Goal: Task Accomplishment & Management: Manage account settings

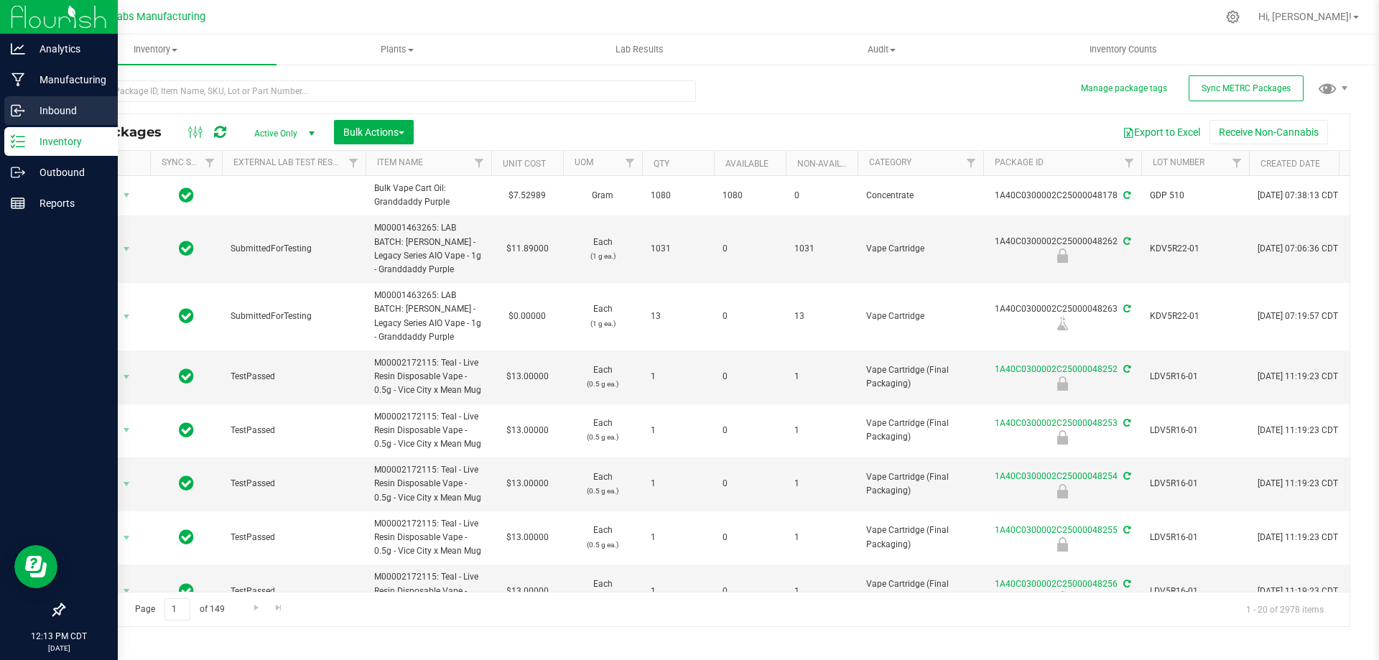
click at [38, 118] on p "Inbound" at bounding box center [68, 110] width 86 height 17
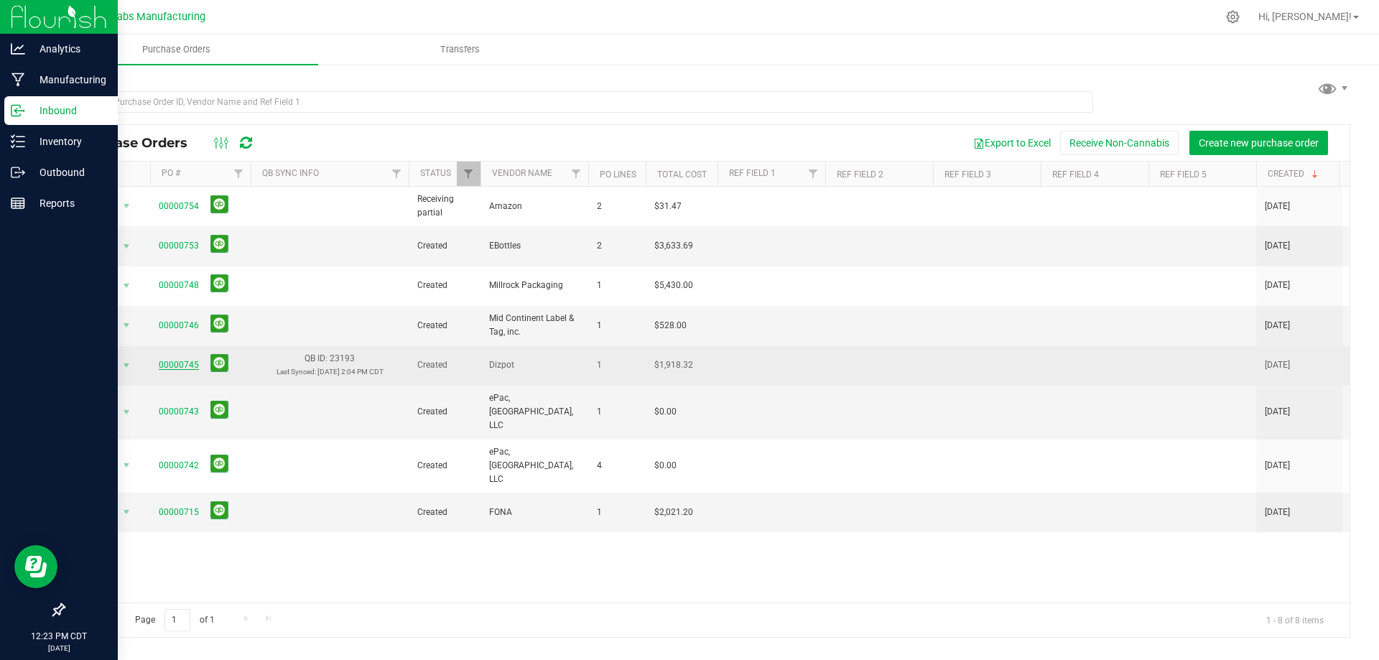
click at [187, 360] on link "00000745" at bounding box center [179, 365] width 40 height 10
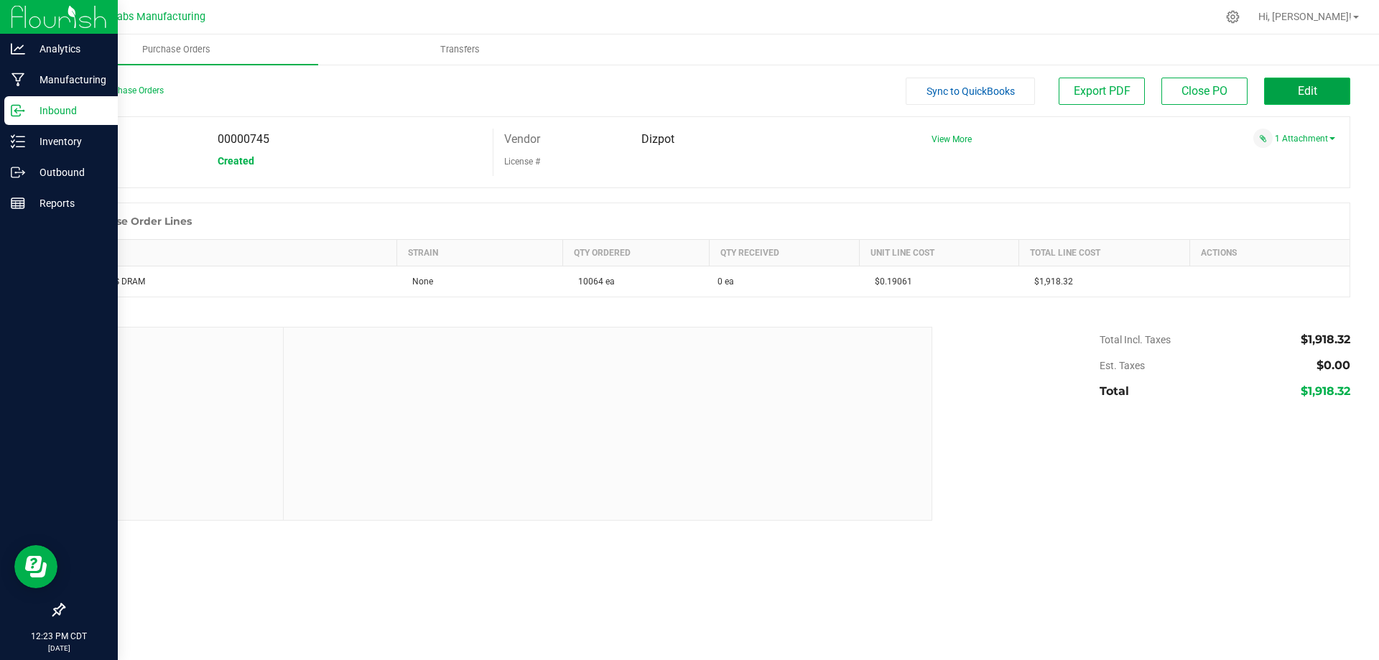
click at [1299, 96] on span "Edit" at bounding box center [1307, 91] width 19 height 14
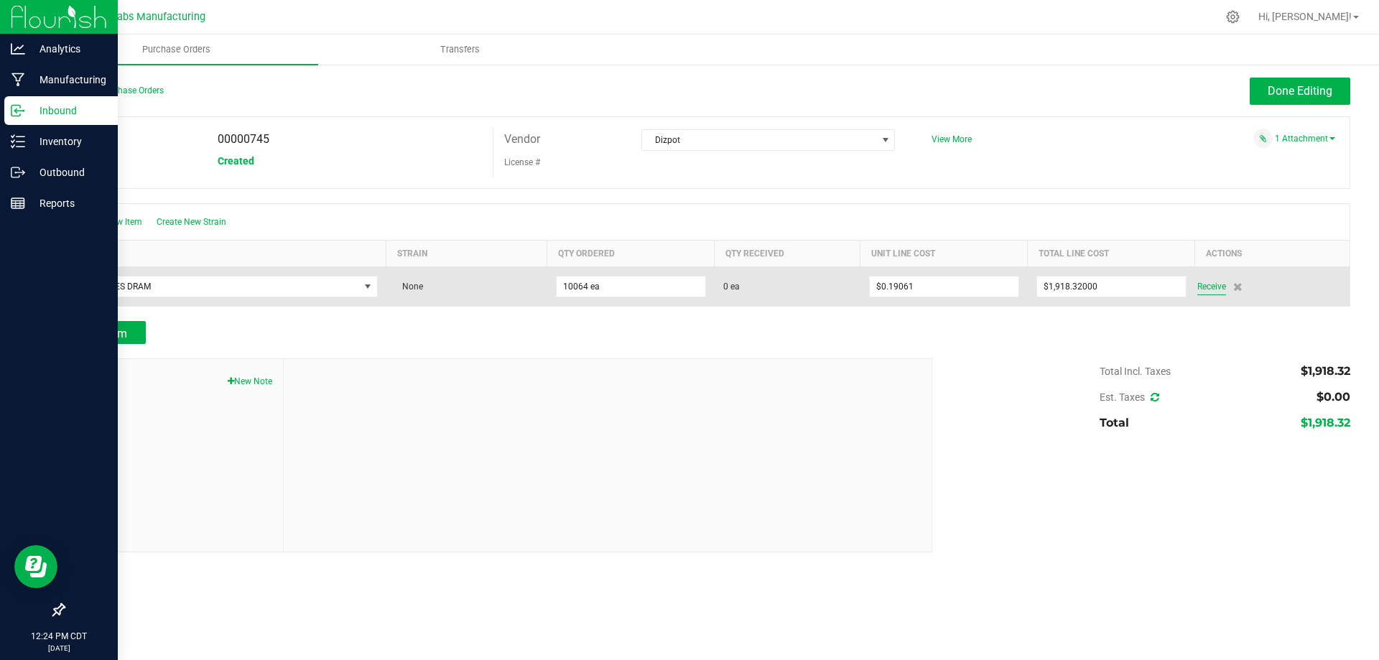
click at [1208, 288] on span "Receive" at bounding box center [1211, 286] width 29 height 17
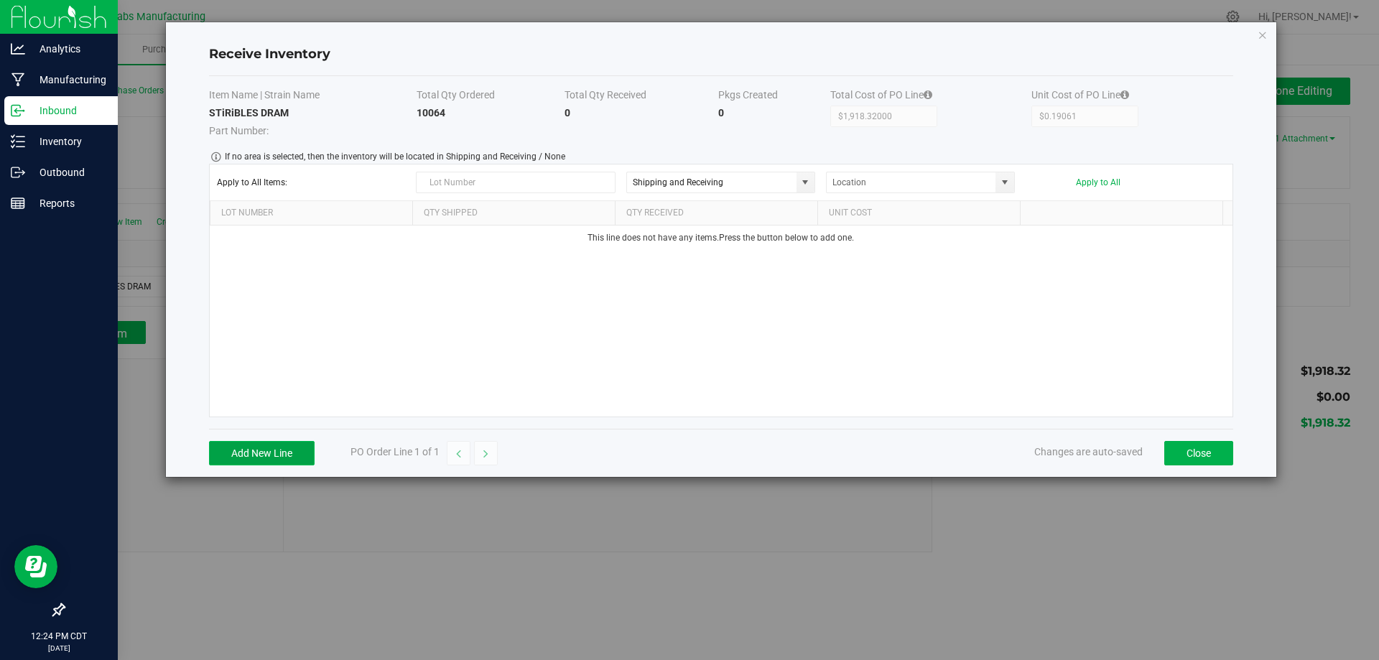
click at [289, 455] on button "Add New Line" at bounding box center [262, 453] width 106 height 24
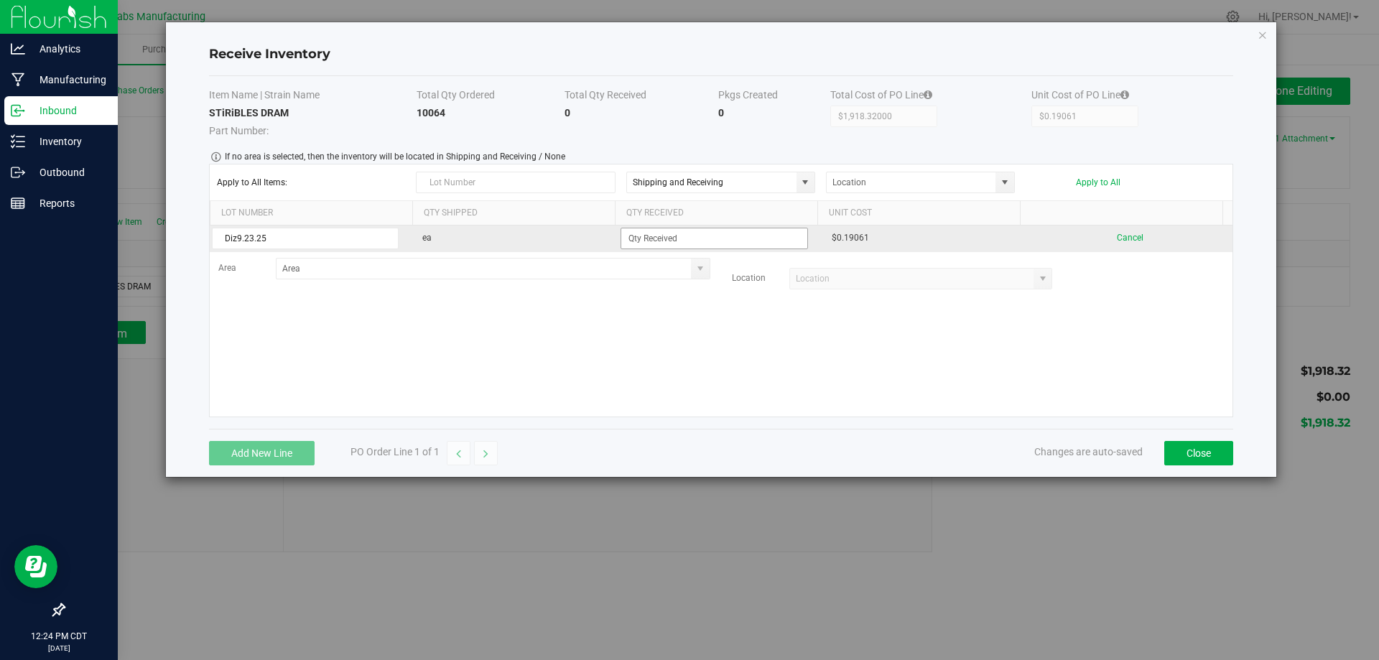
type input "Diz9.23.25"
click at [639, 246] on input at bounding box center [714, 238] width 186 height 20
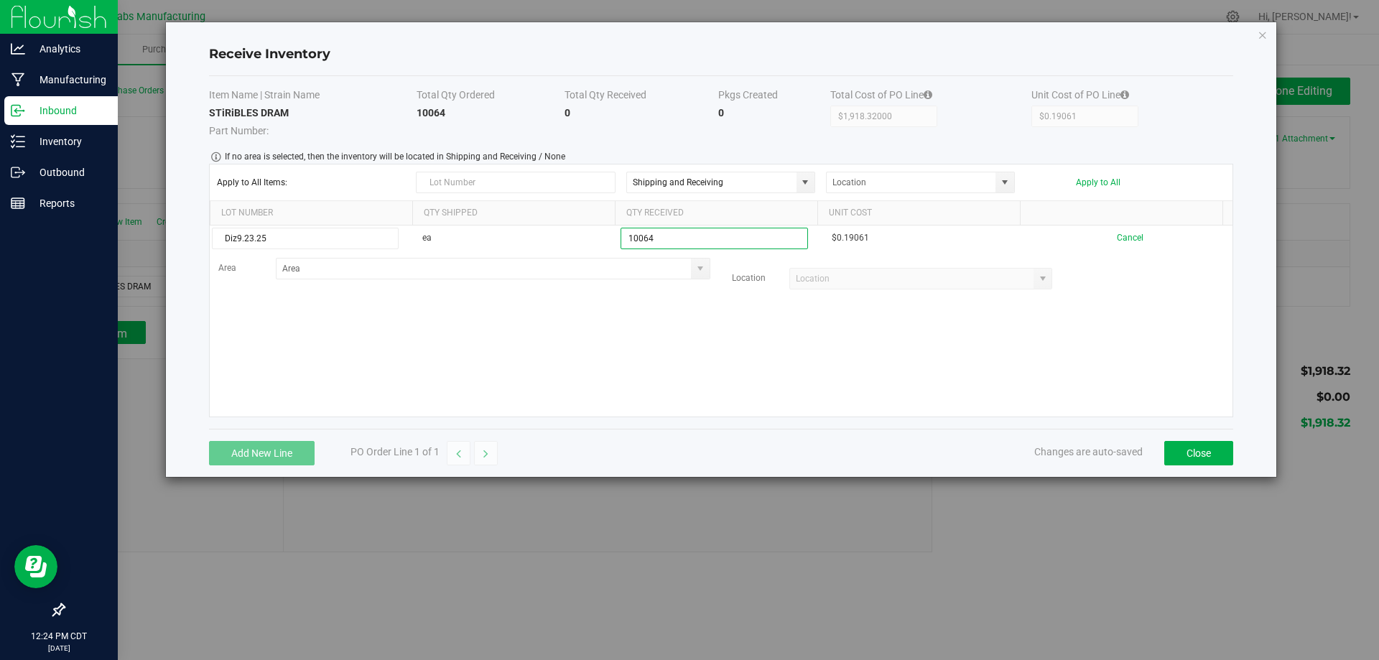
type input "10064 ea"
click at [760, 335] on kendo-grid-list "Diz9.23.25 ea 10064 ea $0.19061 Cancel Area Location" at bounding box center [721, 321] width 1023 height 191
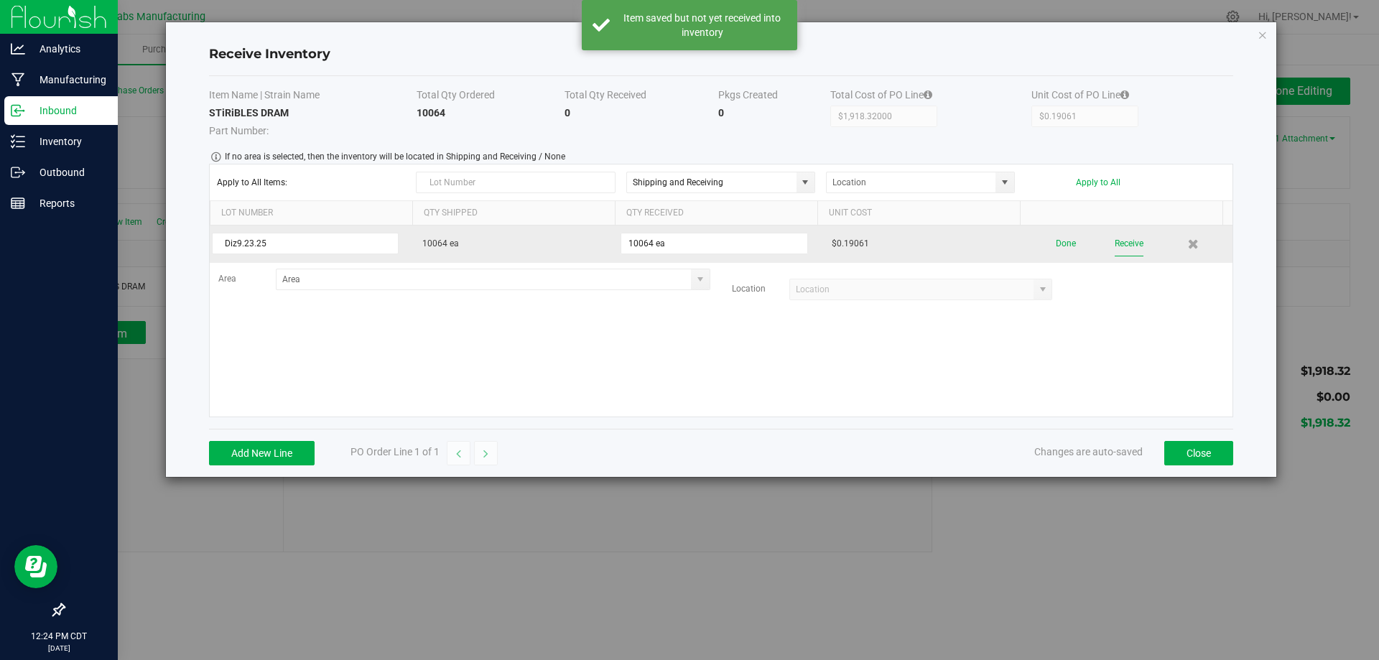
click at [1118, 246] on button "Receive" at bounding box center [1129, 243] width 29 height 25
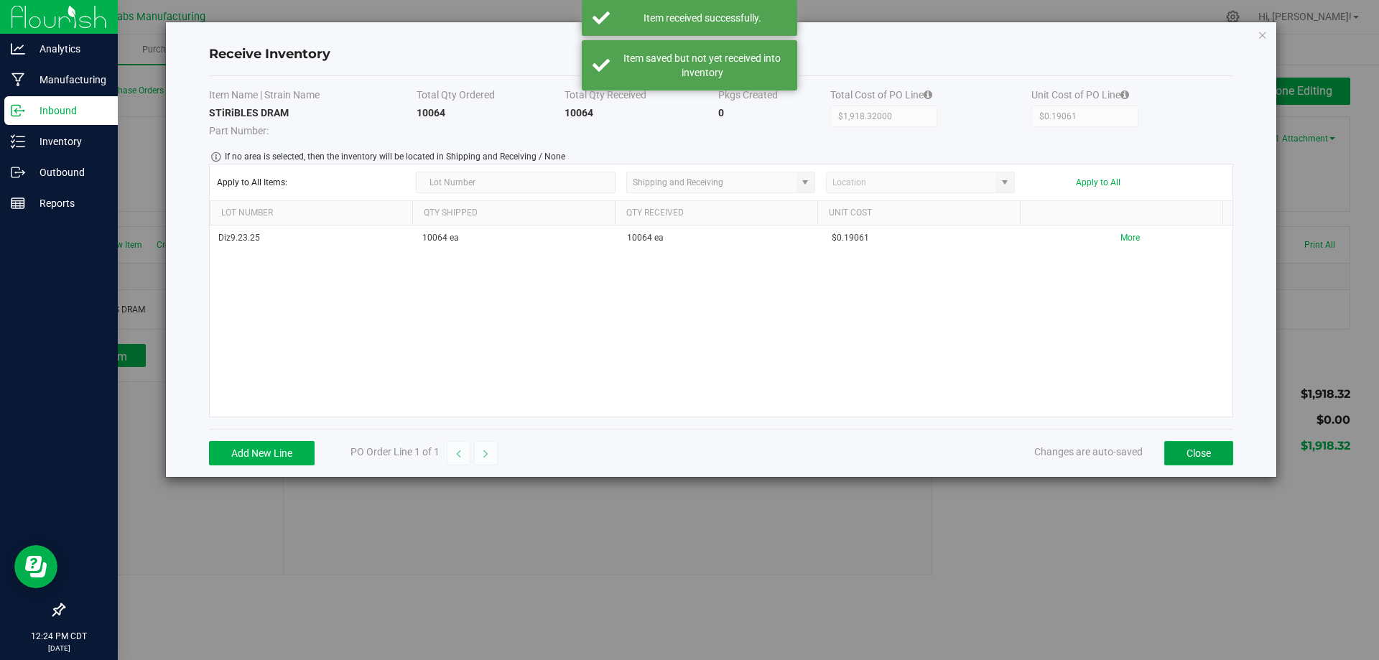
click at [1198, 458] on button "Close" at bounding box center [1198, 453] width 69 height 24
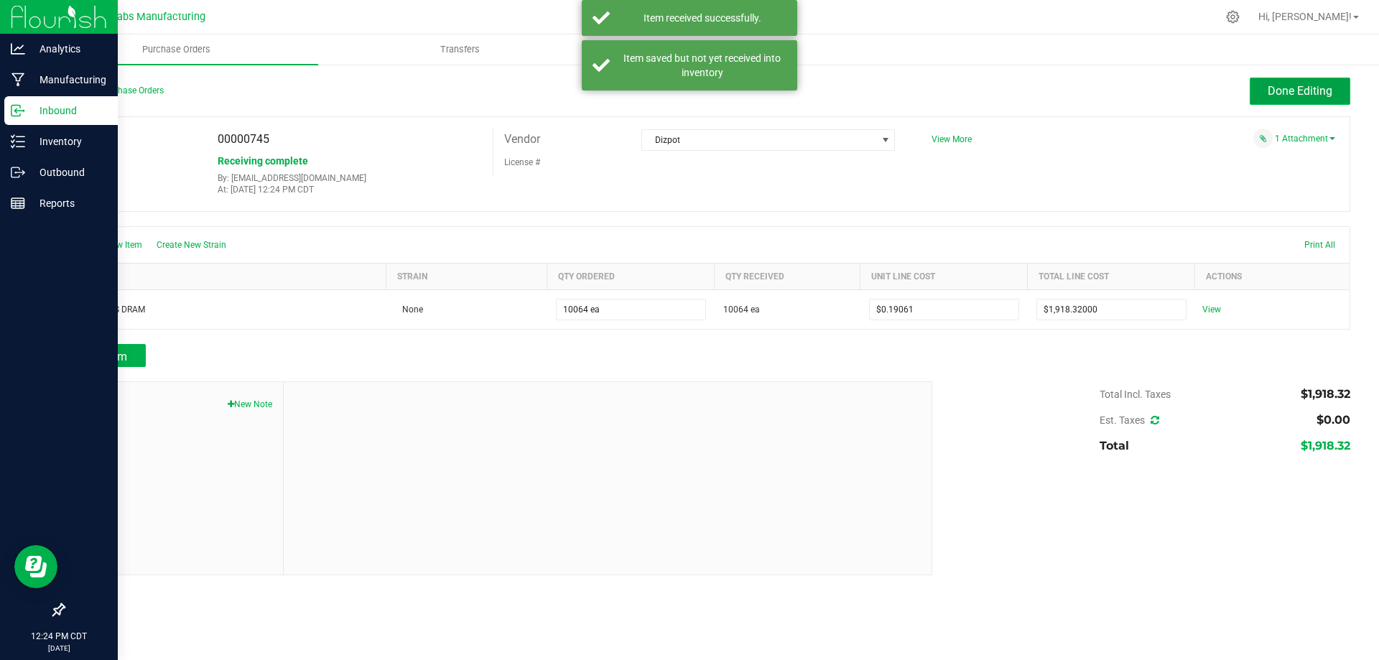
click at [1299, 93] on span "Done Editing" at bounding box center [1300, 91] width 65 height 14
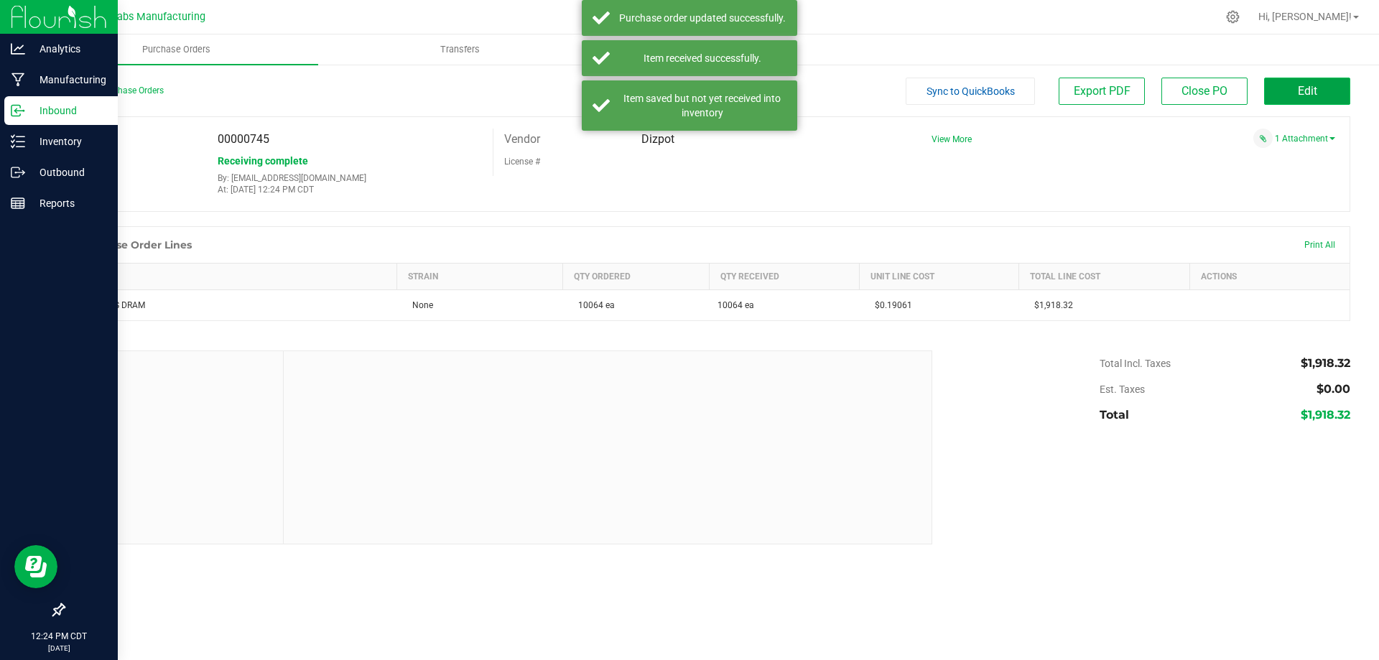
click at [1271, 80] on button "Edit" at bounding box center [1307, 91] width 86 height 27
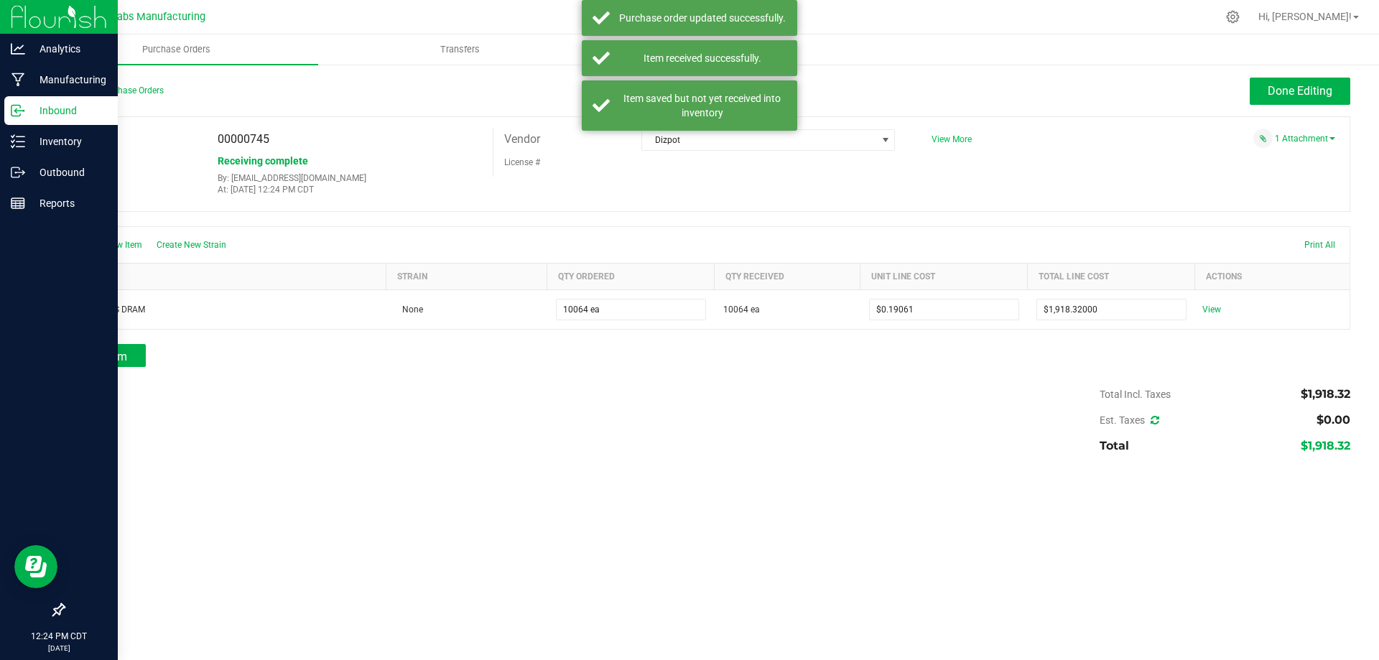
click at [952, 143] on span "View More" at bounding box center [952, 139] width 40 height 10
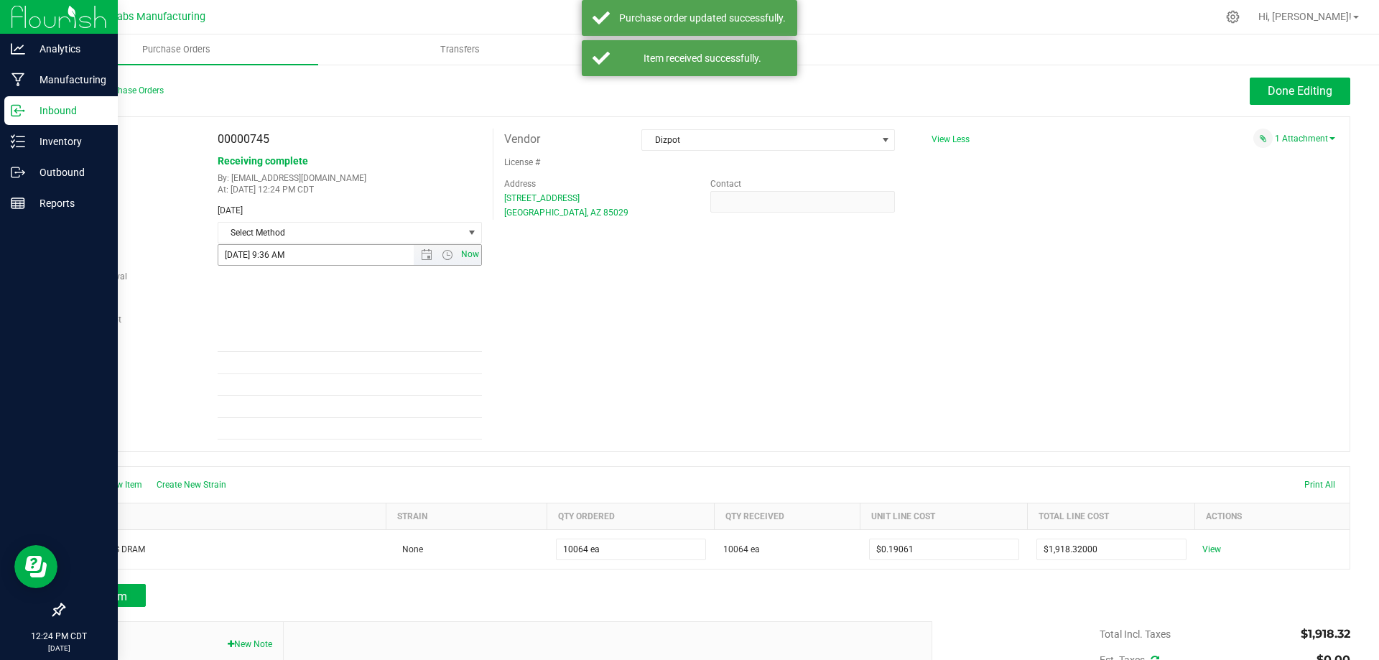
click at [467, 252] on span "Now" at bounding box center [470, 254] width 24 height 21
type input "9/23/2025 12:24 PM"
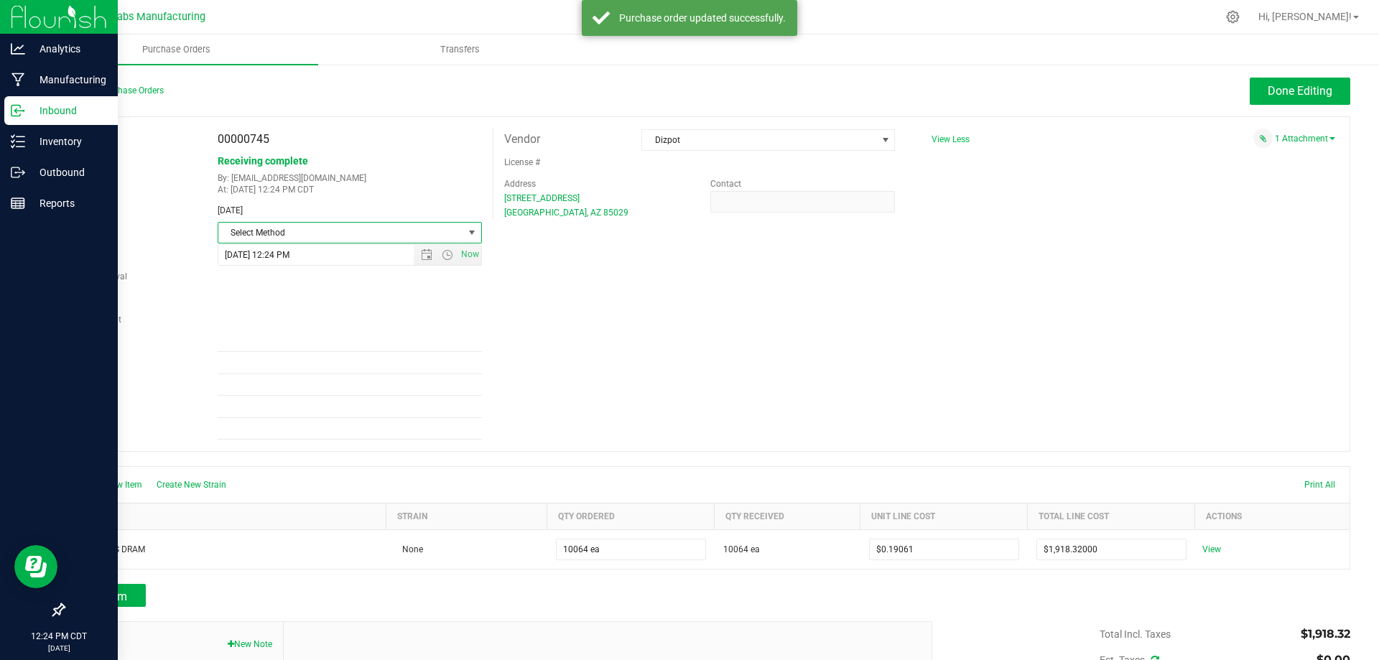
click at [403, 228] on span "Select Method" at bounding box center [340, 233] width 245 height 20
click at [282, 348] on li "Local Delivery" at bounding box center [347, 344] width 260 height 22
click at [278, 333] on input "Ref Field 1" at bounding box center [350, 341] width 264 height 22
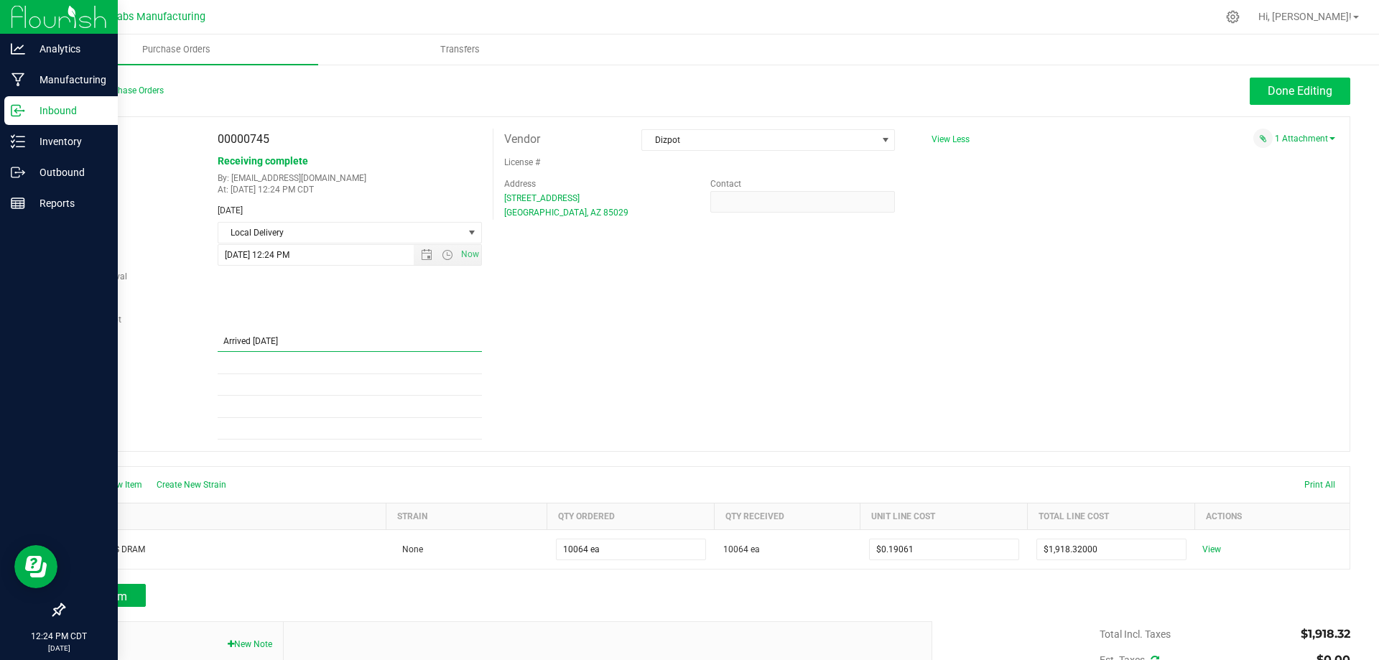
type input "Arrived 9.23.25"
click at [1268, 90] on span "Done Editing" at bounding box center [1300, 91] width 65 height 14
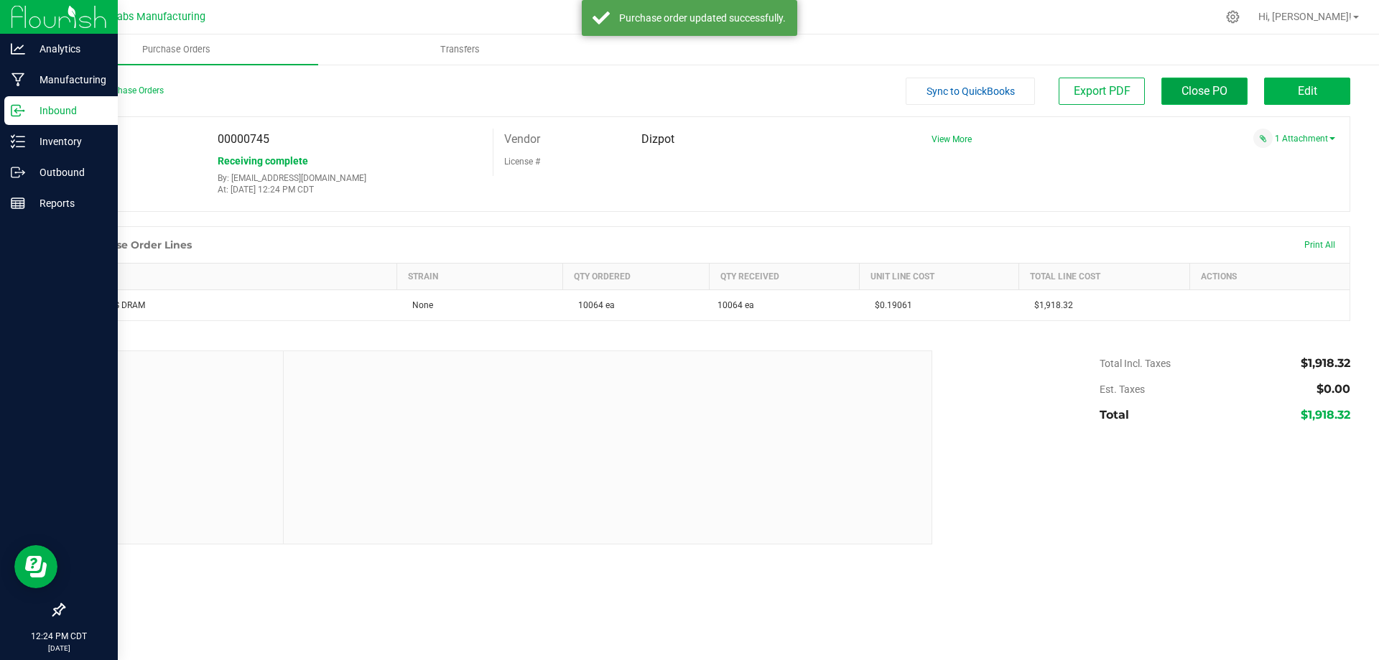
click at [1200, 94] on span "Close PO" at bounding box center [1205, 91] width 46 height 14
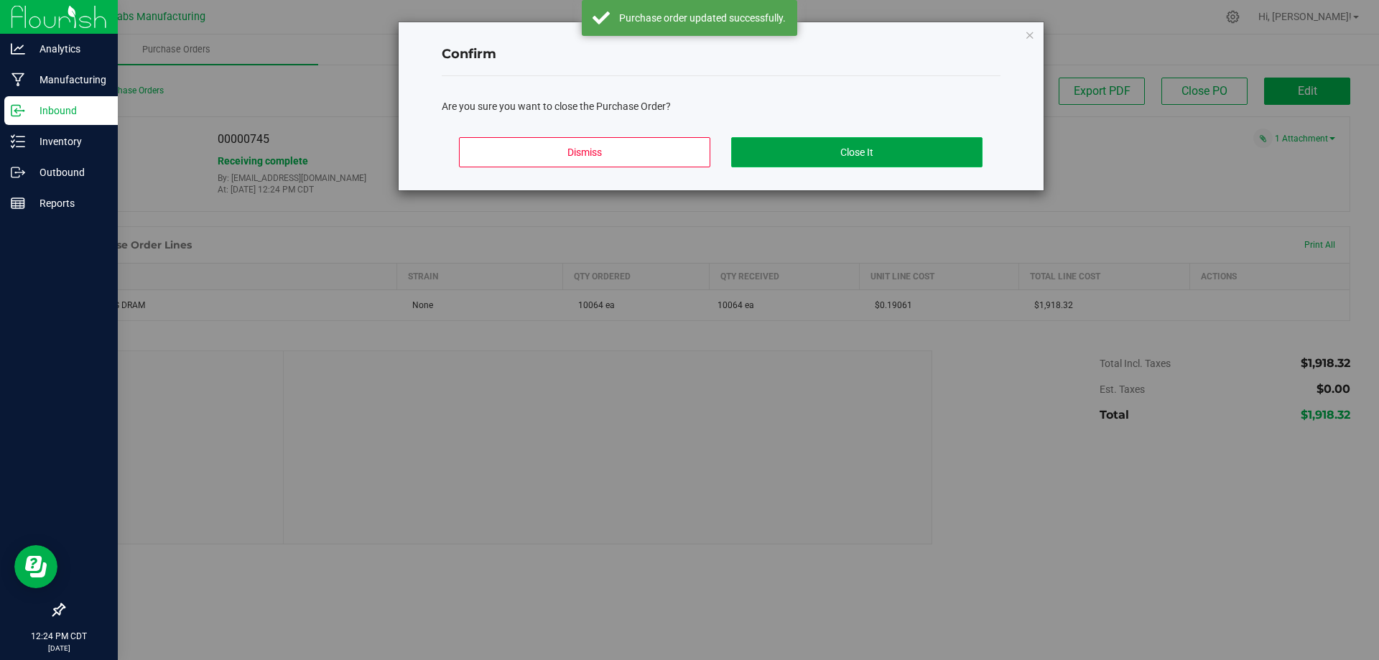
click at [876, 156] on button "Close It" at bounding box center [856, 152] width 251 height 30
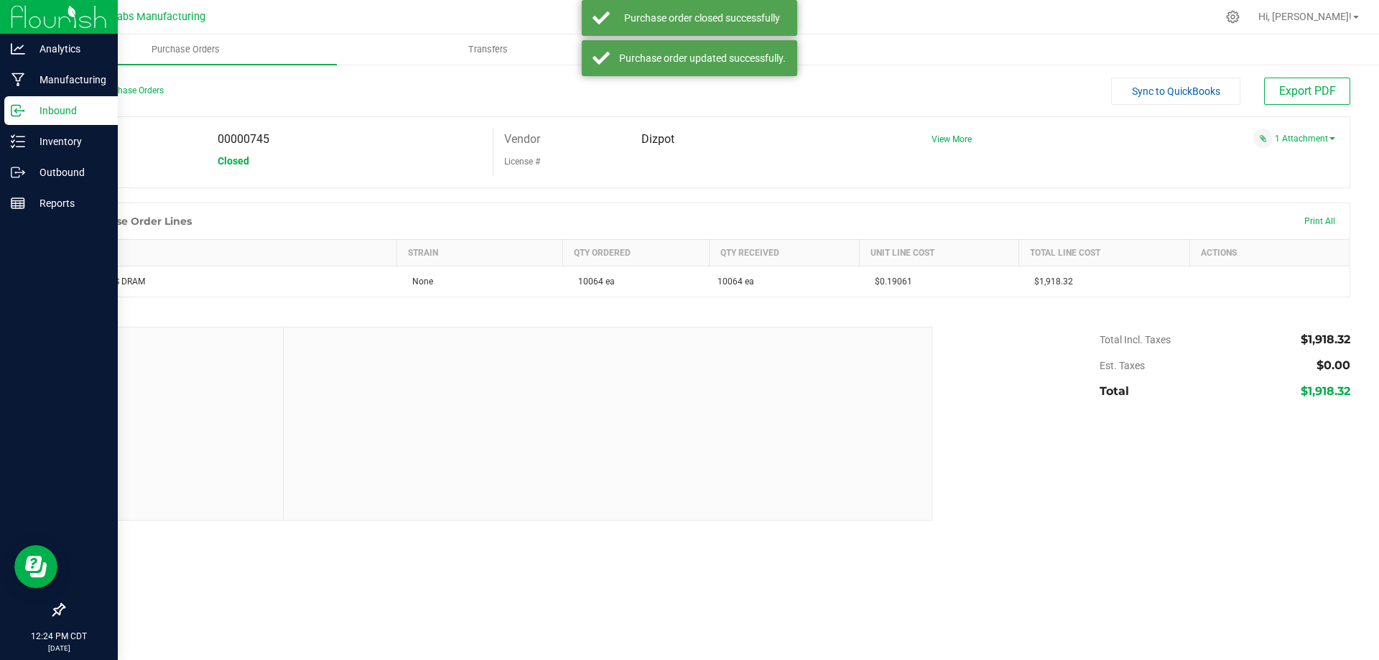
click at [31, 112] on p "Inbound" at bounding box center [68, 110] width 86 height 17
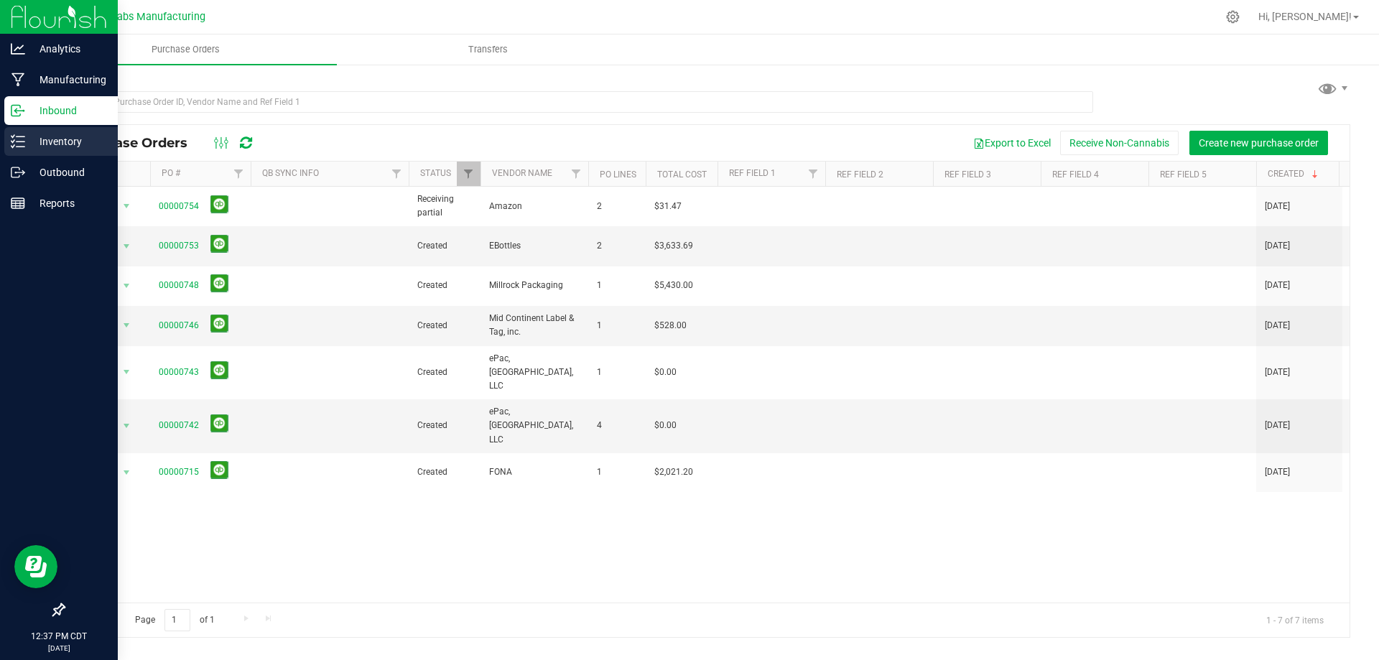
click at [11, 152] on div "Inventory" at bounding box center [60, 141] width 113 height 29
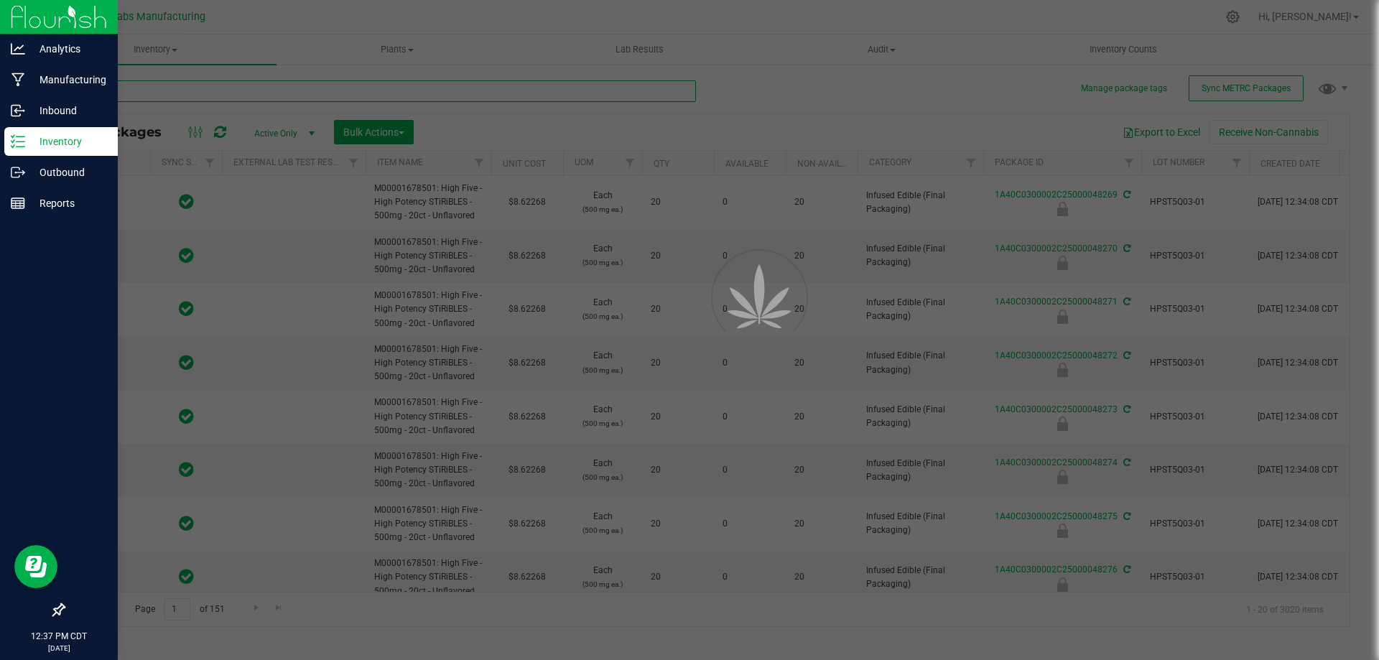
click at [296, 95] on input "text" at bounding box center [379, 91] width 633 height 22
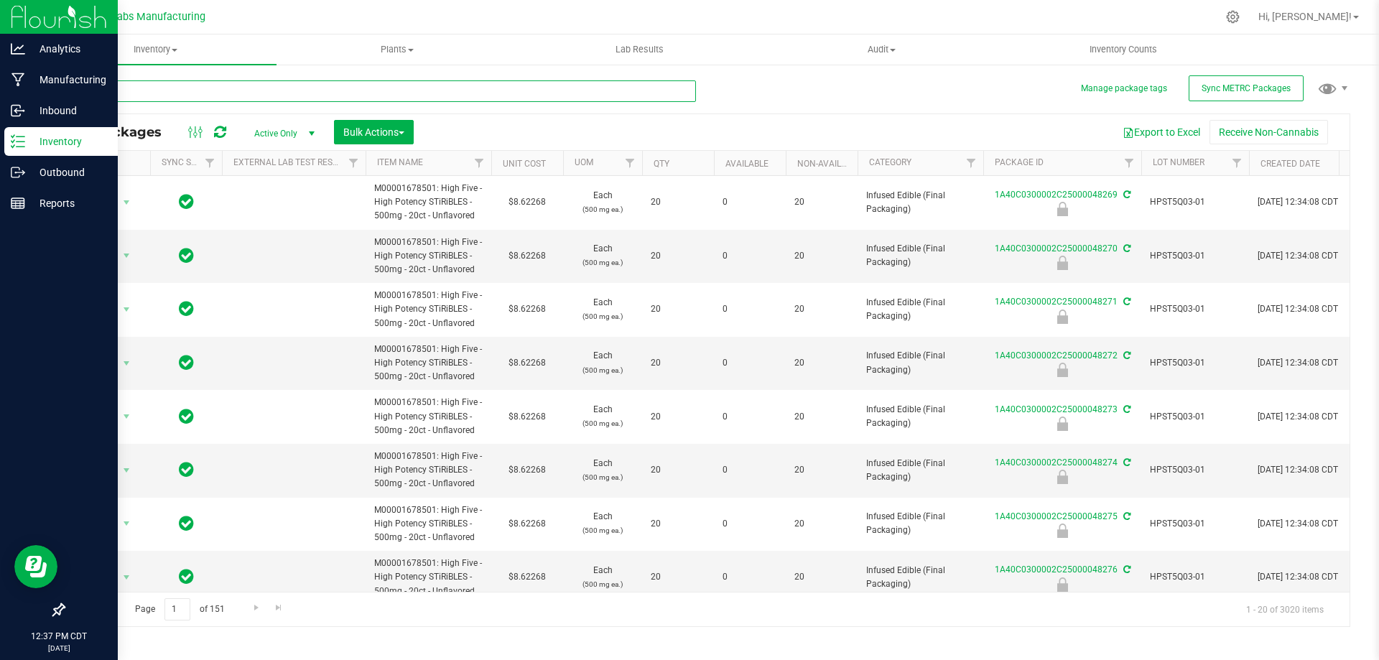
type input "stir"
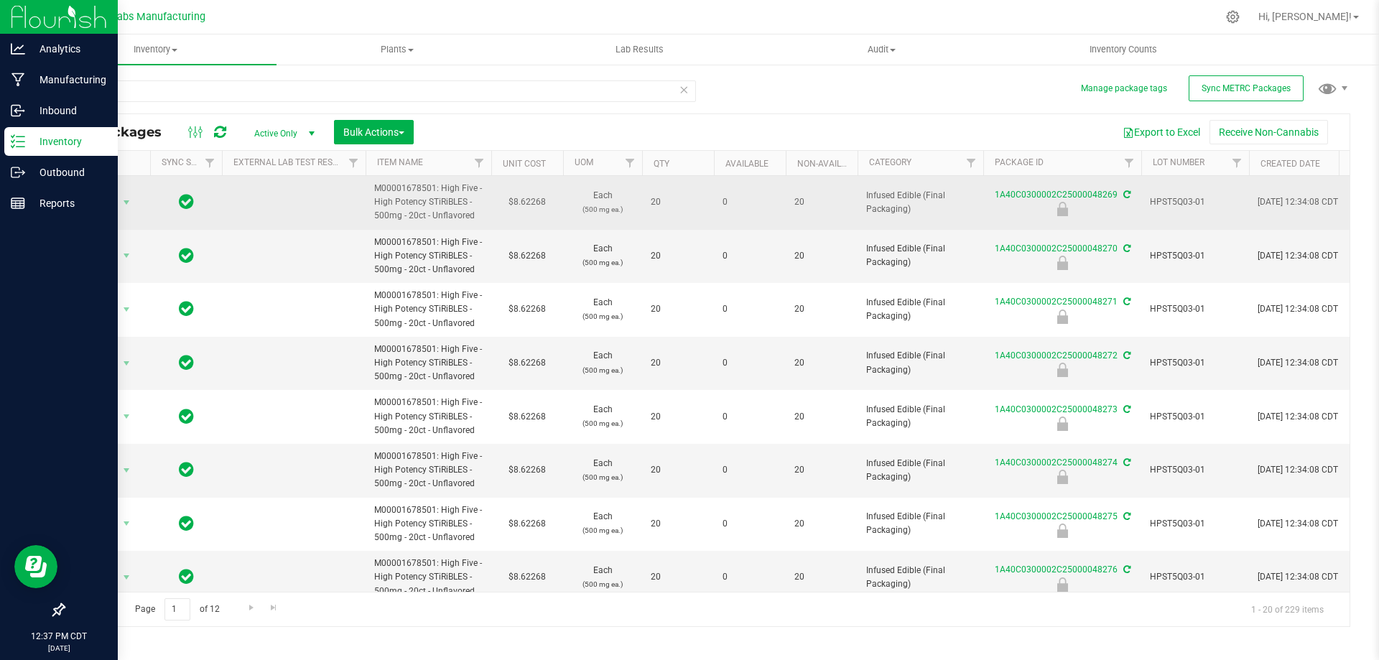
click at [403, 190] on span "M00001678501: High Five - High Potency STiRiBLES - 500mg - 20ct - Unflavored" at bounding box center [428, 203] width 108 height 42
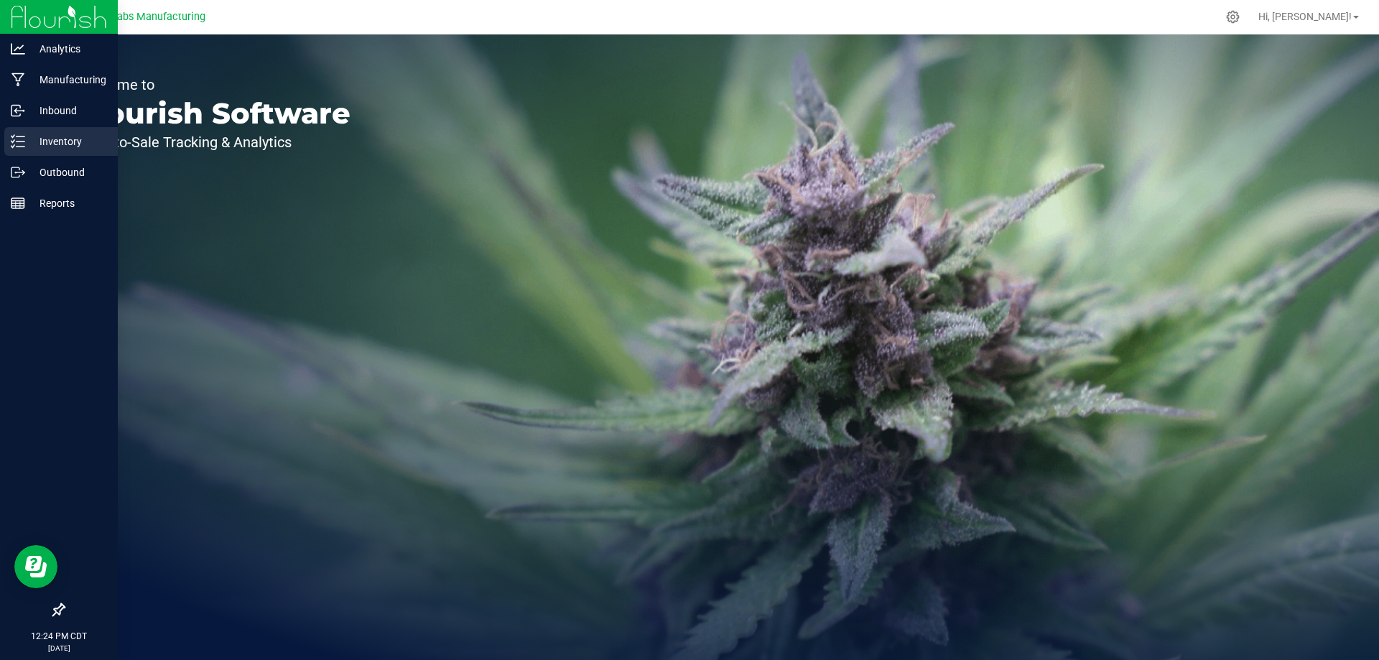
click at [0, 149] on link "Inventory" at bounding box center [59, 142] width 118 height 31
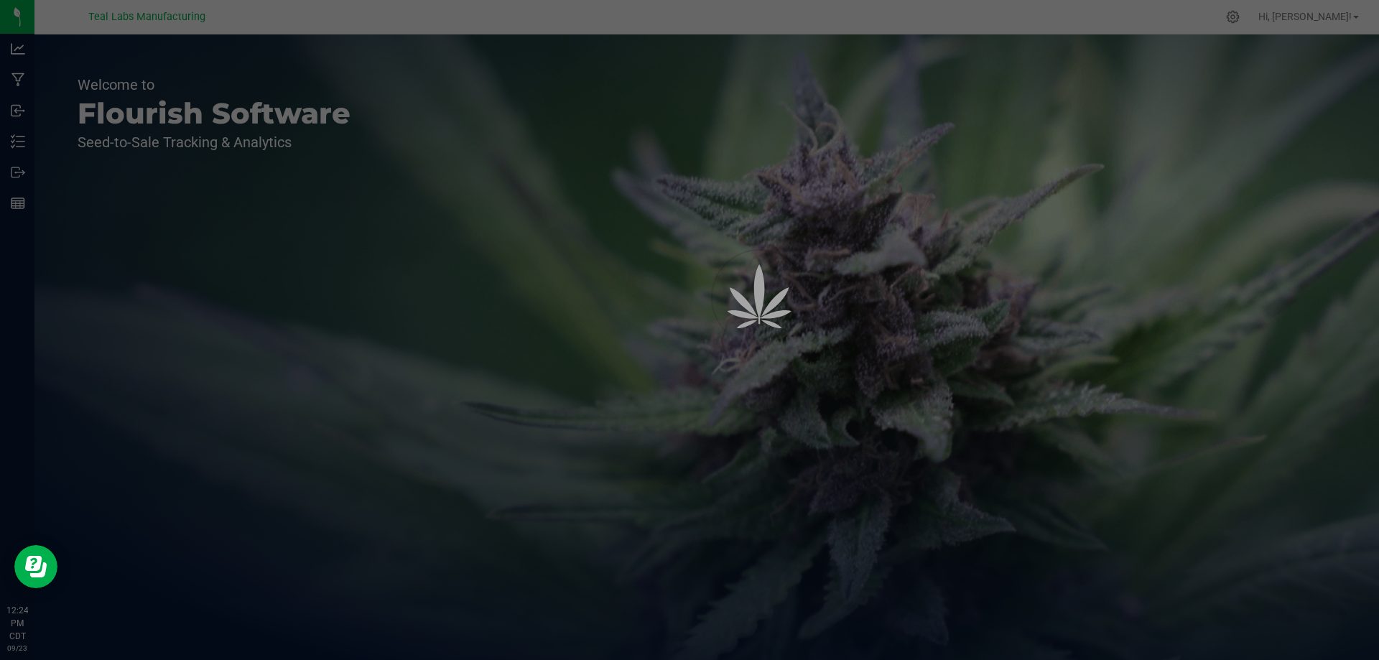
click at [38, 141] on div at bounding box center [689, 330] width 1379 height 660
click at [22, 141] on div at bounding box center [689, 330] width 1379 height 660
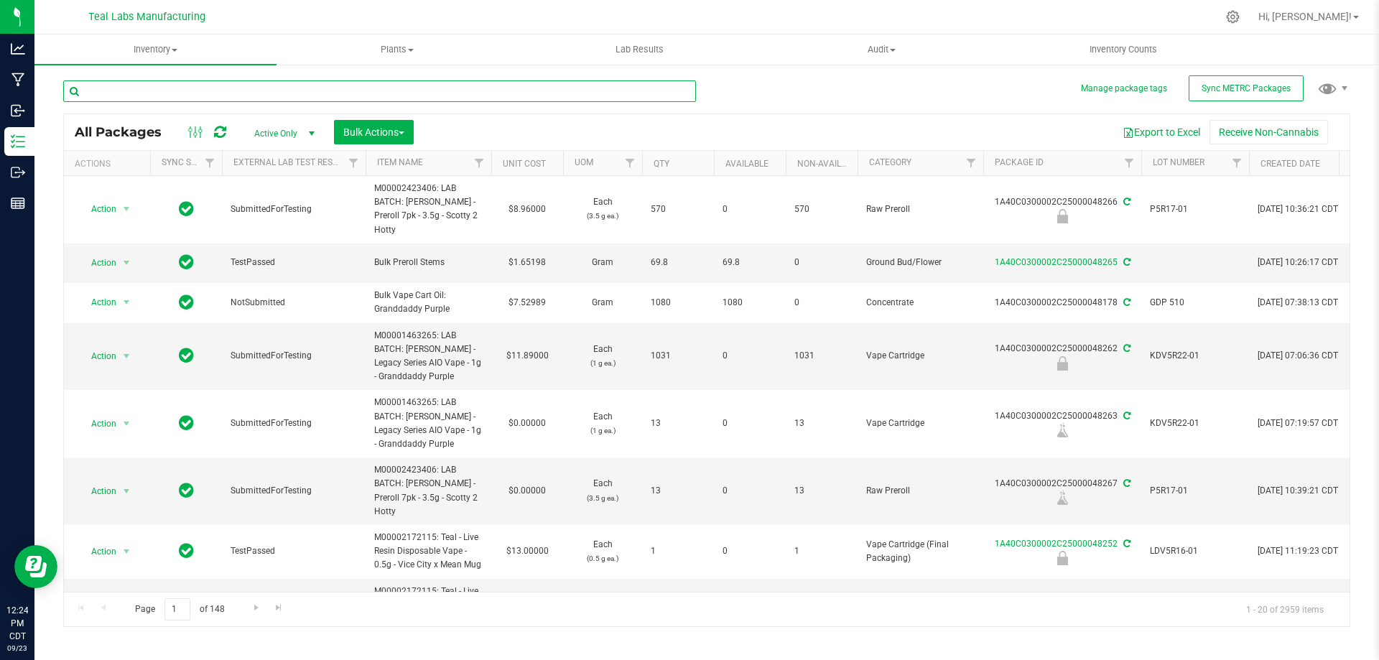
click at [221, 86] on input "text" at bounding box center [379, 91] width 633 height 22
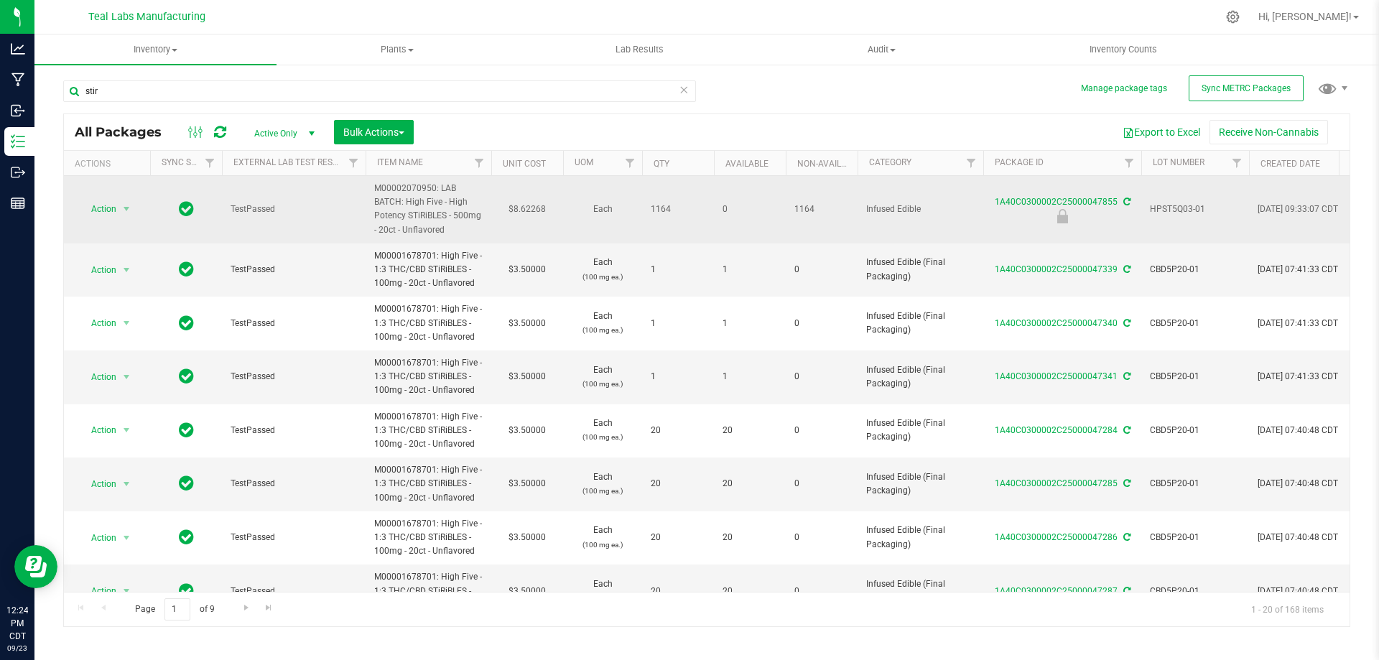
click at [1169, 203] on span "HPST5Q03-01" at bounding box center [1195, 210] width 90 height 14
click at [1169, 203] on input "HPST5Q03-01" at bounding box center [1192, 209] width 103 height 22
click at [381, 98] on input "stir" at bounding box center [379, 91] width 633 height 22
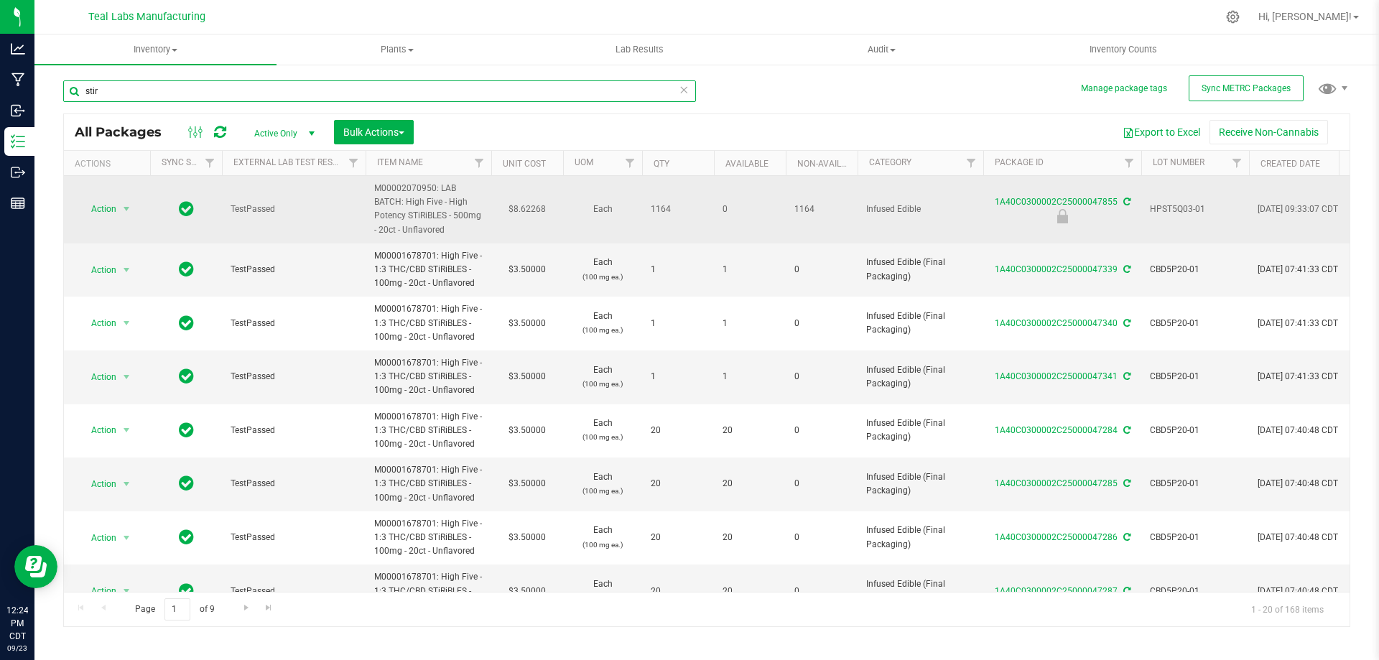
click at [381, 98] on input "stir" at bounding box center [379, 91] width 633 height 22
paste input "HPST5Q03-01"
type input "HPST5Q03-01"
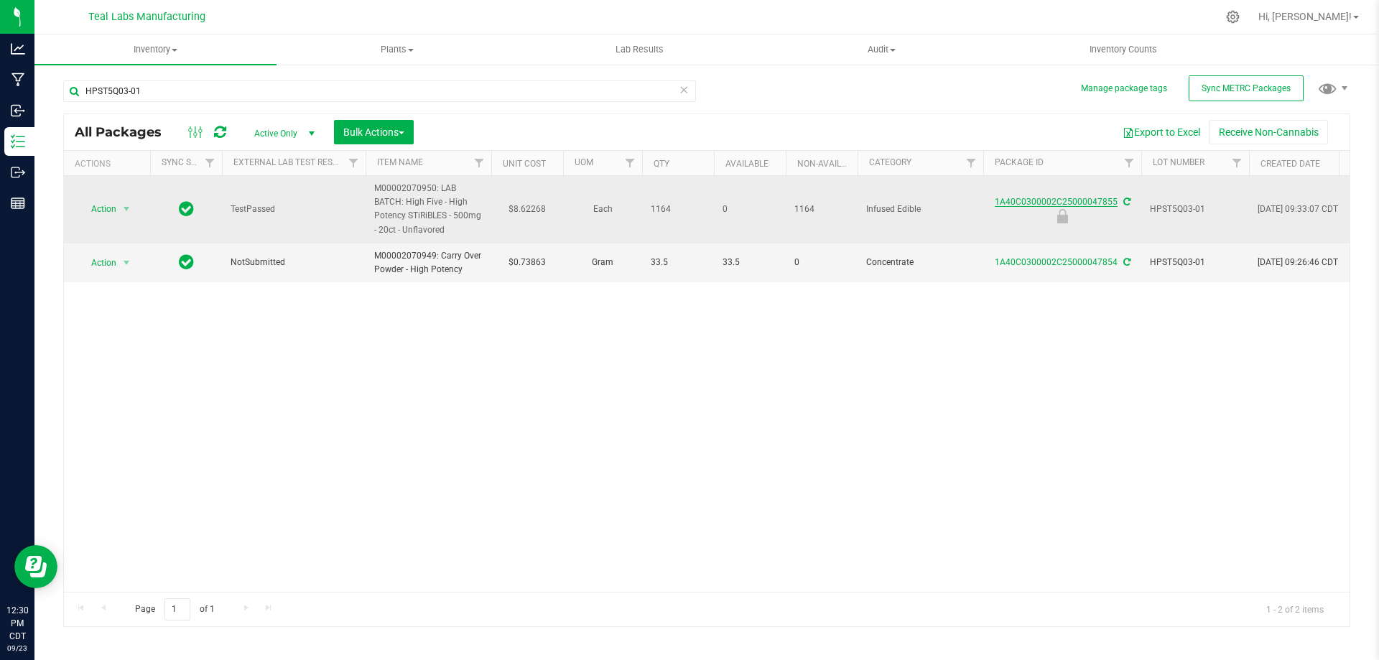
click at [1039, 197] on link "1A40C0300002C25000047855" at bounding box center [1056, 202] width 123 height 10
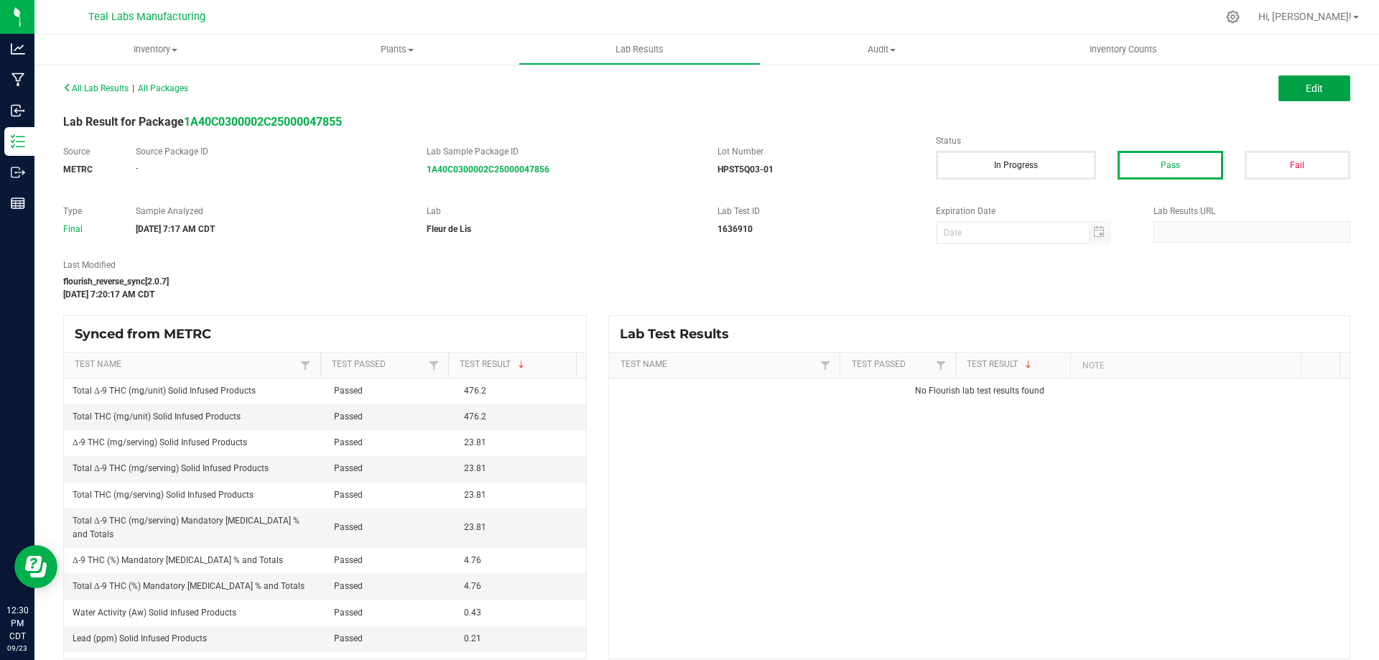
click at [1306, 87] on span "Edit" at bounding box center [1314, 88] width 17 height 11
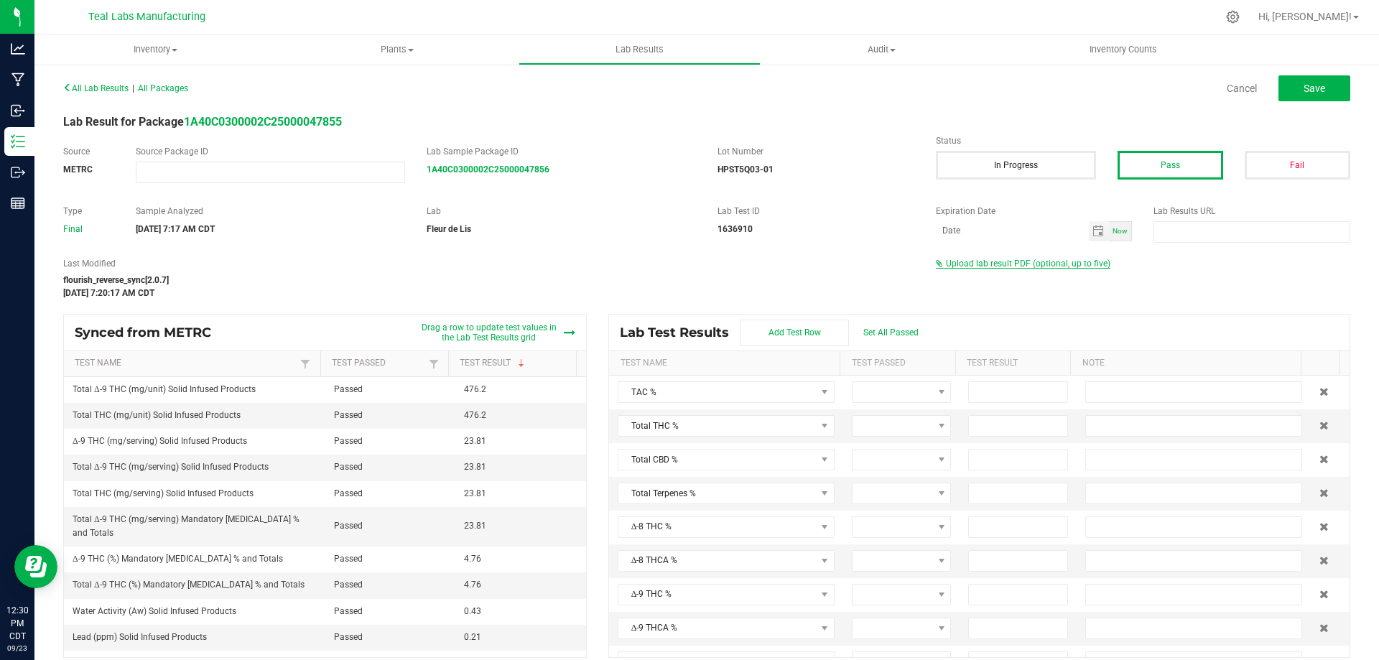
click at [1021, 261] on span "Upload lab result PDF (optional, up to five)" at bounding box center [1028, 264] width 164 height 10
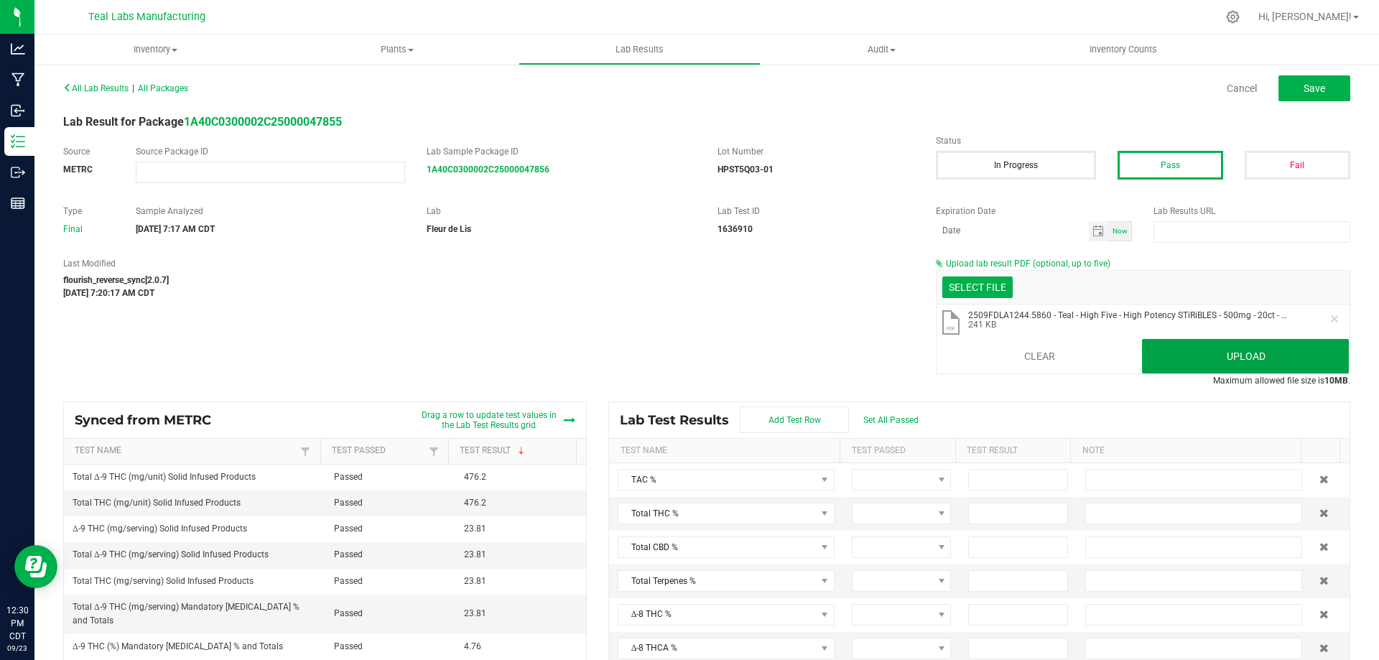
click at [1262, 345] on button "Upload" at bounding box center [1245, 356] width 207 height 34
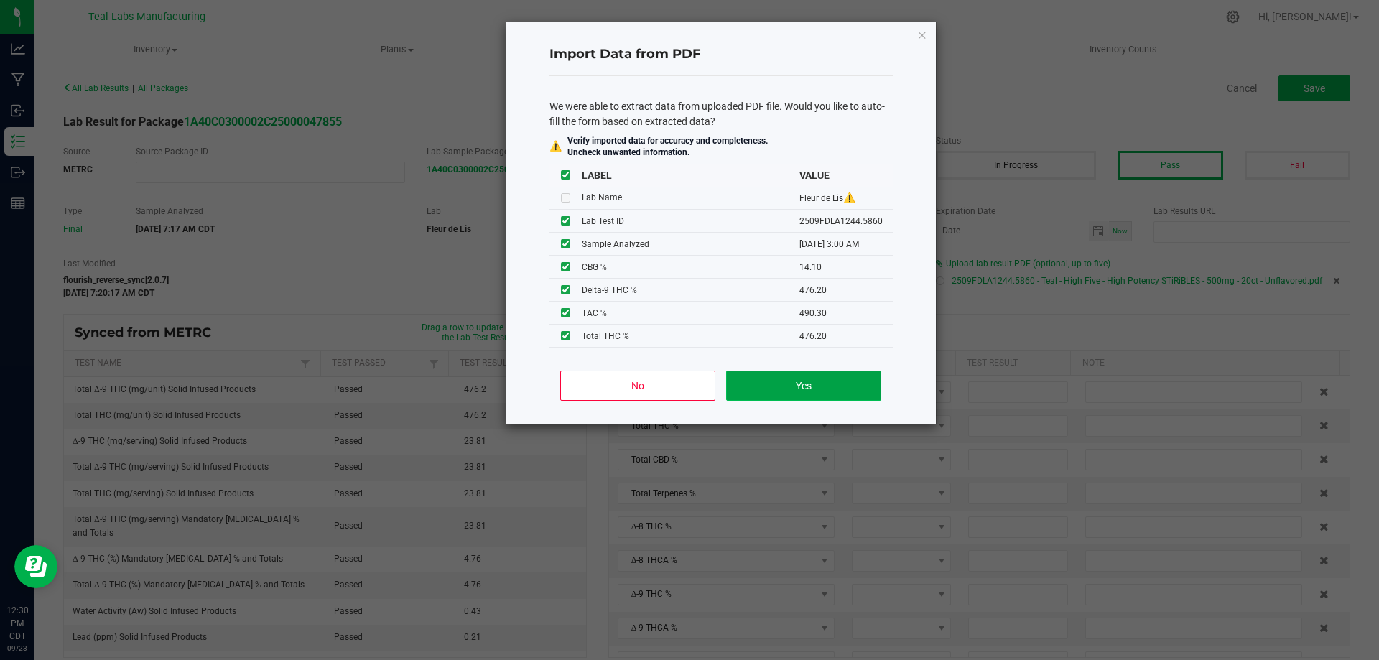
click at [805, 383] on button "Yes" at bounding box center [803, 386] width 154 height 30
type input "490.3000"
type input "476.2000"
type input "14.1000"
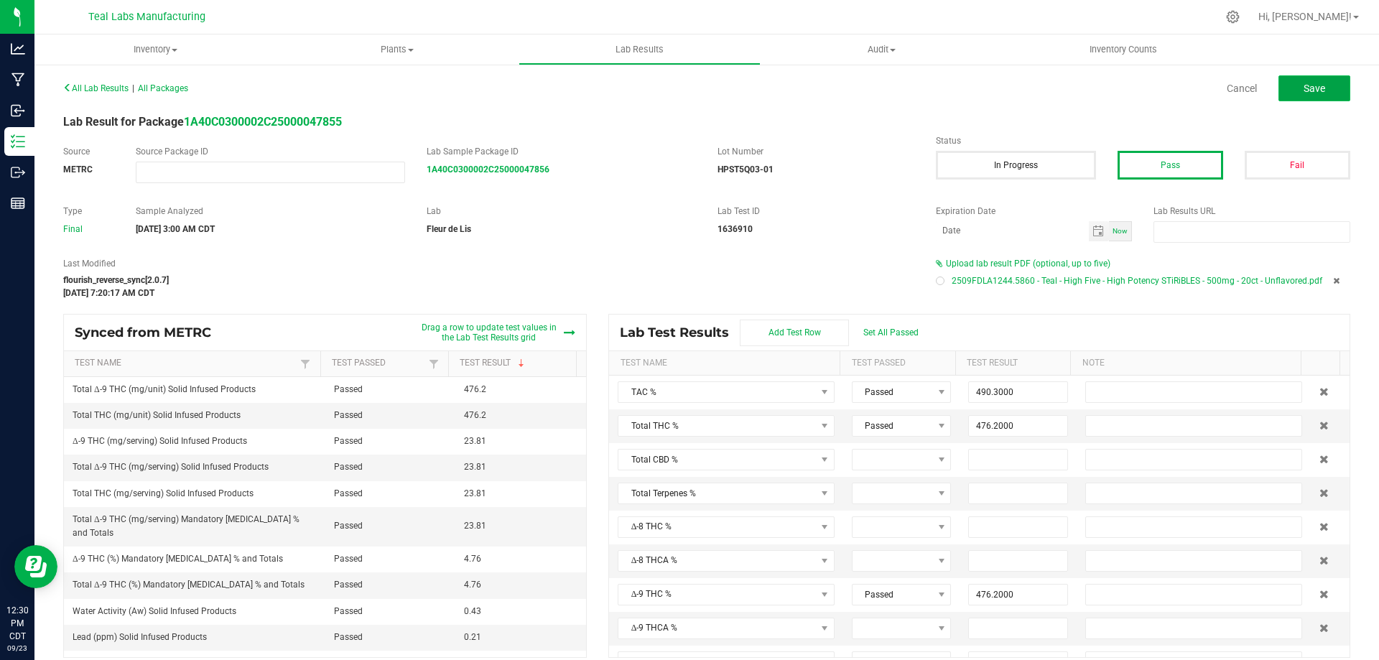
click at [1309, 86] on span "Save" at bounding box center [1315, 88] width 22 height 11
type input "476.2000"
type input "14.1000"
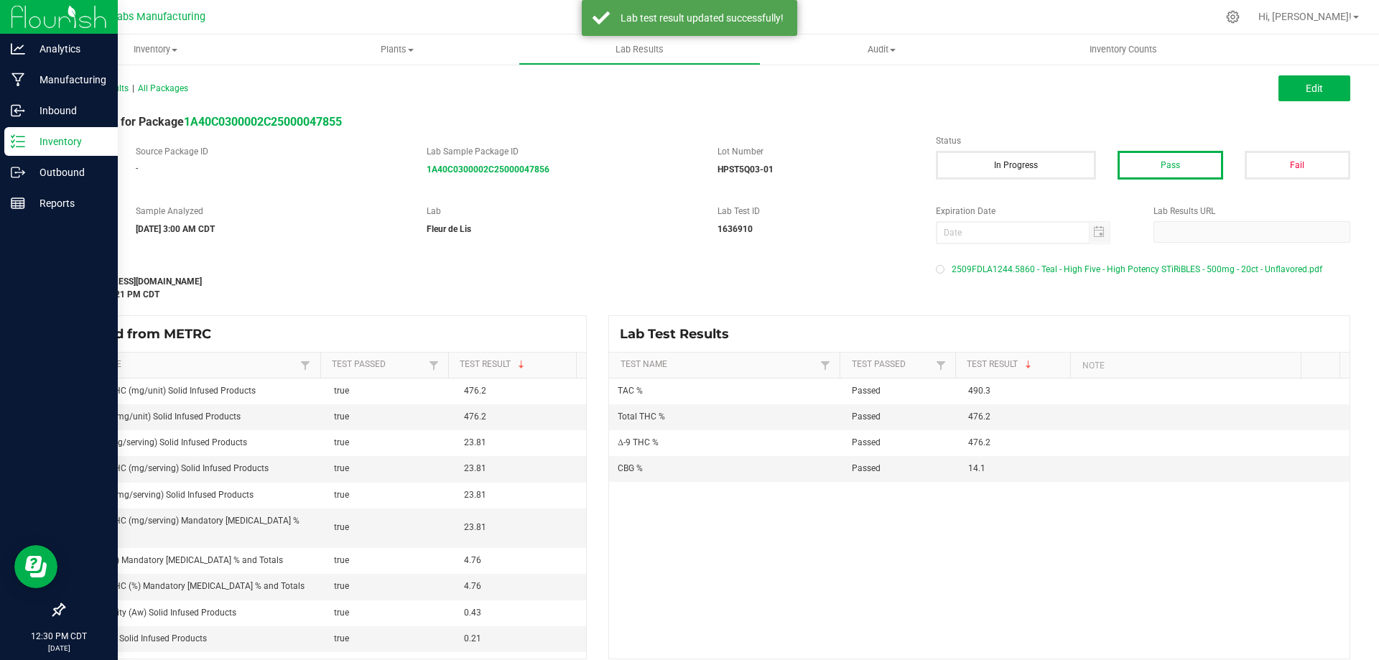
click at [24, 141] on line at bounding box center [21, 141] width 8 height 0
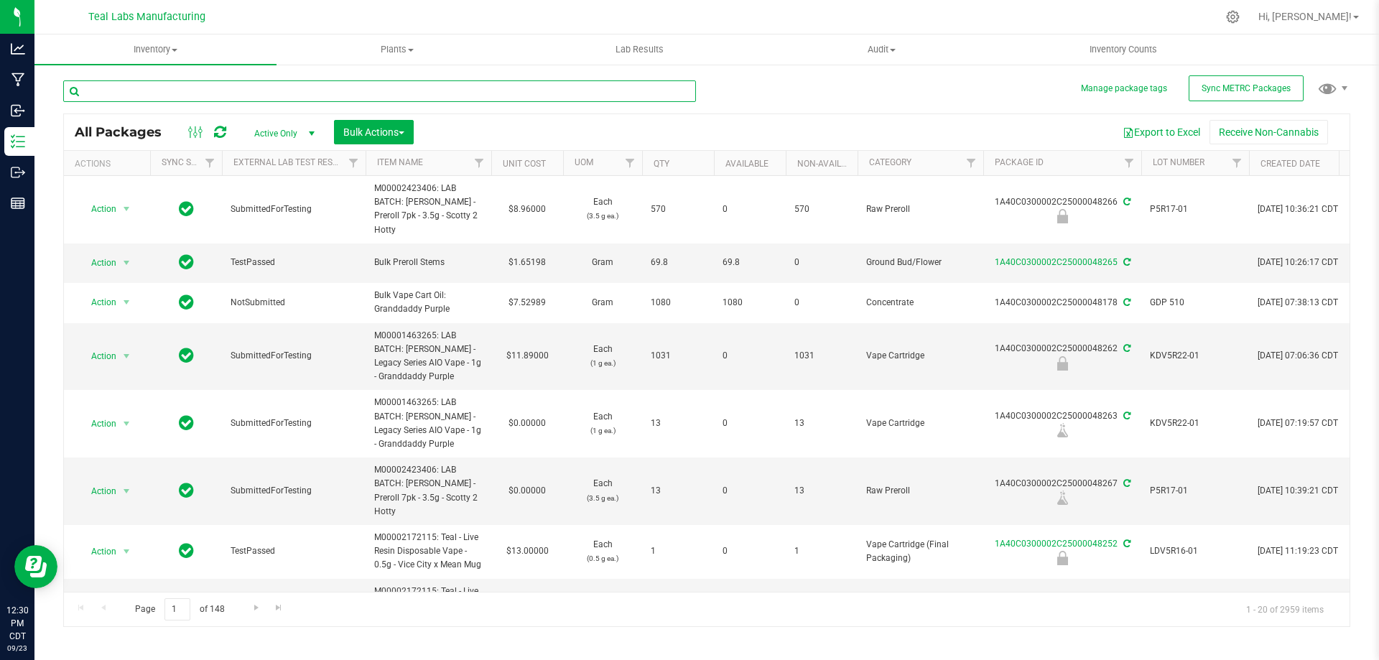
click at [467, 84] on input "text" at bounding box center [379, 91] width 633 height 22
paste input "[URL][DOMAIN_NAME]"
type input "[URL][DOMAIN_NAME]"
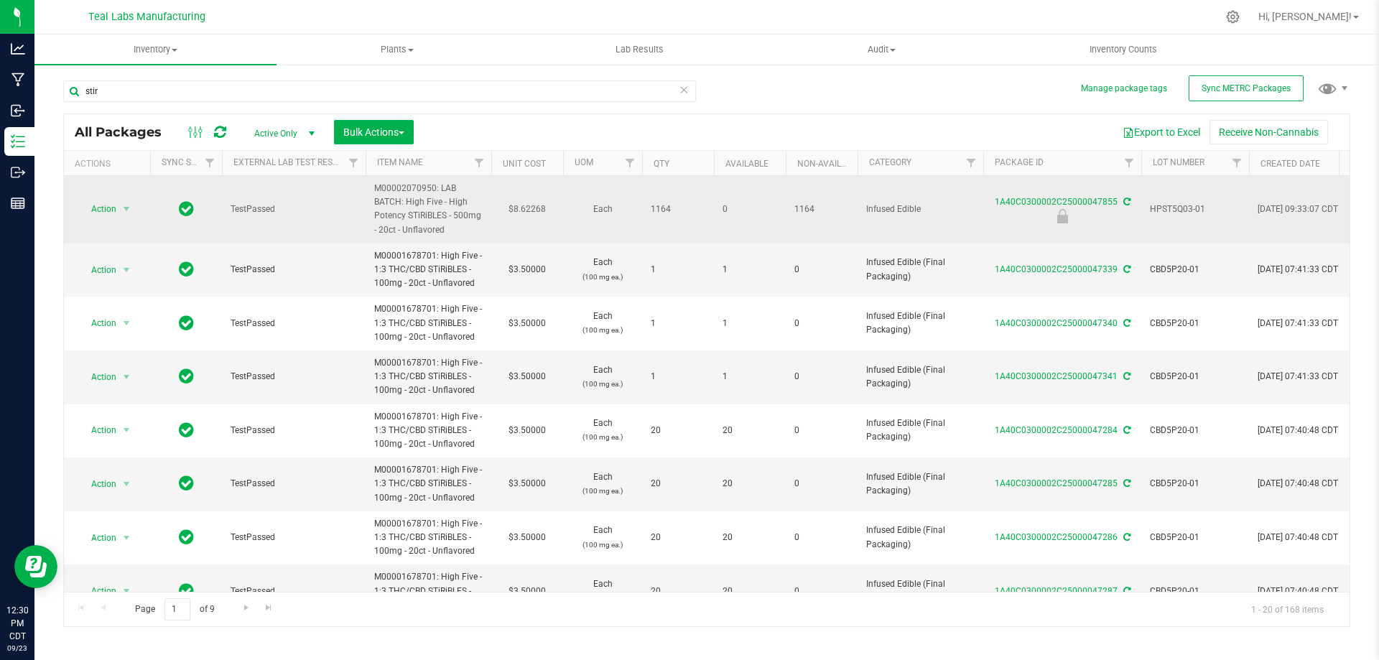
click at [1186, 213] on span "HPST5Q03-01" at bounding box center [1195, 210] width 90 height 14
click at [1186, 212] on input "HPST5Q03-01" at bounding box center [1192, 209] width 103 height 22
click at [348, 93] on input "stir" at bounding box center [379, 91] width 633 height 22
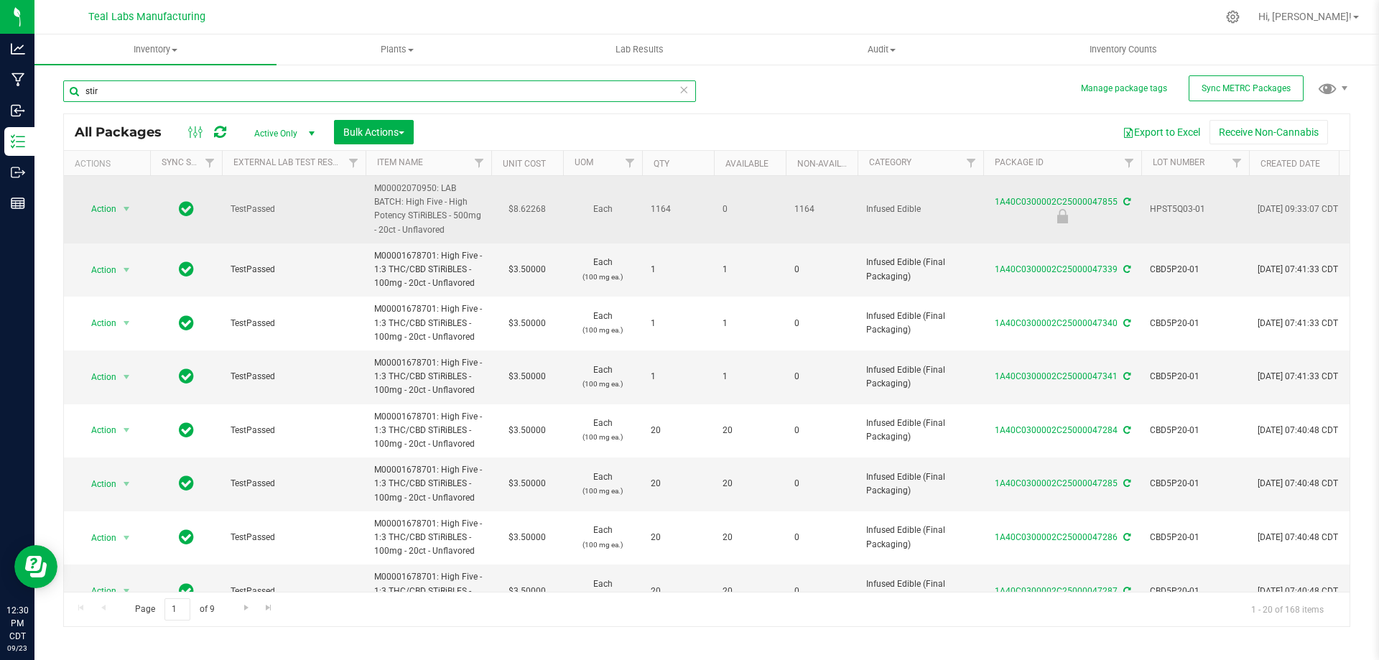
click at [348, 93] on input "stir" at bounding box center [379, 91] width 633 height 22
paste input "HPST5Q03-01"
type input "HPST5Q03-01"
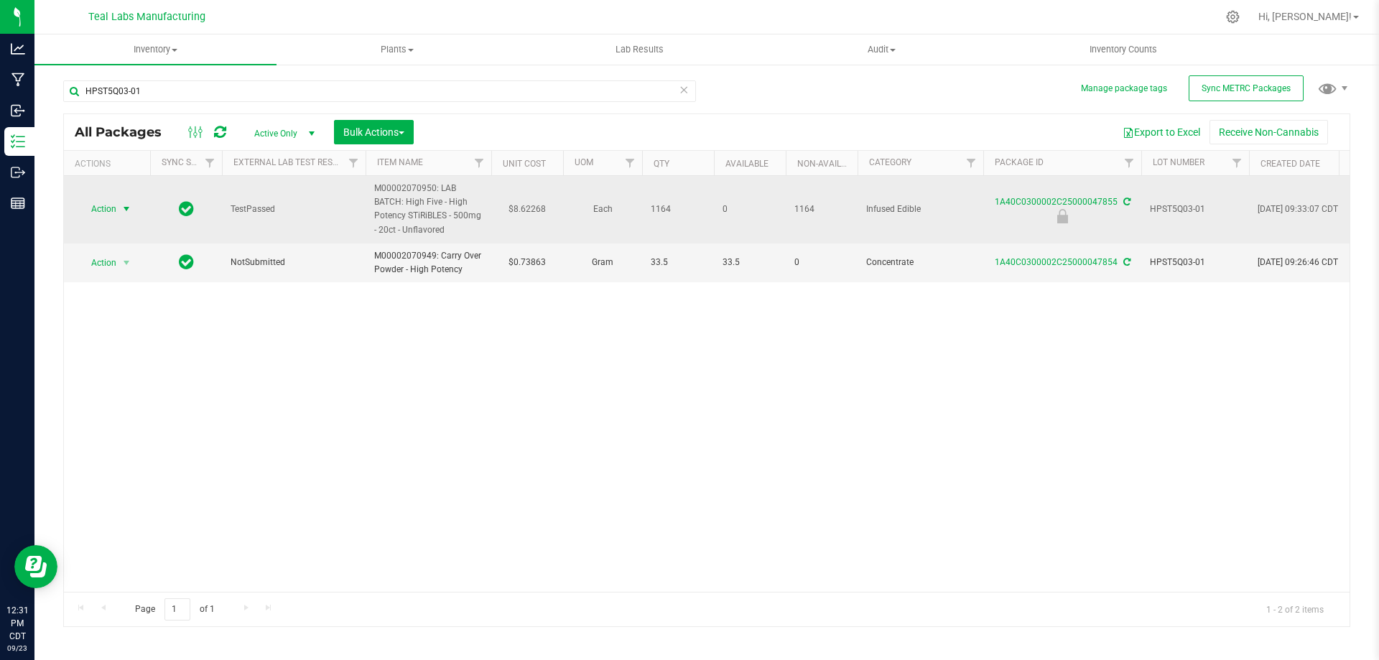
click at [106, 213] on span "Action" at bounding box center [97, 209] width 39 height 20
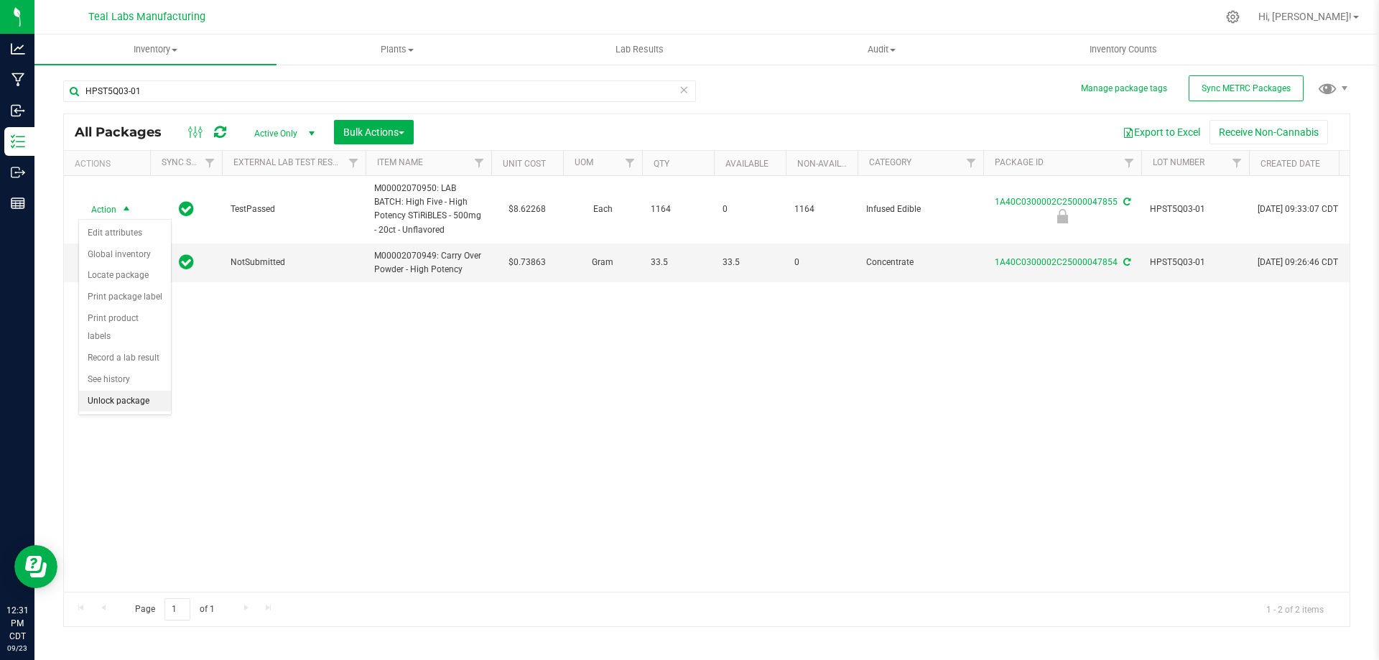
click at [101, 391] on li "Unlock package" at bounding box center [125, 402] width 92 height 22
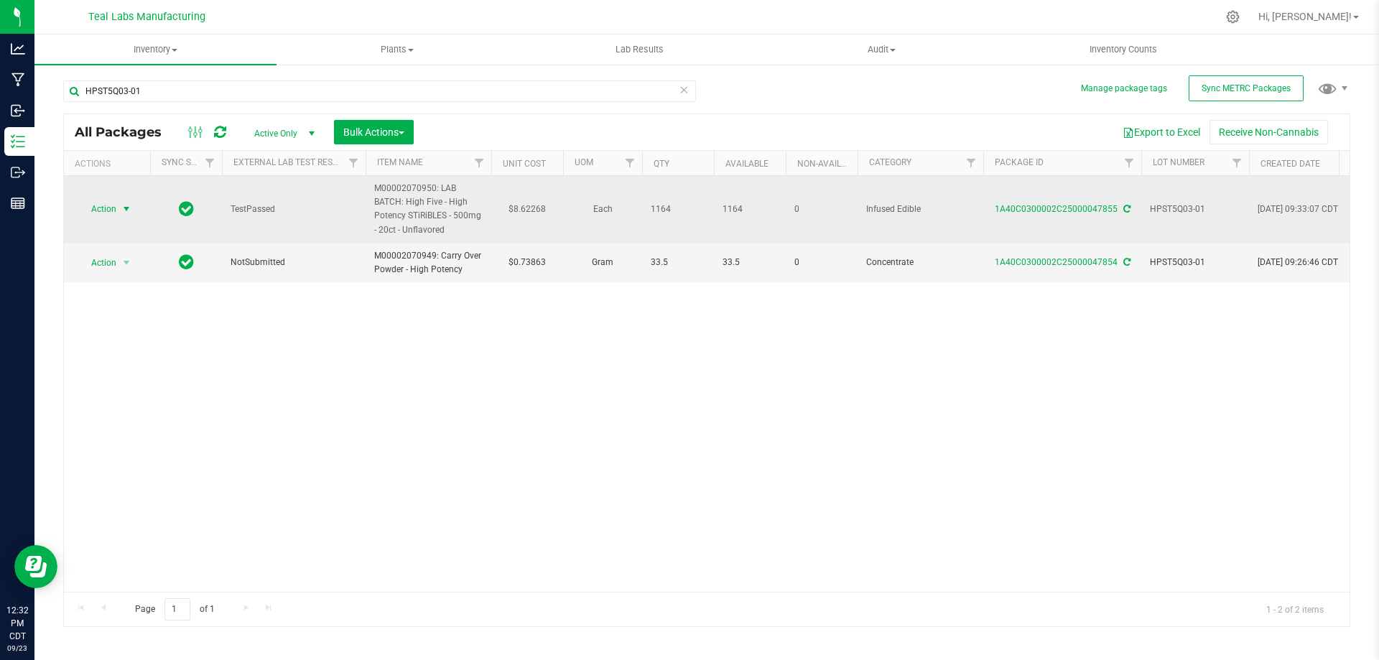
click at [124, 205] on span "select" at bounding box center [126, 208] width 11 height 11
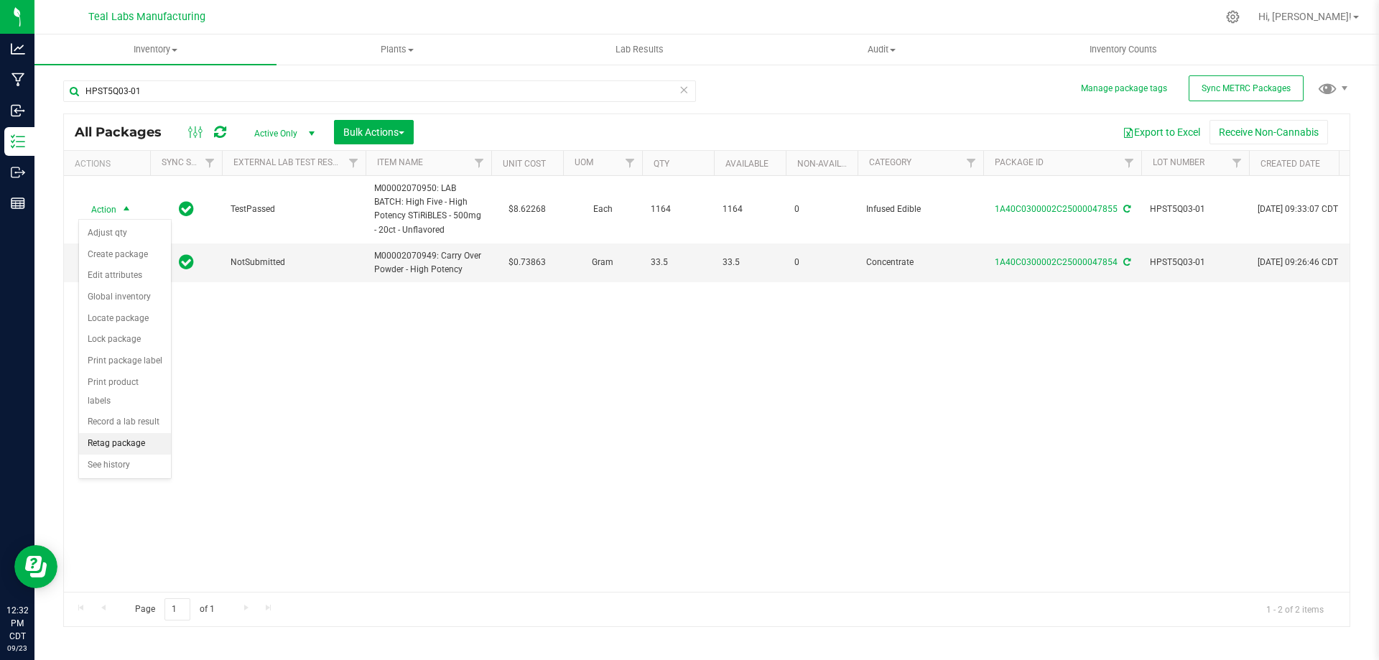
click at [111, 433] on li "Retag package" at bounding box center [125, 444] width 92 height 22
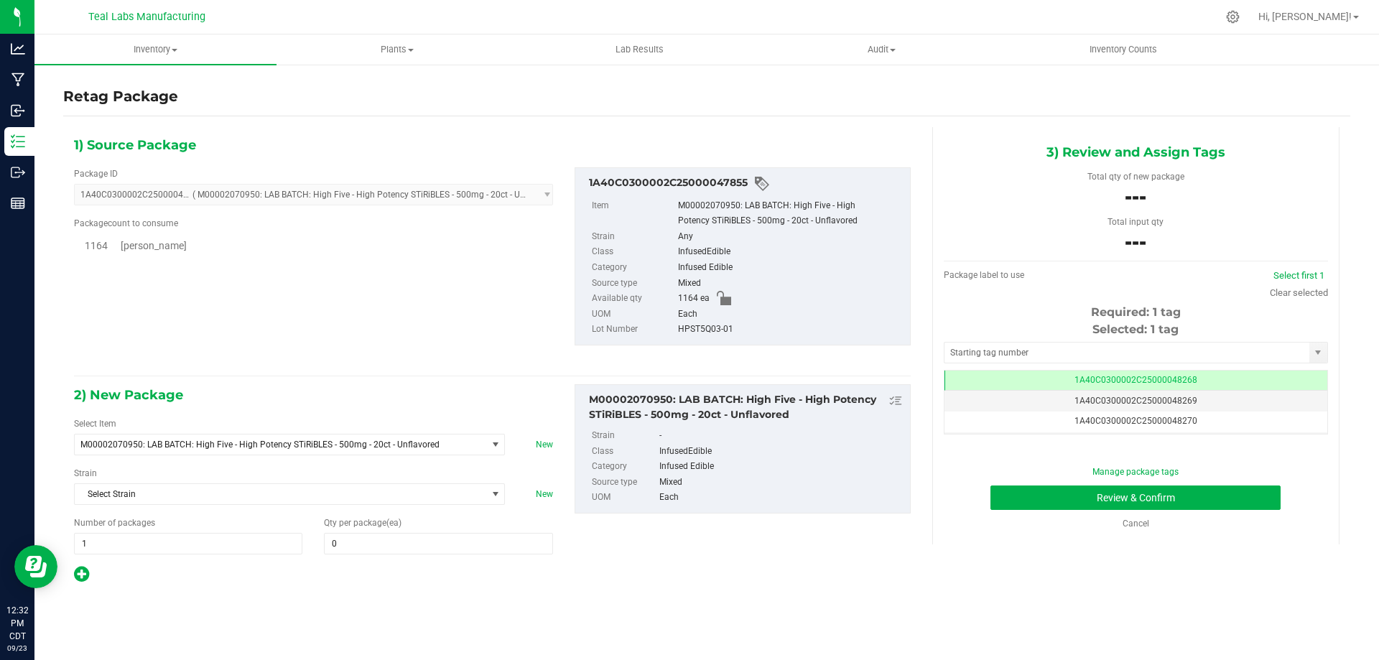
type input "0"
click at [276, 440] on span "M00002070950: LAB BATCH: High Five - High Potency STiRiBLES - 500mg - 20ct - Un…" at bounding box center [272, 445] width 384 height 10
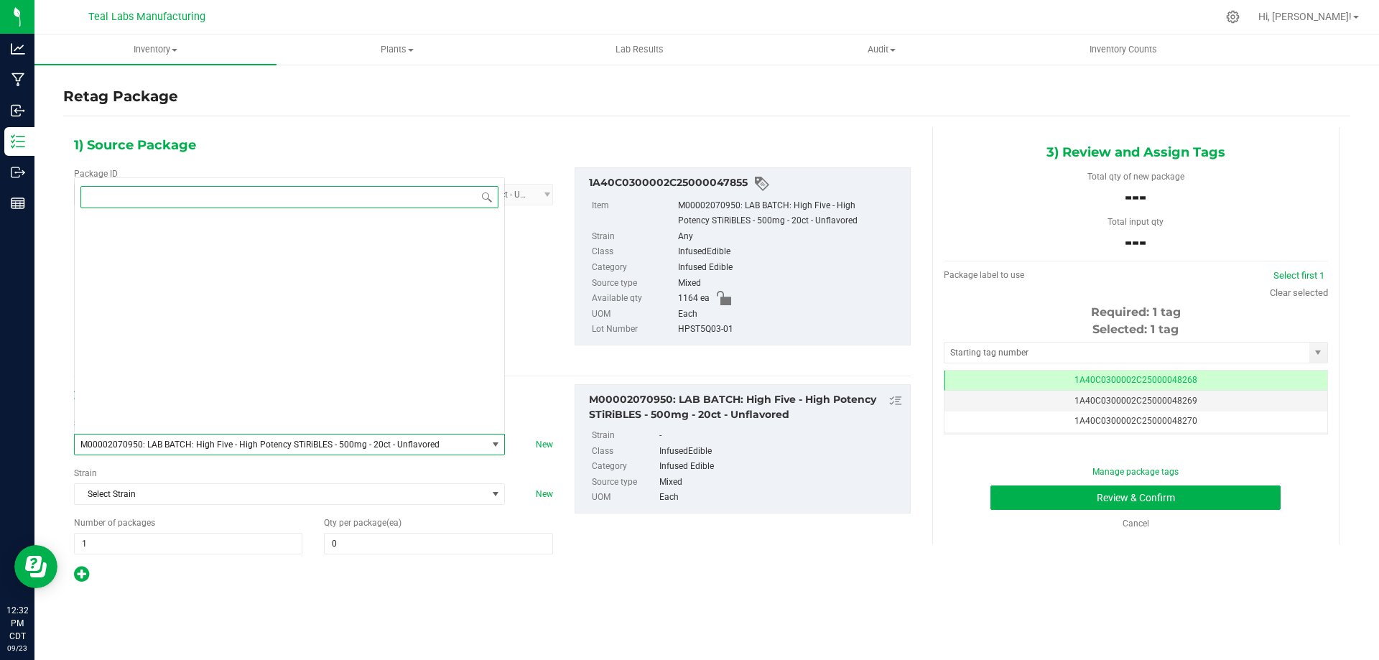
scroll to position [16612, 0]
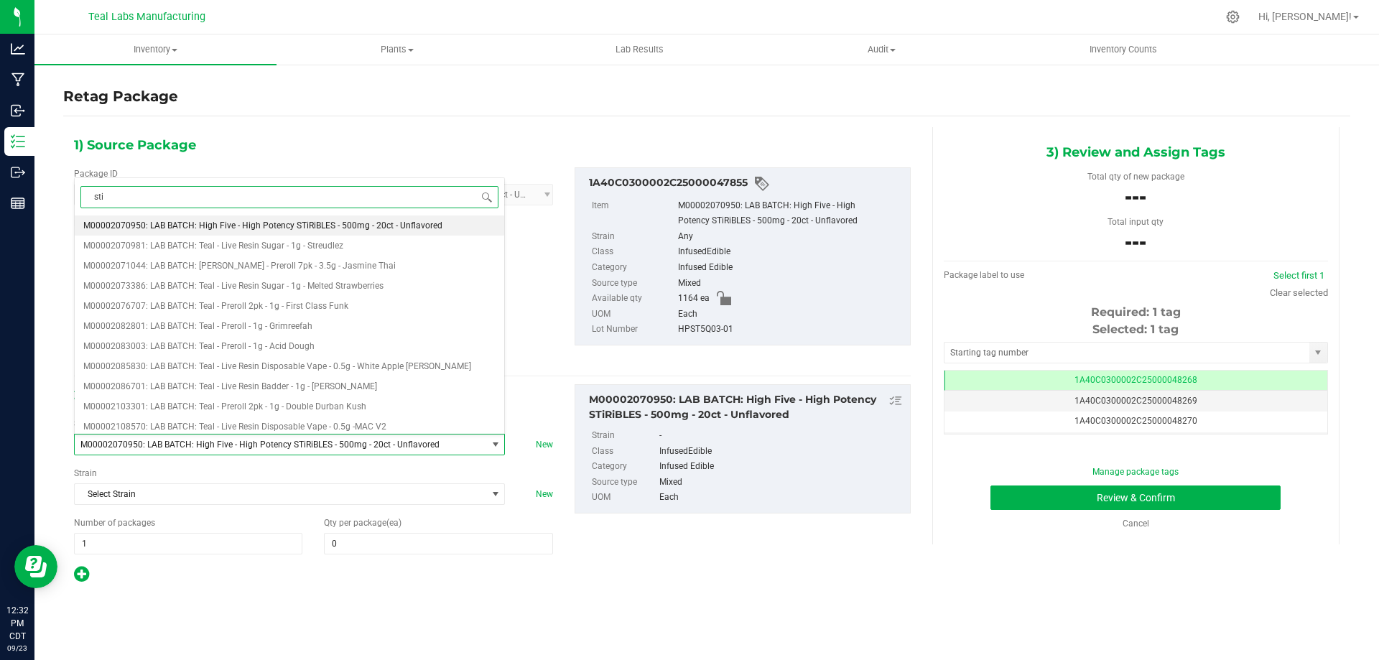
type input "stir"
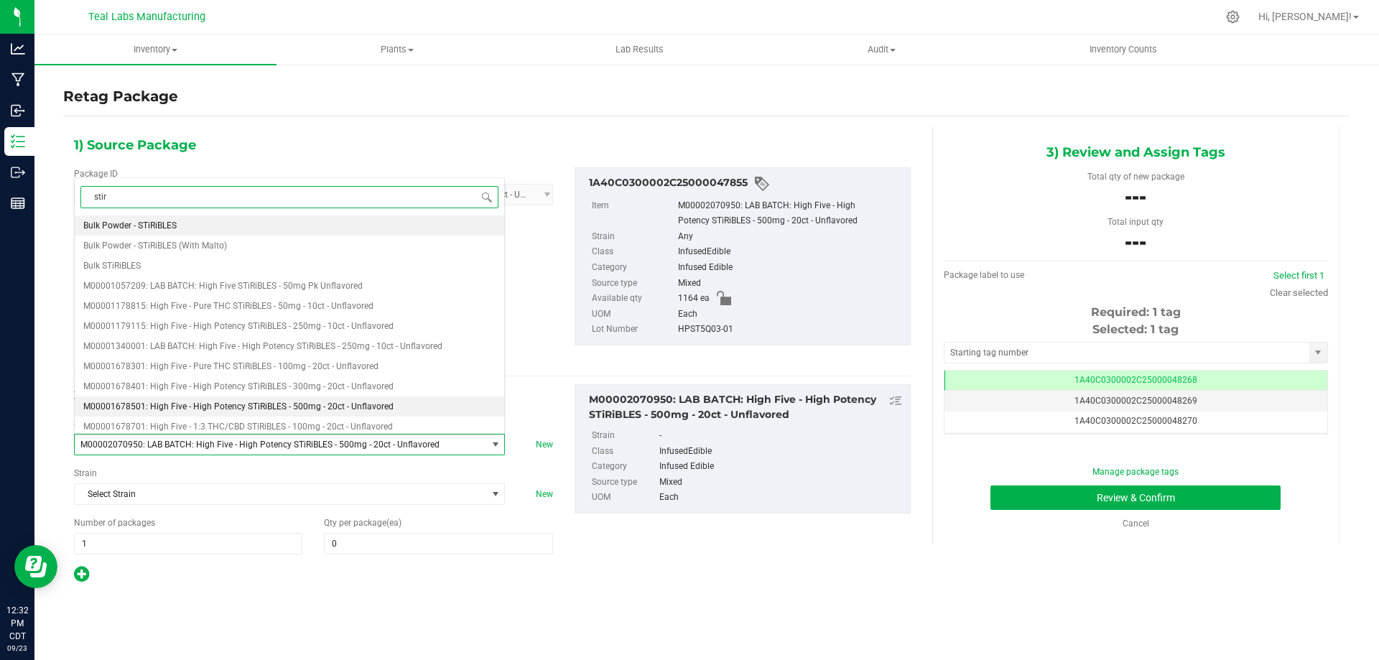
click at [282, 404] on span "M00001678501: High Five - High Potency STiRiBLES - 500mg - 20ct - Unflavored" at bounding box center [238, 407] width 310 height 10
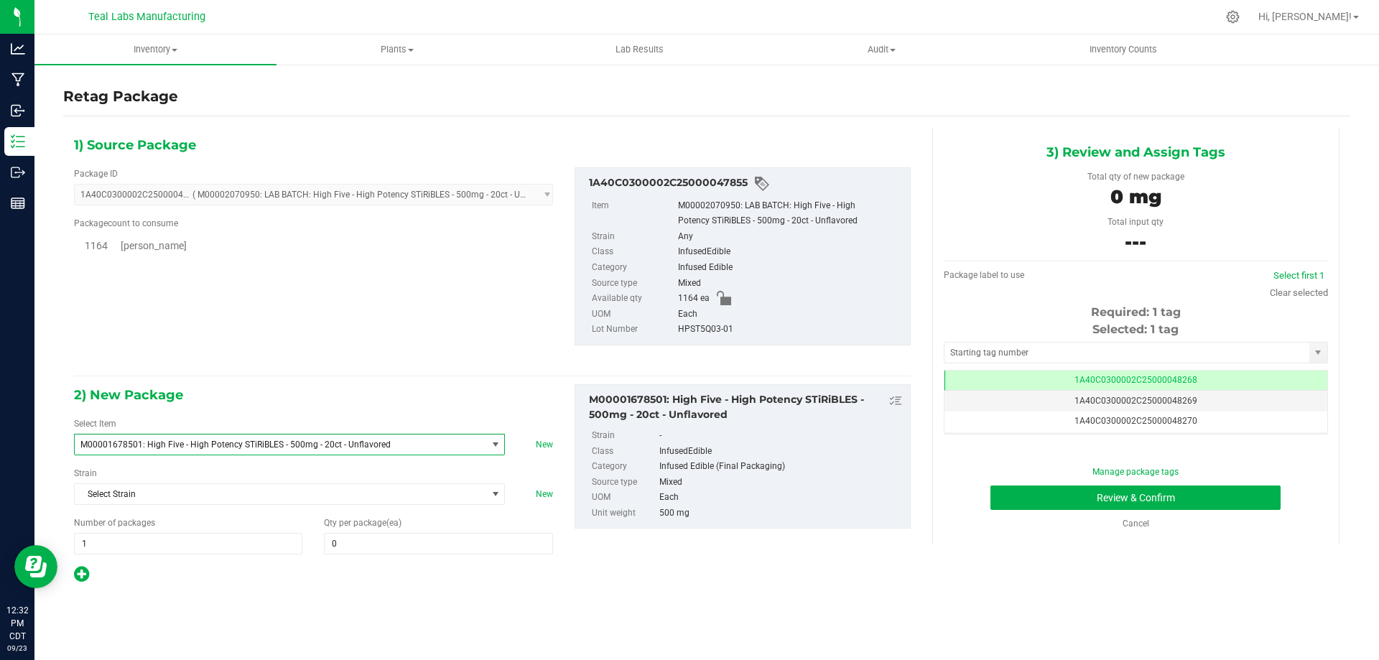
type input "0"
click at [303, 591] on div "1) Source Package Package ID 1A40C0300002C25000047855 ( M00002070950: LAB BATCH…" at bounding box center [706, 359] width 1287 height 486
click at [353, 542] on span at bounding box center [438, 544] width 228 height 22
type input "1164"
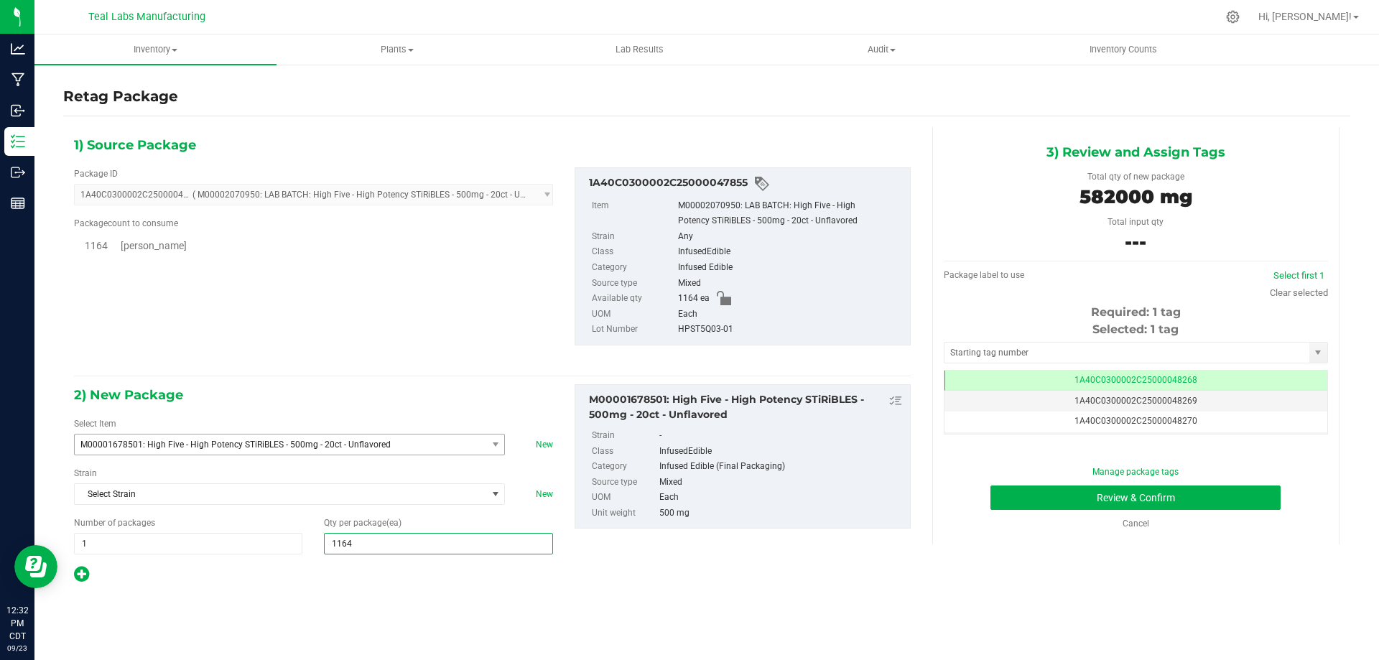
type input "1,164"
click at [699, 616] on div "Inventory All packages All inventory Waste log Create inventory Plants All plan…" at bounding box center [706, 347] width 1345 height 626
click at [1034, 491] on button "Review & Confirm" at bounding box center [1135, 498] width 290 height 24
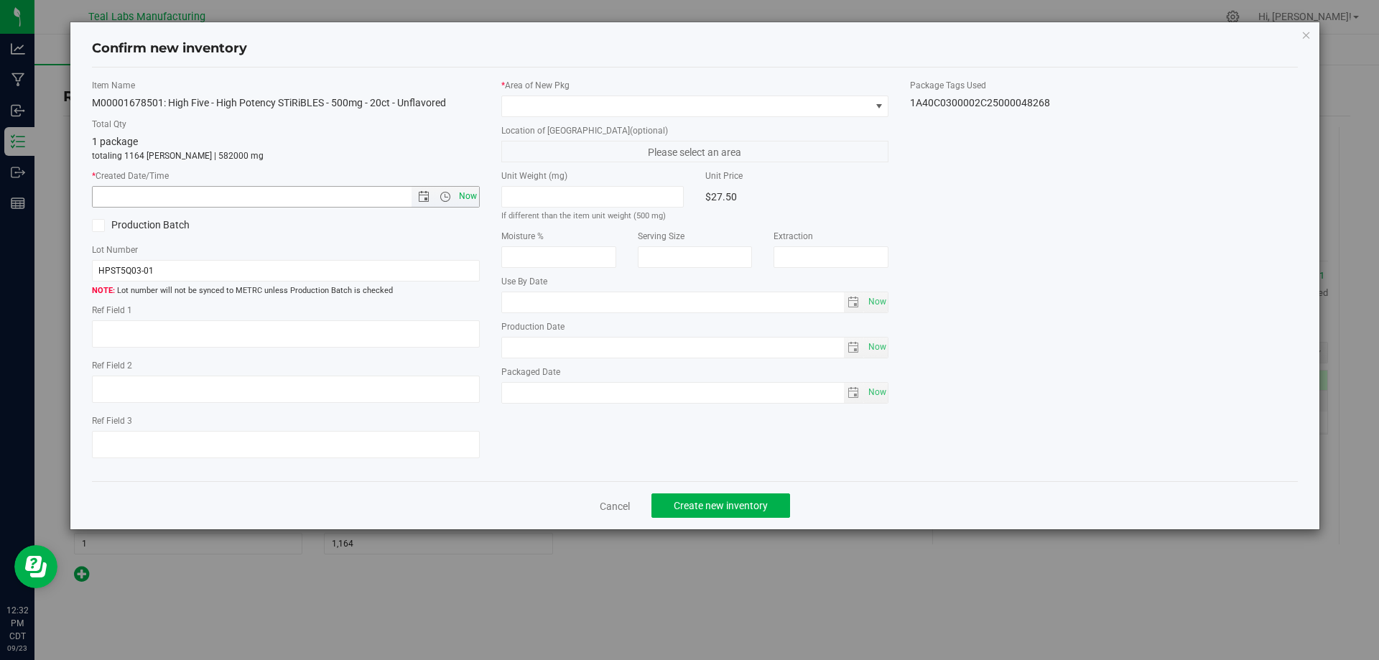
click at [472, 194] on span "Now" at bounding box center [467, 196] width 24 height 21
type input "[DATE] 12:32 PM"
drag, startPoint x: 600, startPoint y: 111, endPoint x: 615, endPoint y: 107, distance: 14.8
click at [601, 110] on span at bounding box center [686, 106] width 368 height 20
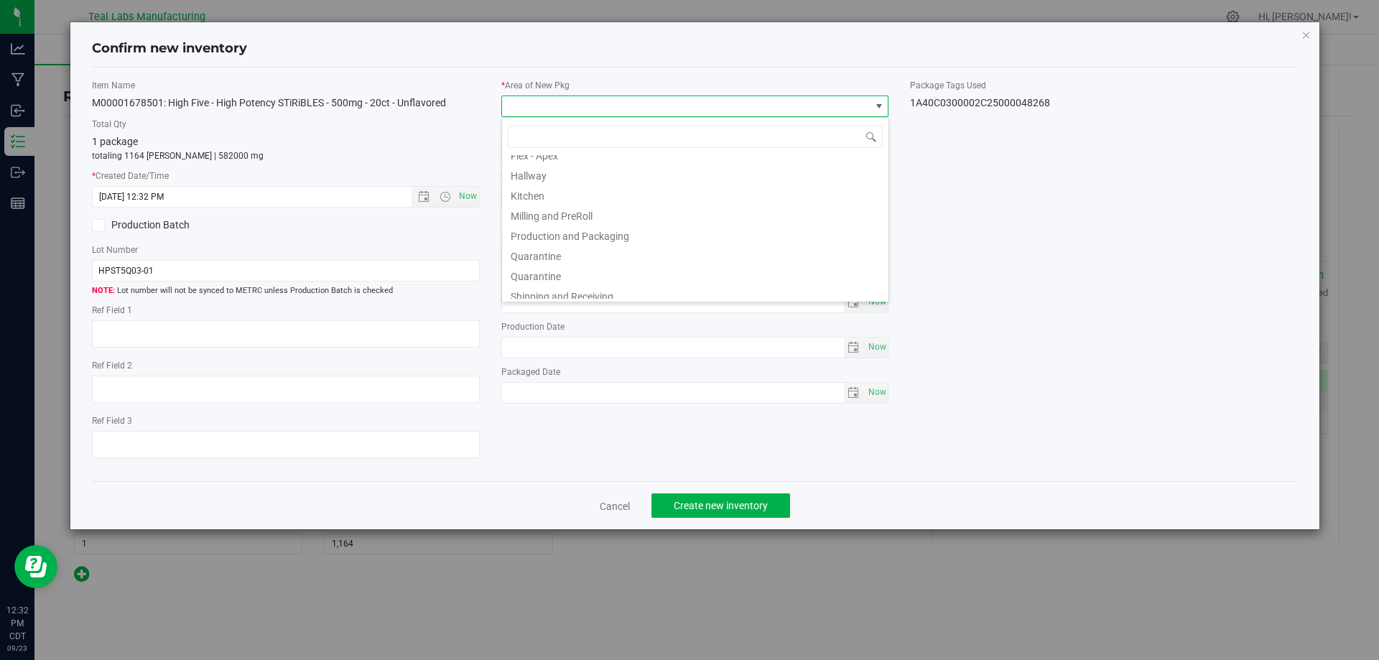
click at [613, 231] on li "Production and Packaging" at bounding box center [695, 234] width 386 height 20
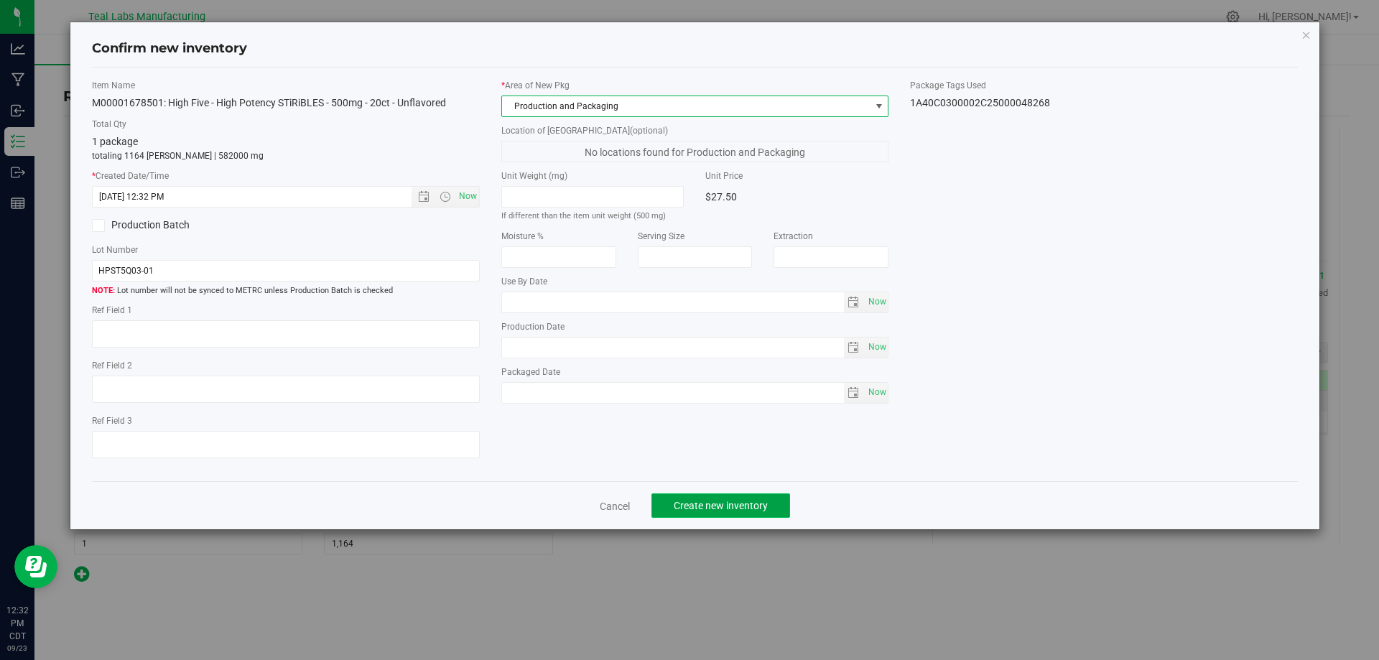
click at [753, 514] on button "Create new inventory" at bounding box center [720, 505] width 139 height 24
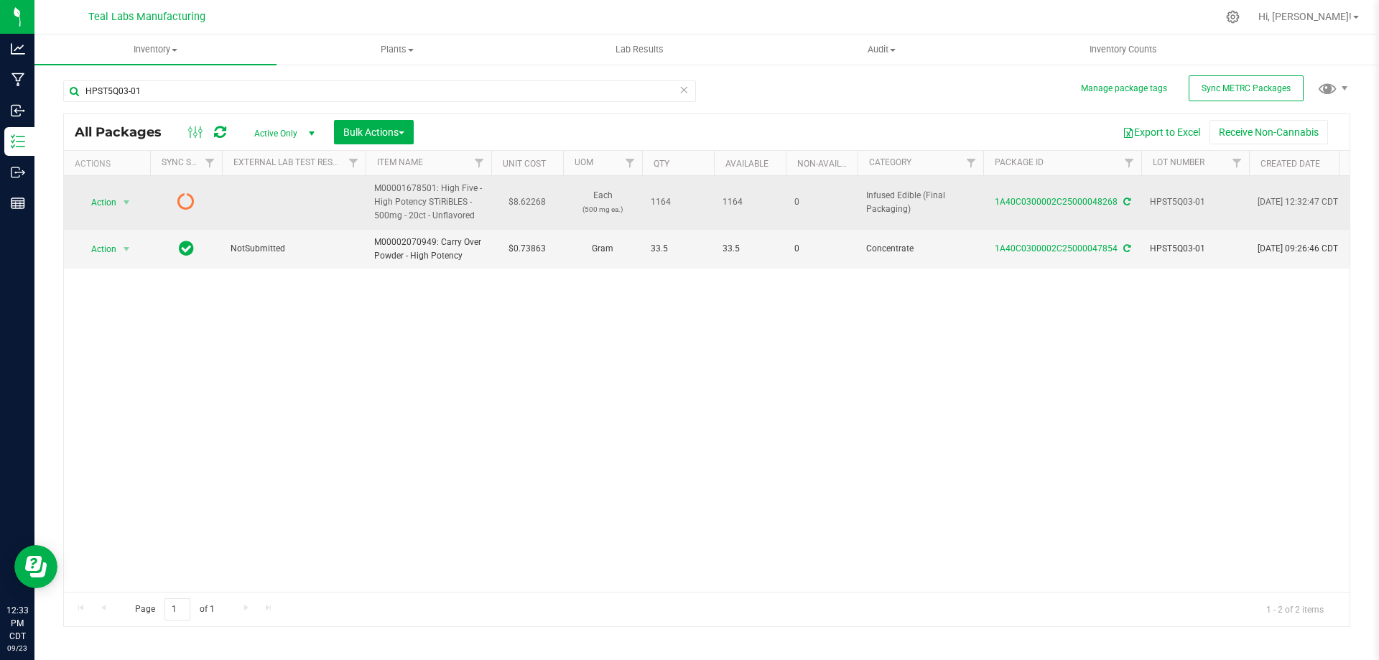
click at [1126, 202] on icon at bounding box center [1126, 202] width 7 height 9
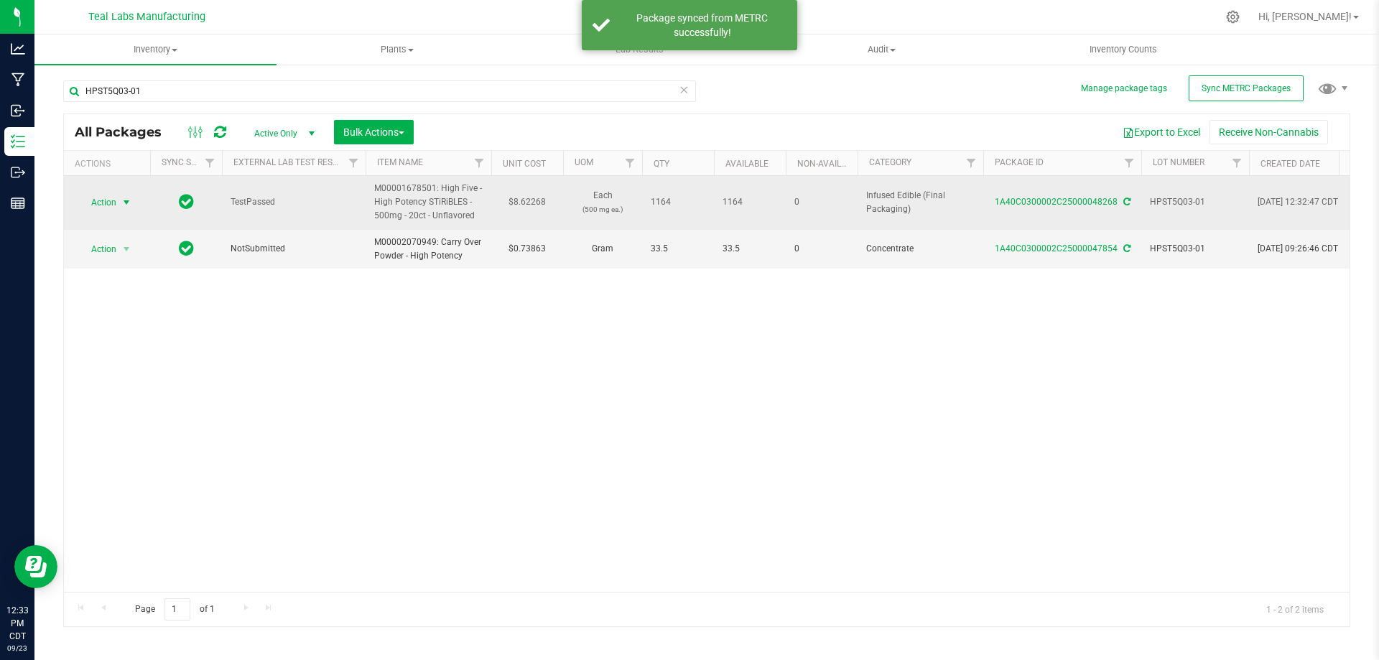
click at [90, 201] on span "Action" at bounding box center [97, 202] width 39 height 20
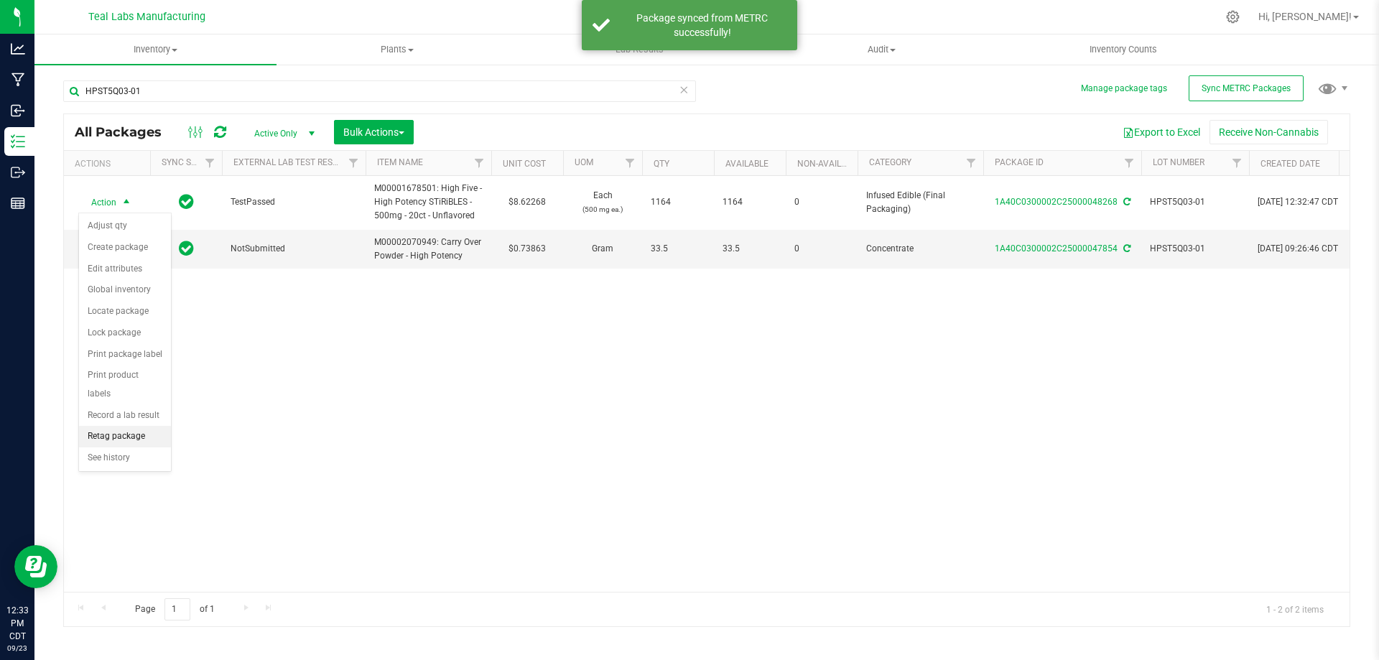
click at [116, 426] on li "Retag package" at bounding box center [125, 437] width 92 height 22
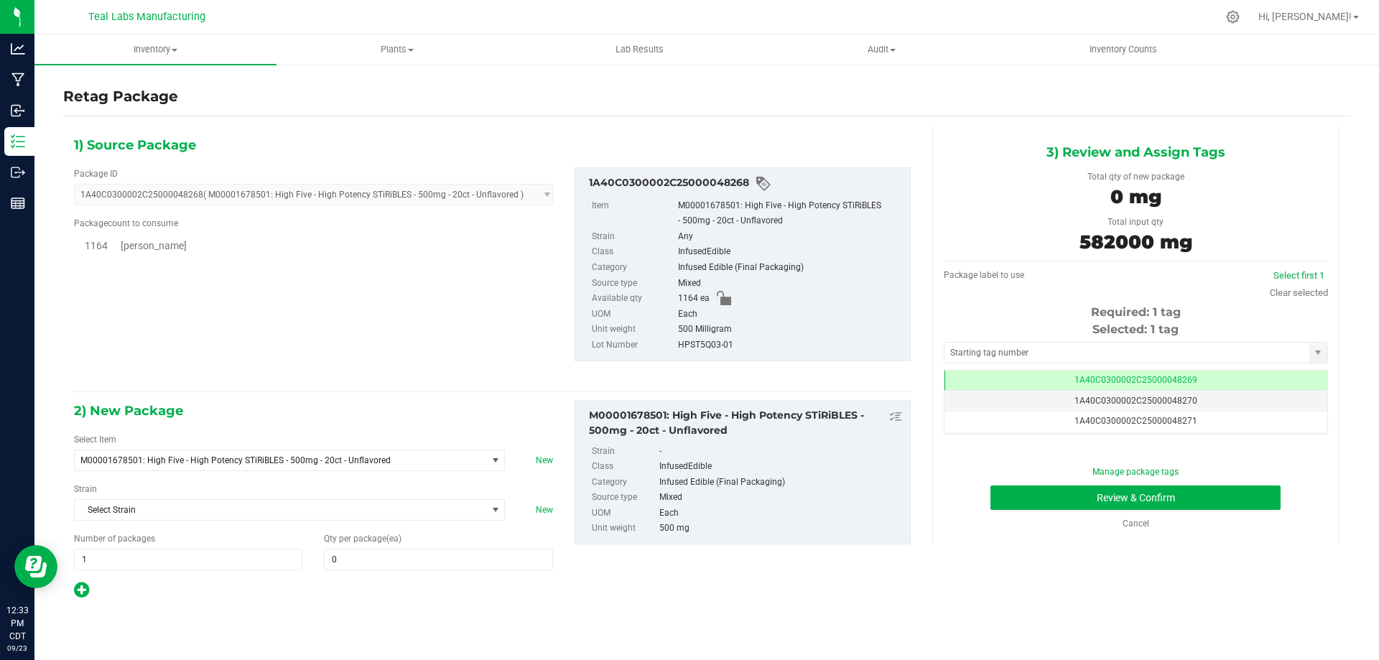
scroll to position [0, -1]
click at [35, 144] on div "Retag Package 1) Source Package Package ID 1A40C0300002C25000048268 ( M00001678…" at bounding box center [706, 287] width 1345 height 449
click at [728, 338] on div "HPST5Q03-01" at bounding box center [790, 346] width 225 height 16
click at [724, 338] on div "HPST5Q03-01" at bounding box center [790, 346] width 225 height 16
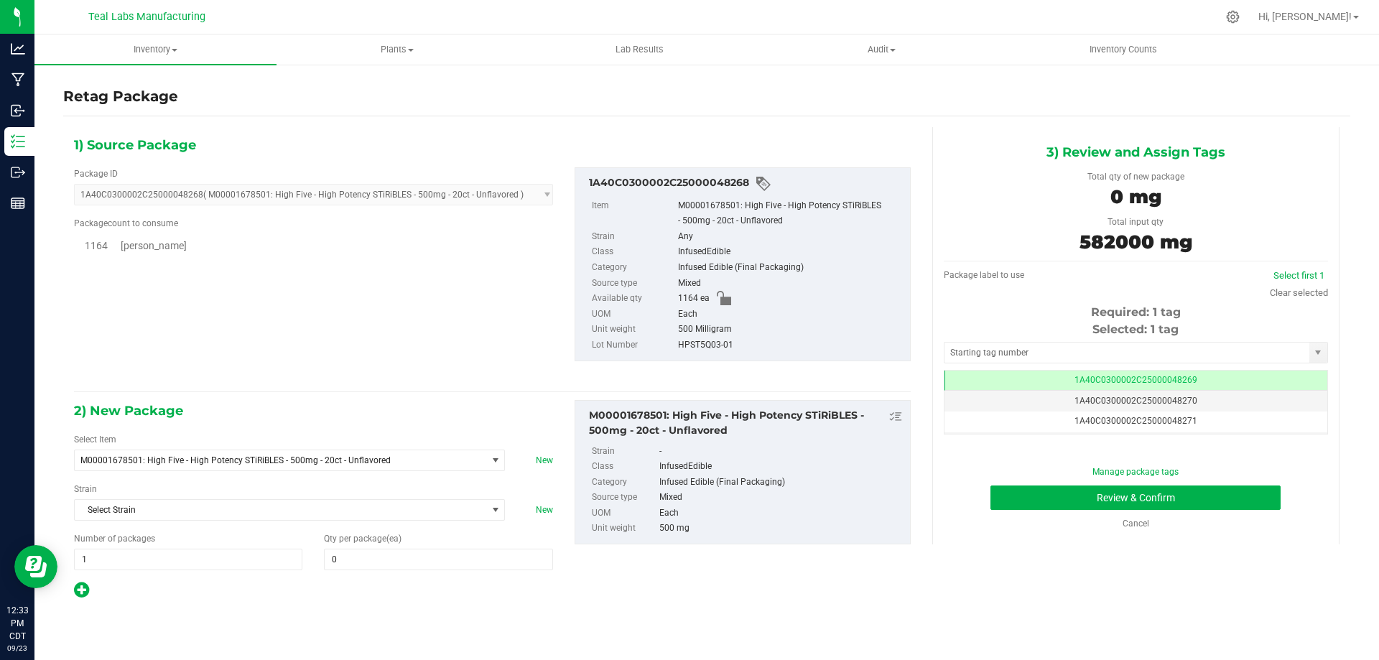
click at [720, 340] on div "HPST5Q03-01" at bounding box center [790, 346] width 225 height 16
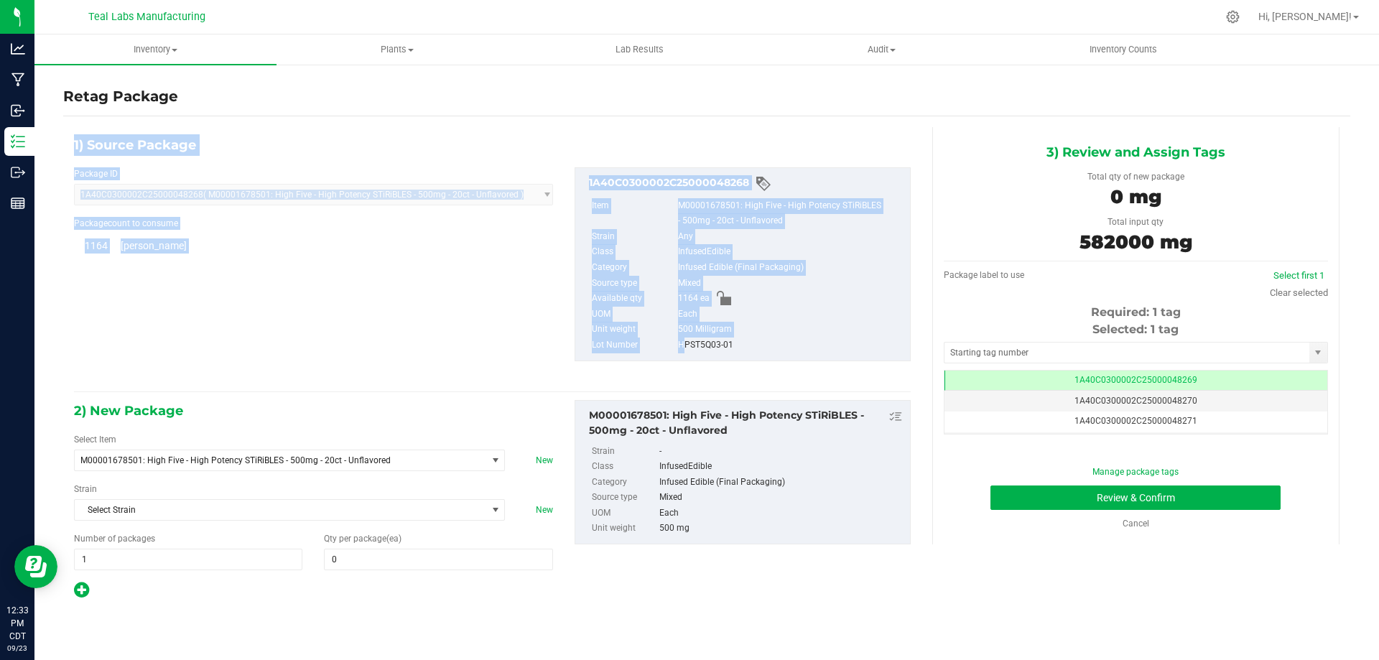
click at [720, 340] on div "HPST5Q03-01" at bounding box center [790, 346] width 225 height 16
copy div "1) Source Package Package ID 1A40C0300002C25000048268 ( M00001678501: High Five…"
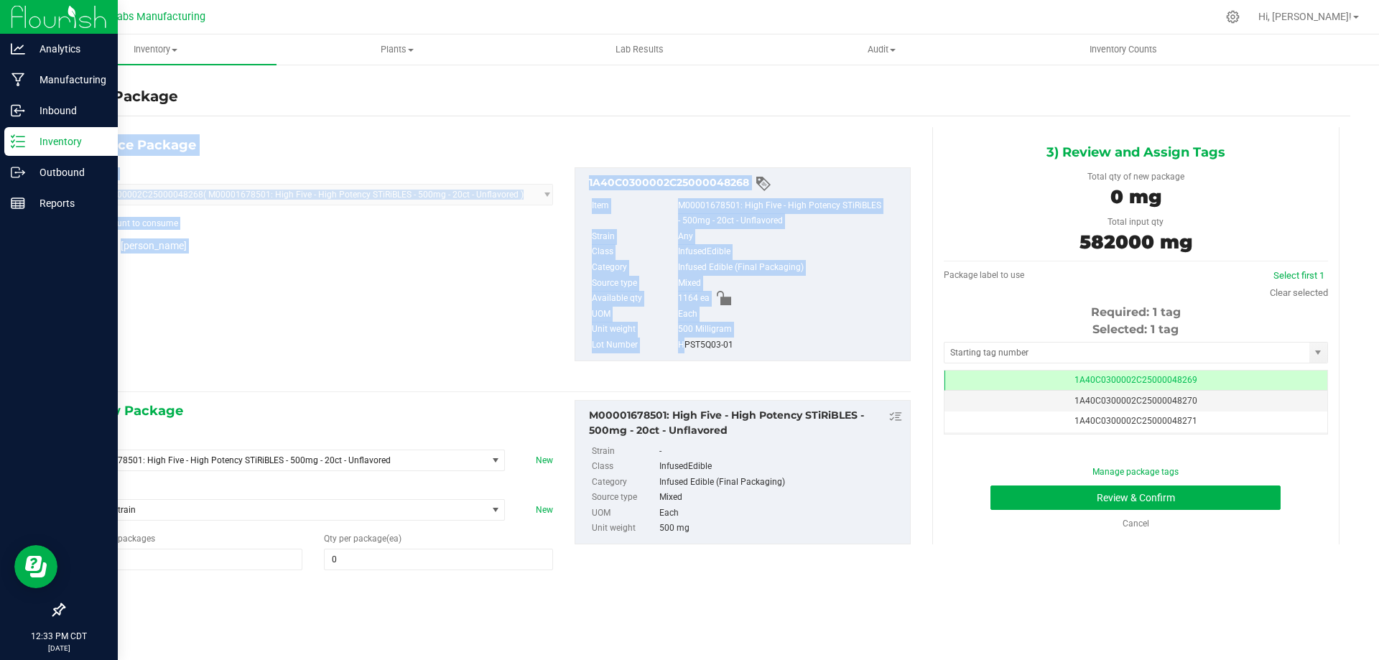
click at [27, 139] on p "Inventory" at bounding box center [68, 141] width 86 height 17
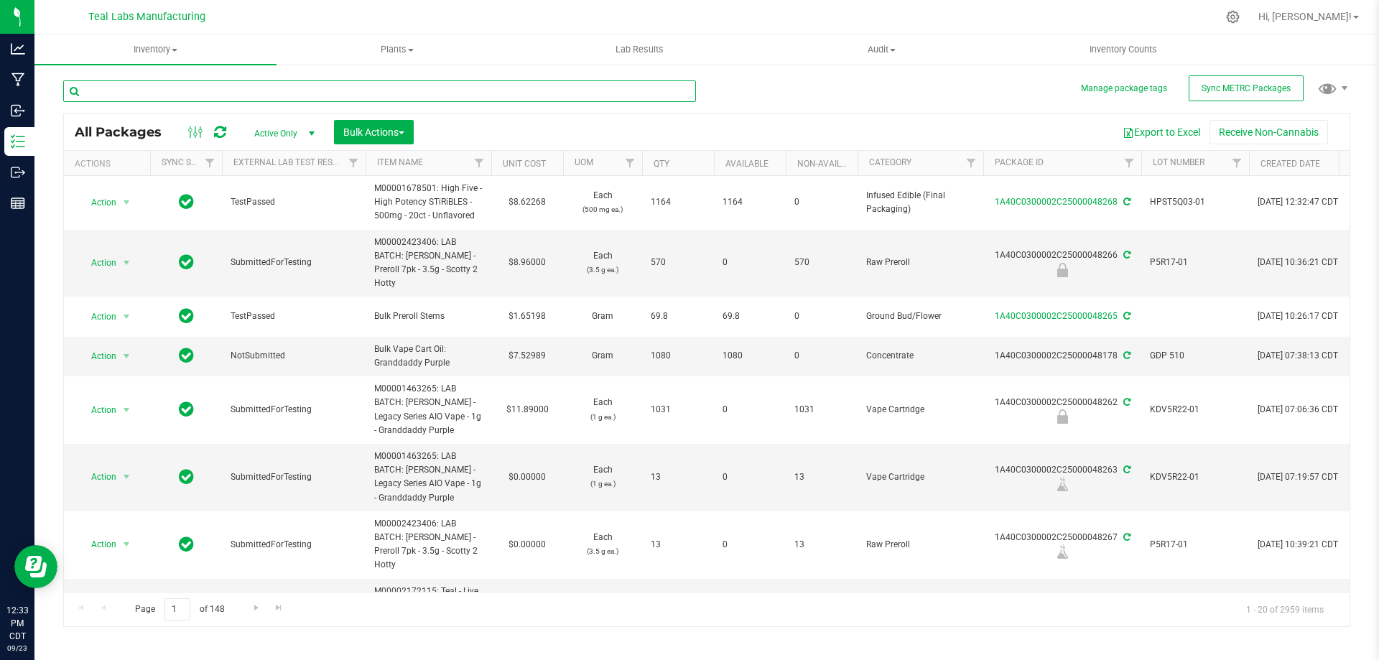
click at [297, 88] on input "text" at bounding box center [379, 91] width 633 height 22
paste input "HPST5Q03-01"
type input "HPST5Q03-01"
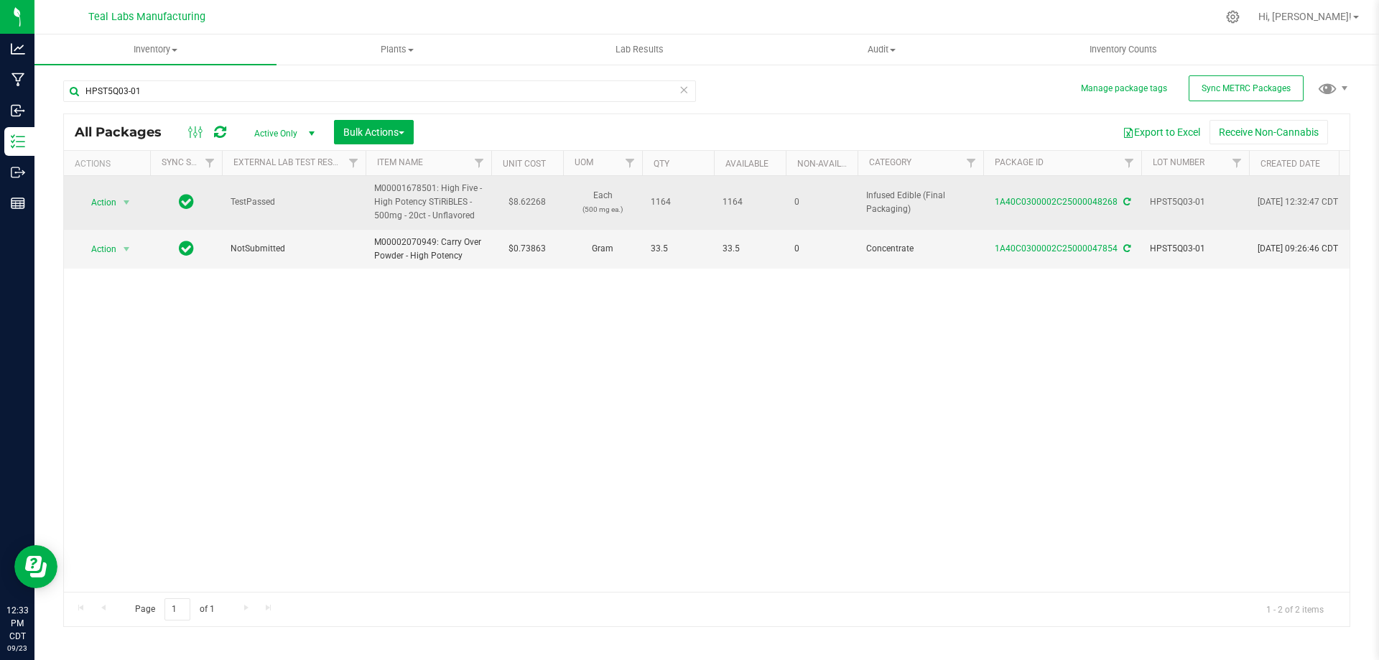
click at [116, 206] on span "Action" at bounding box center [97, 202] width 39 height 20
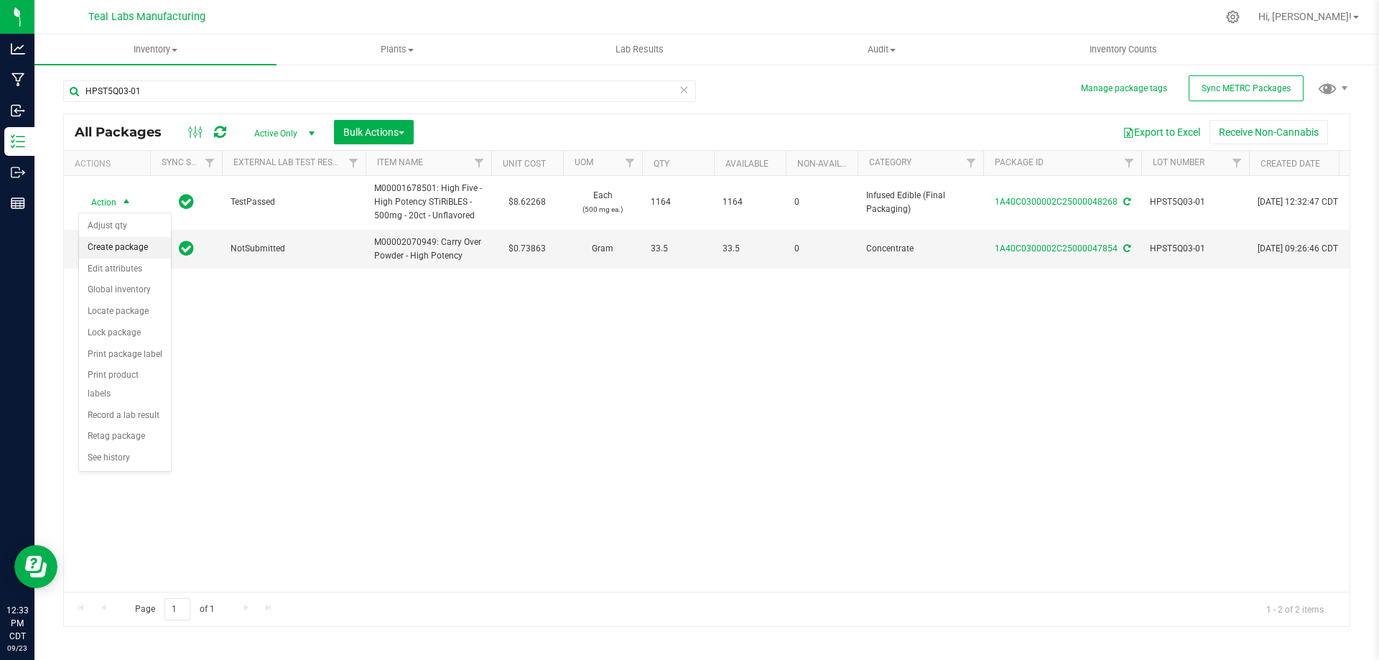
click at [128, 244] on li "Create package" at bounding box center [125, 248] width 92 height 22
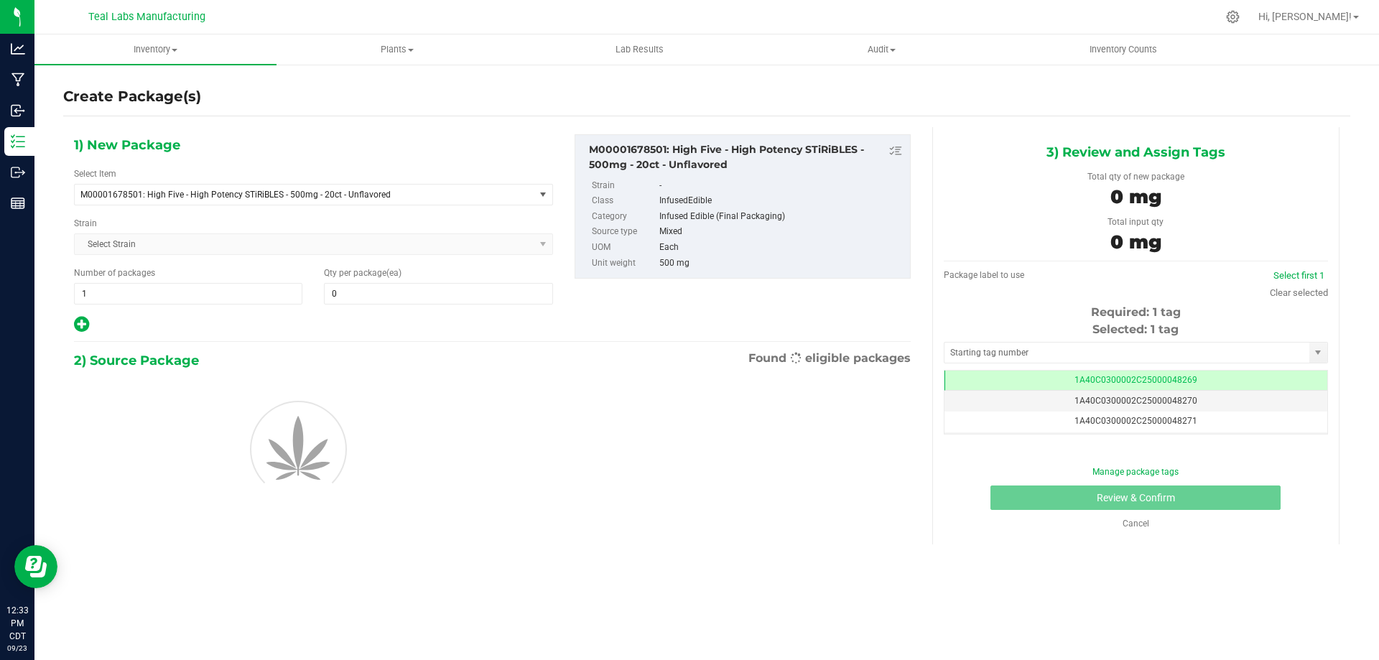
scroll to position [0, -1]
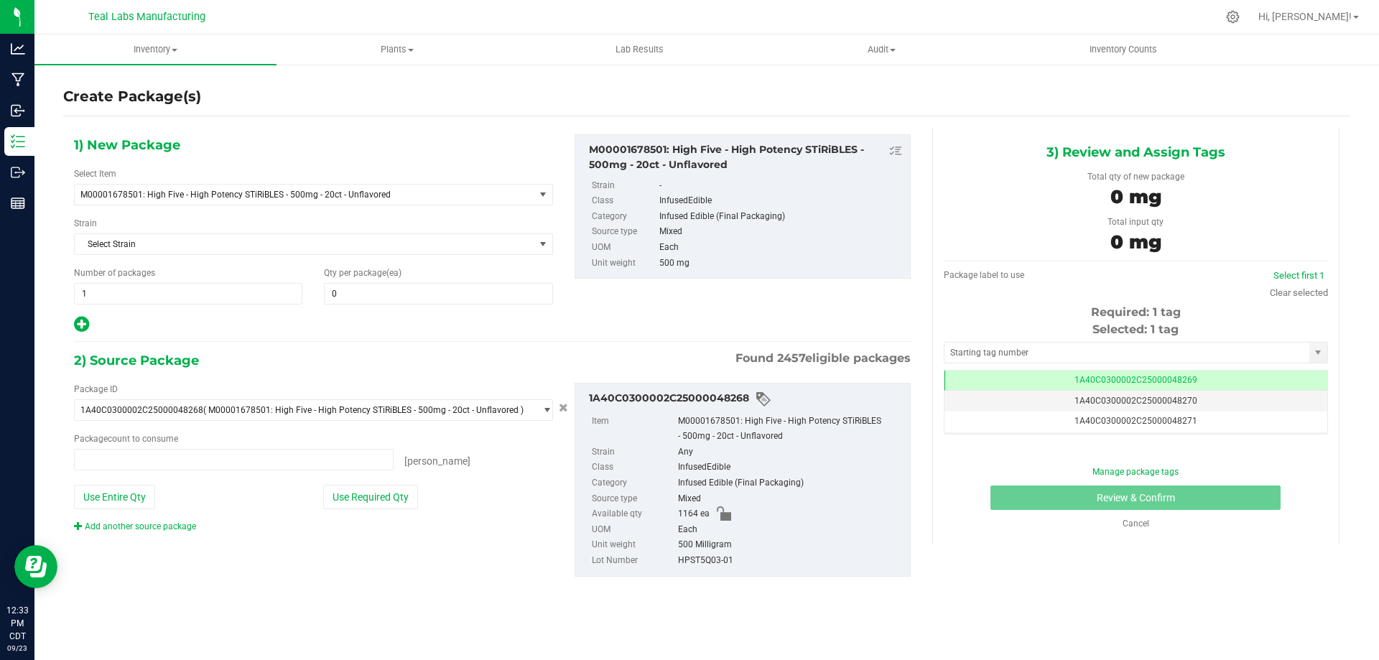
type input "0 ea"
click at [207, 300] on span "1 1" at bounding box center [188, 294] width 228 height 22
click at [207, 300] on input "1" at bounding box center [188, 294] width 227 height 20
type input "58"
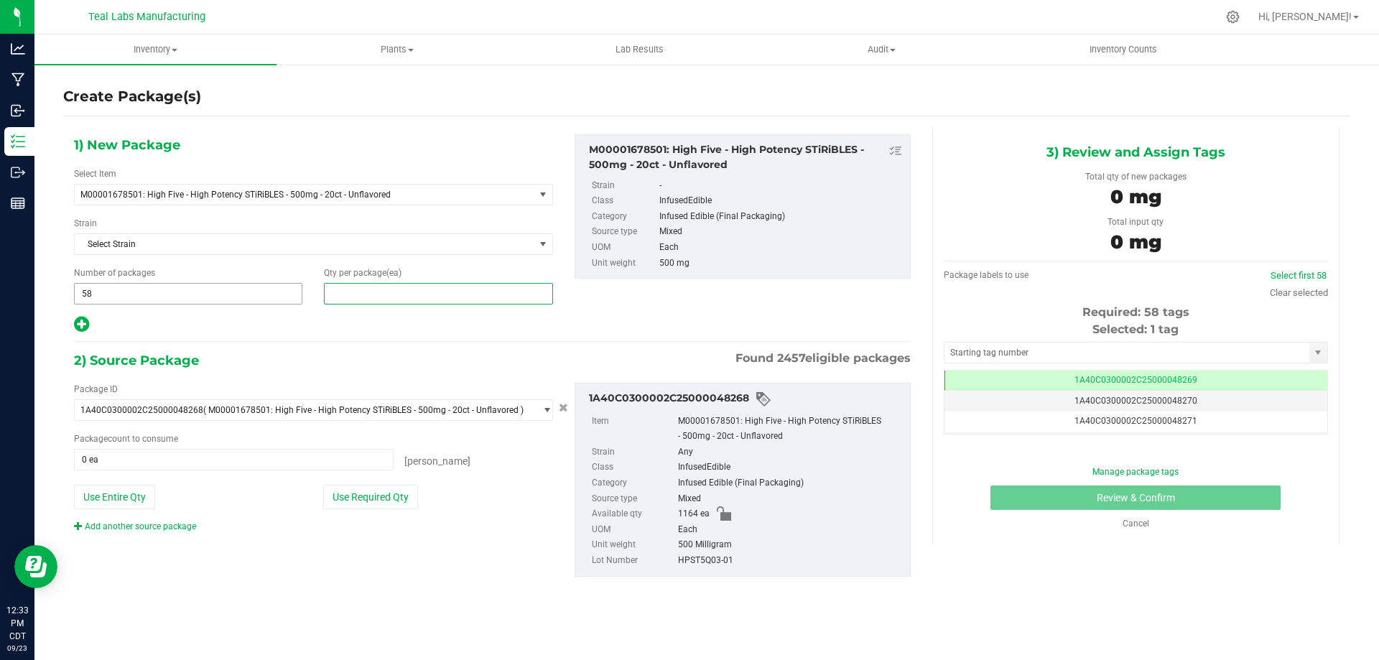
type input "4"
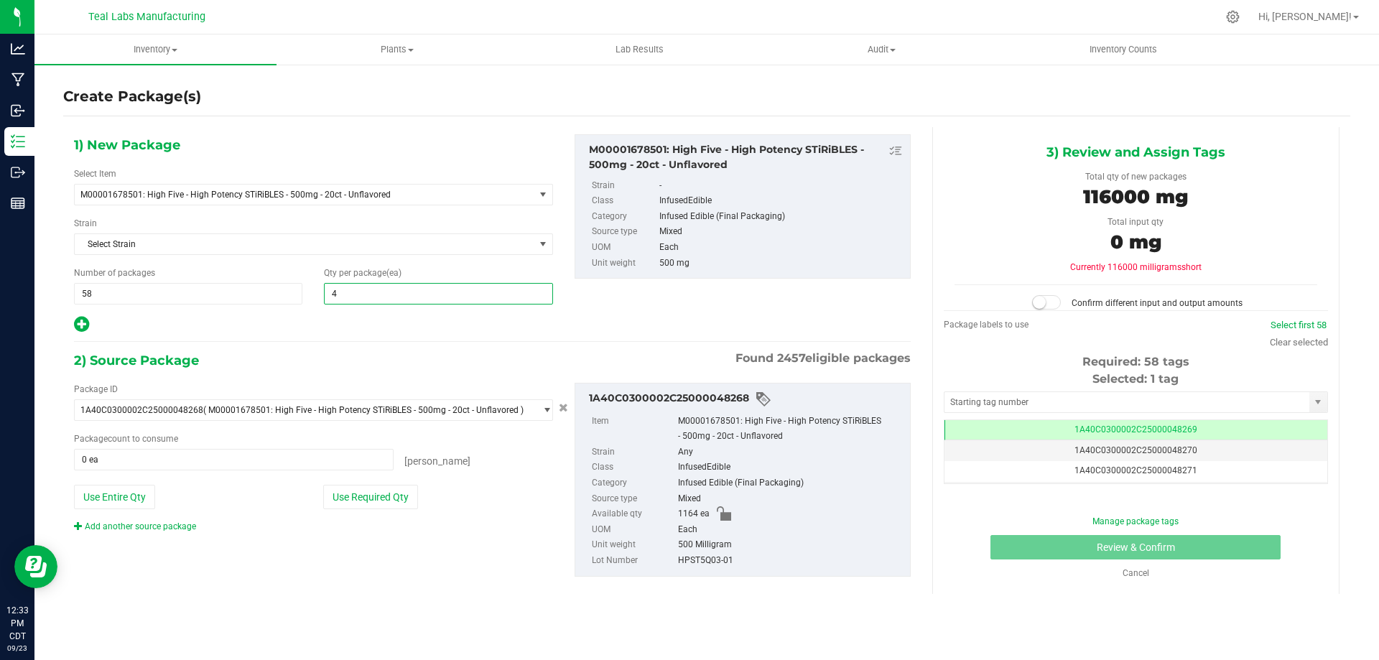
type input "4"
click at [267, 322] on div at bounding box center [313, 324] width 479 height 19
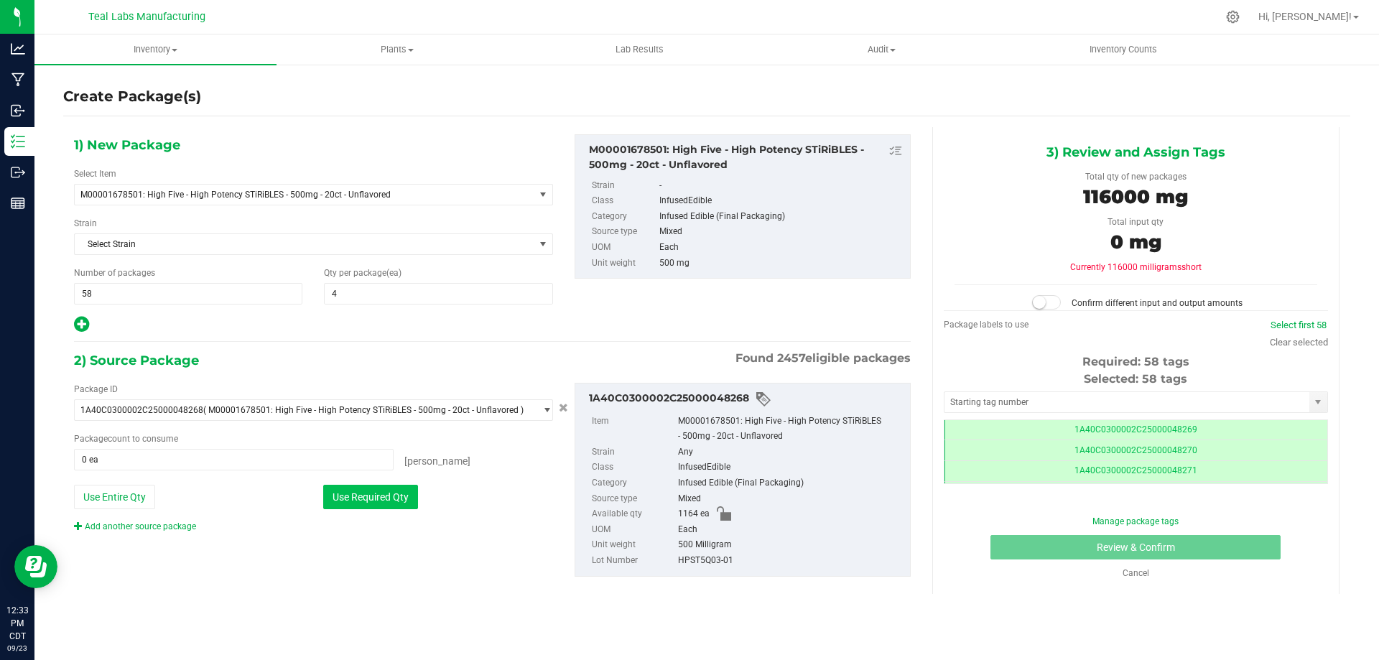
click at [388, 501] on button "Use Required Qty" at bounding box center [370, 497] width 95 height 24
type input "232 ea"
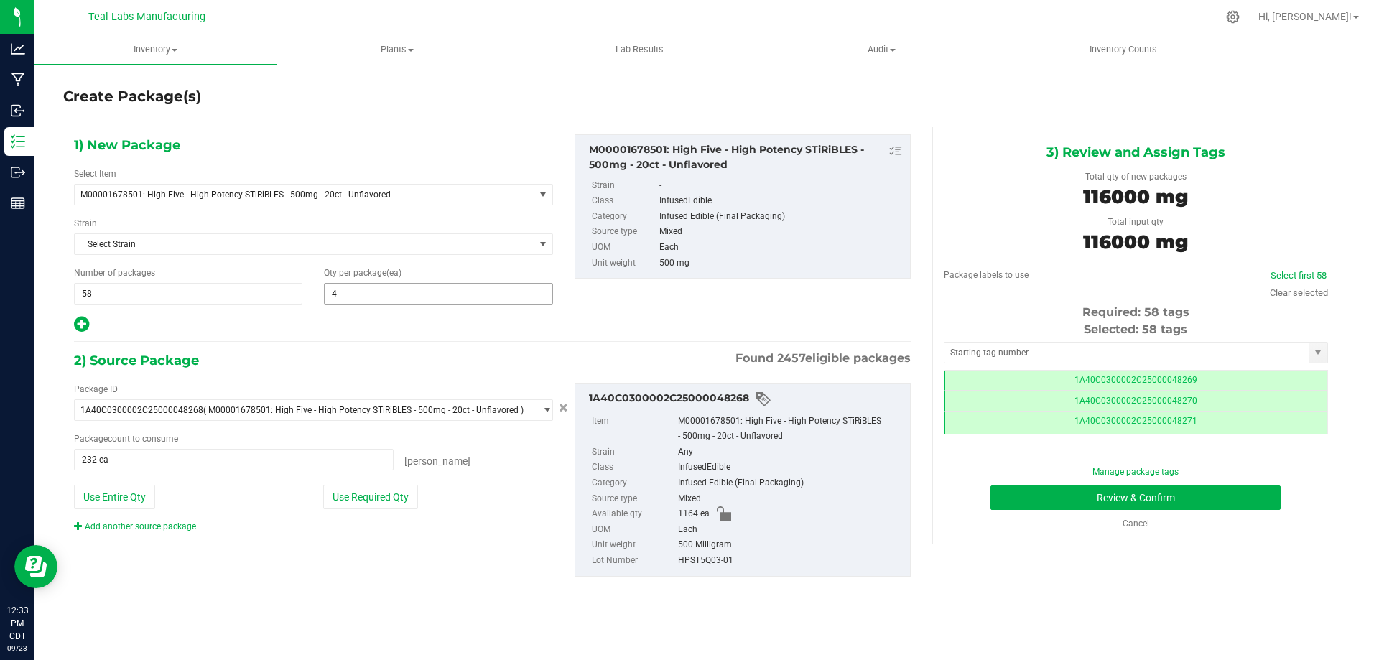
click at [366, 299] on span "4 4" at bounding box center [438, 294] width 228 height 22
click at [366, 299] on input "4" at bounding box center [438, 294] width 227 height 20
type input "20"
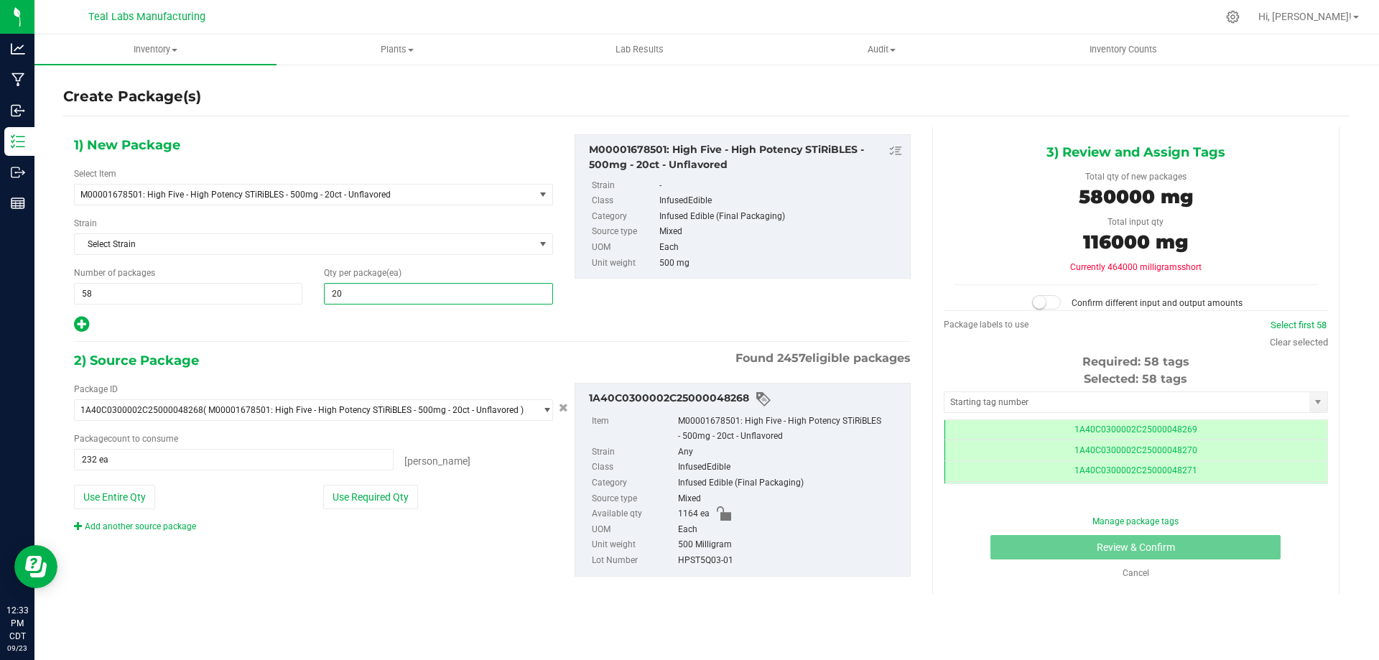
type input "20"
click at [353, 319] on div at bounding box center [313, 324] width 479 height 19
click at [355, 498] on button "Use Required Qty" at bounding box center [370, 497] width 95 height 24
type input "1160 ea"
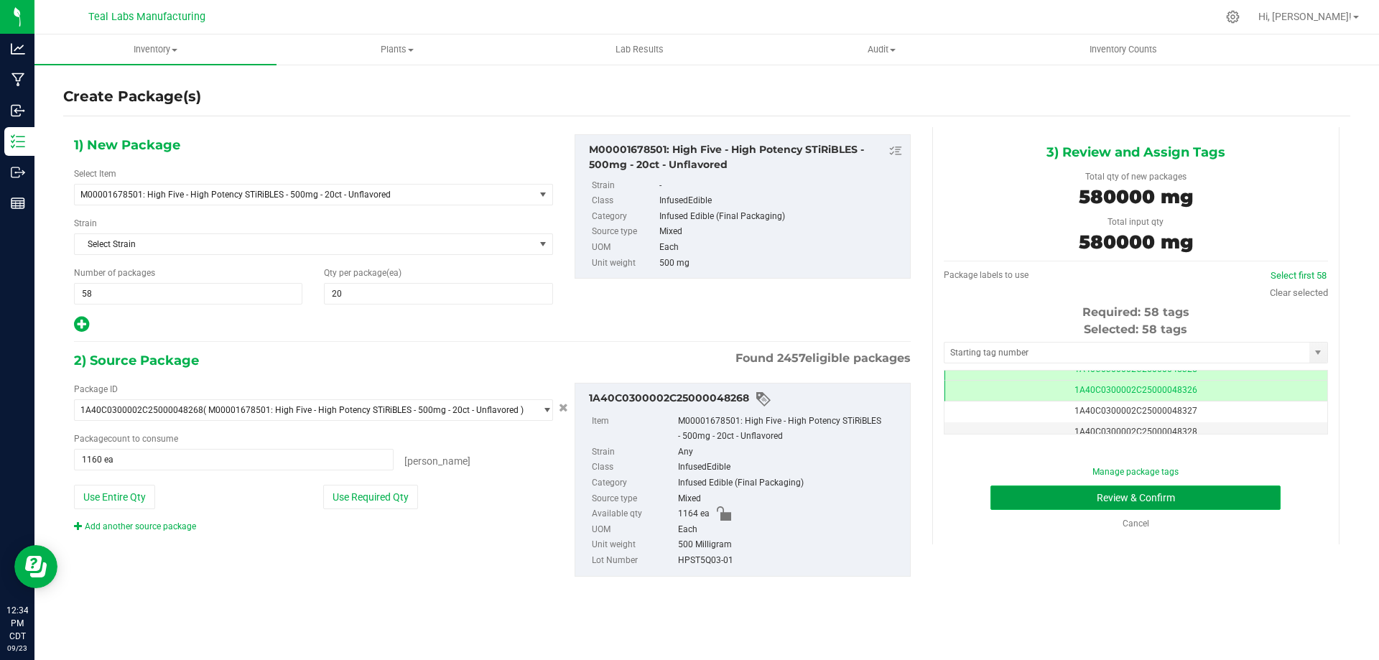
click at [1243, 491] on button "Review & Confirm" at bounding box center [1135, 498] width 290 height 24
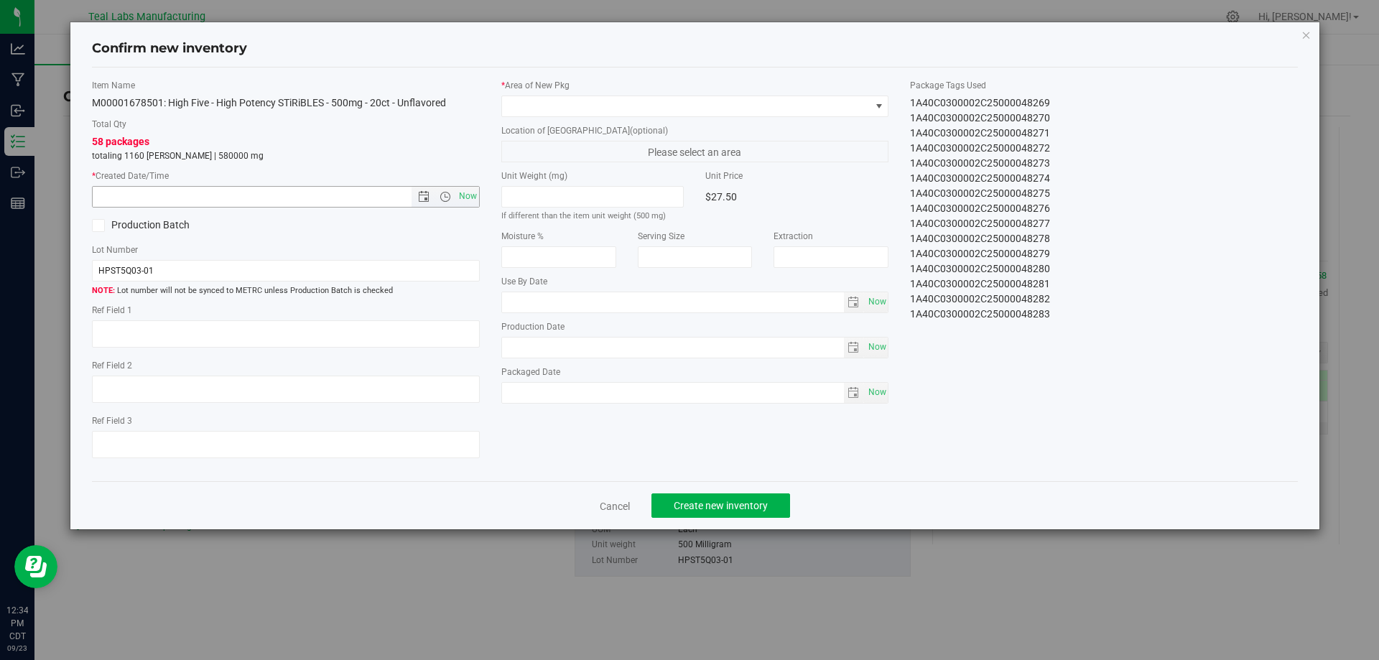
click at [479, 196] on span "Now" at bounding box center [286, 197] width 388 height 22
click at [473, 192] on span "Now" at bounding box center [467, 196] width 24 height 21
type input "[DATE] 12:34 PM"
click at [560, 106] on span at bounding box center [686, 106] width 368 height 20
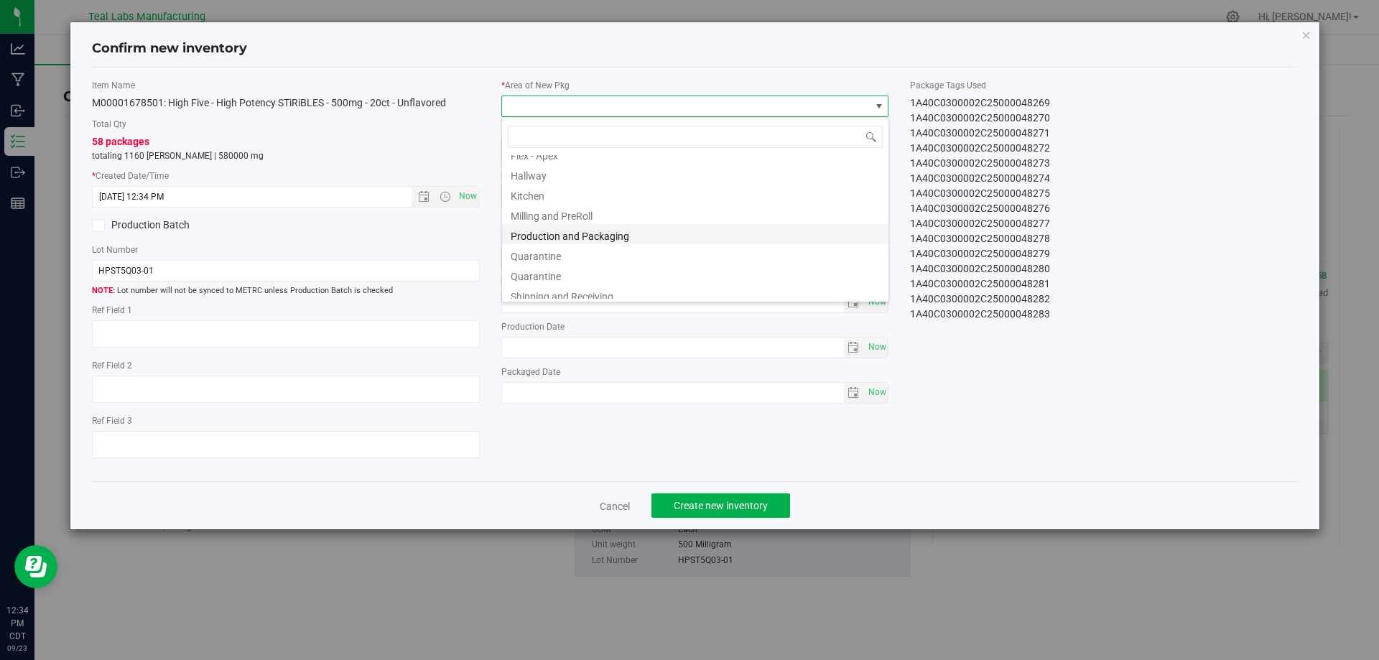
click at [590, 231] on li "Production and Packaging" at bounding box center [695, 234] width 386 height 20
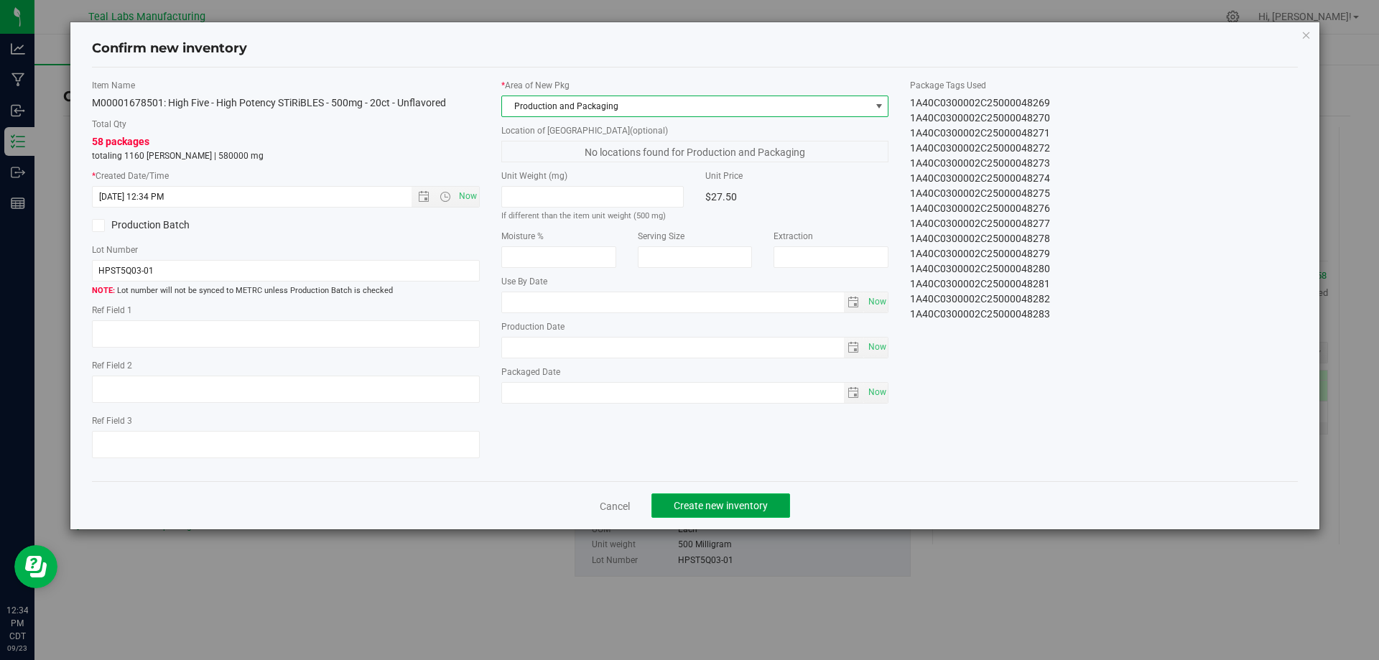
click at [718, 516] on button "Create new inventory" at bounding box center [720, 505] width 139 height 24
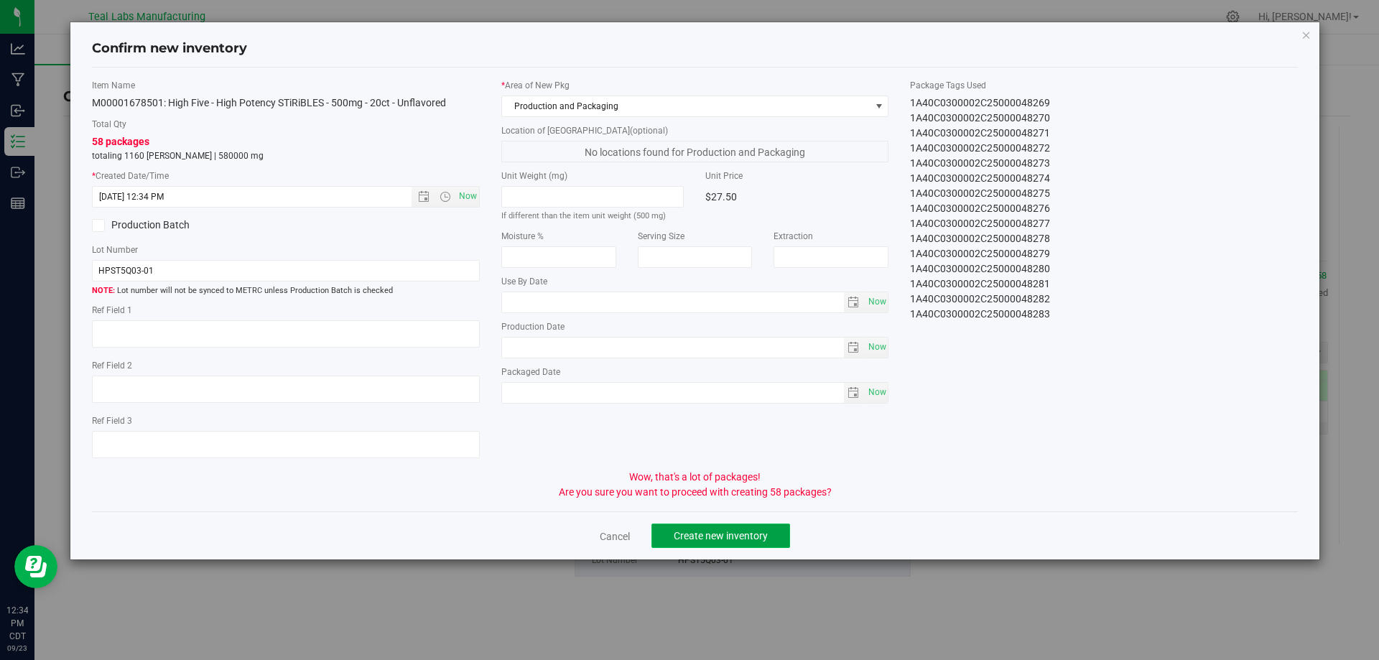
click at [753, 539] on span "Create new inventory" at bounding box center [721, 535] width 94 height 11
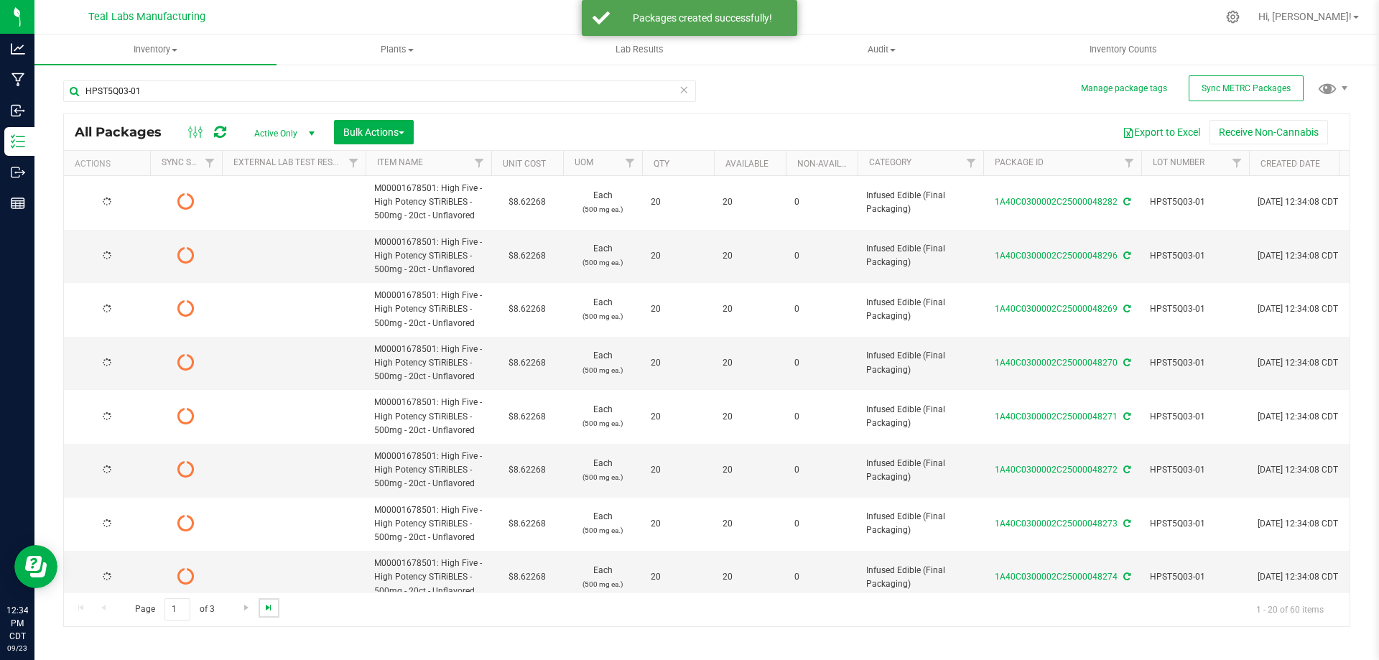
click at [269, 608] on span "Go to the last page" at bounding box center [268, 607] width 11 height 11
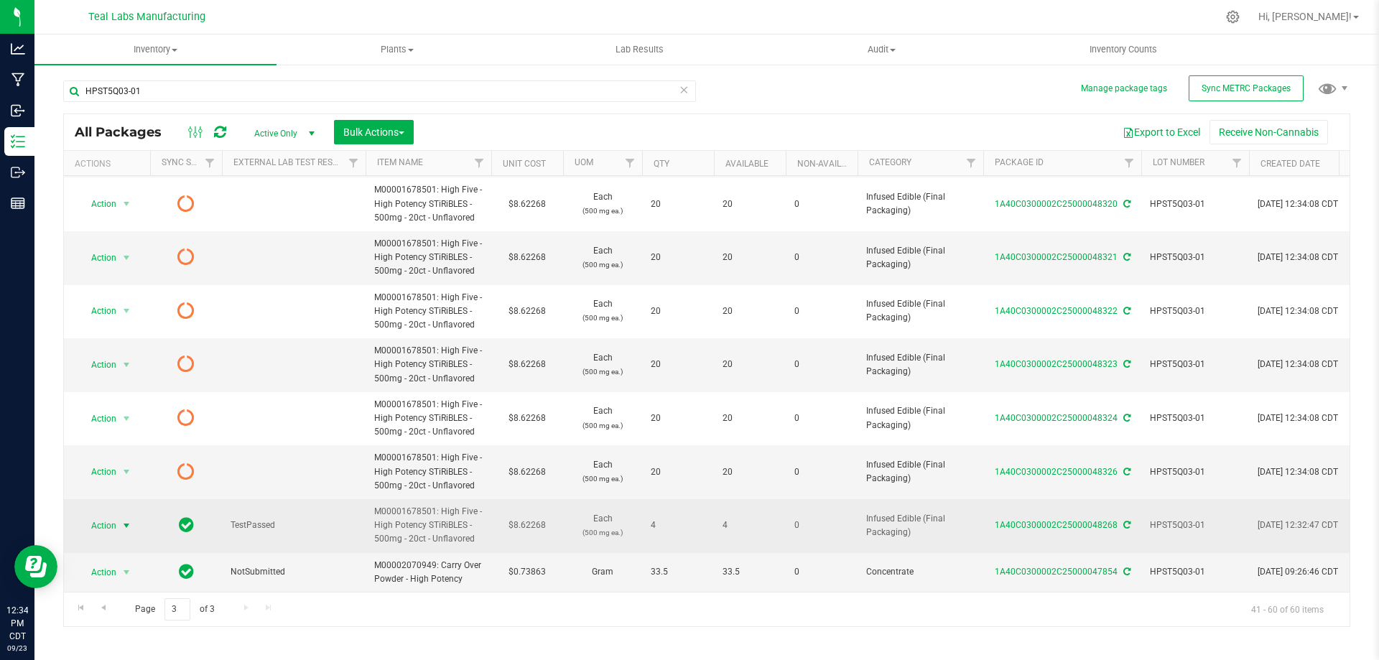
click at [114, 516] on span "Action" at bounding box center [97, 526] width 39 height 20
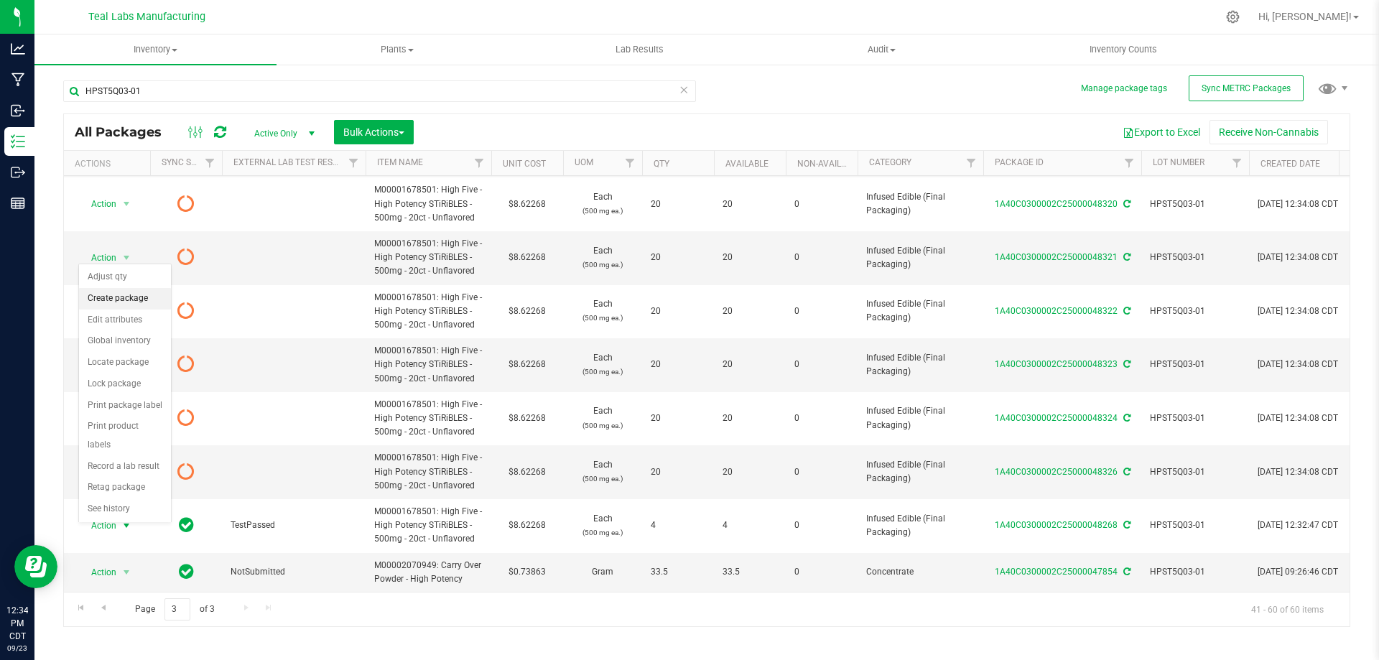
click at [105, 296] on li "Create package" at bounding box center [125, 299] width 92 height 22
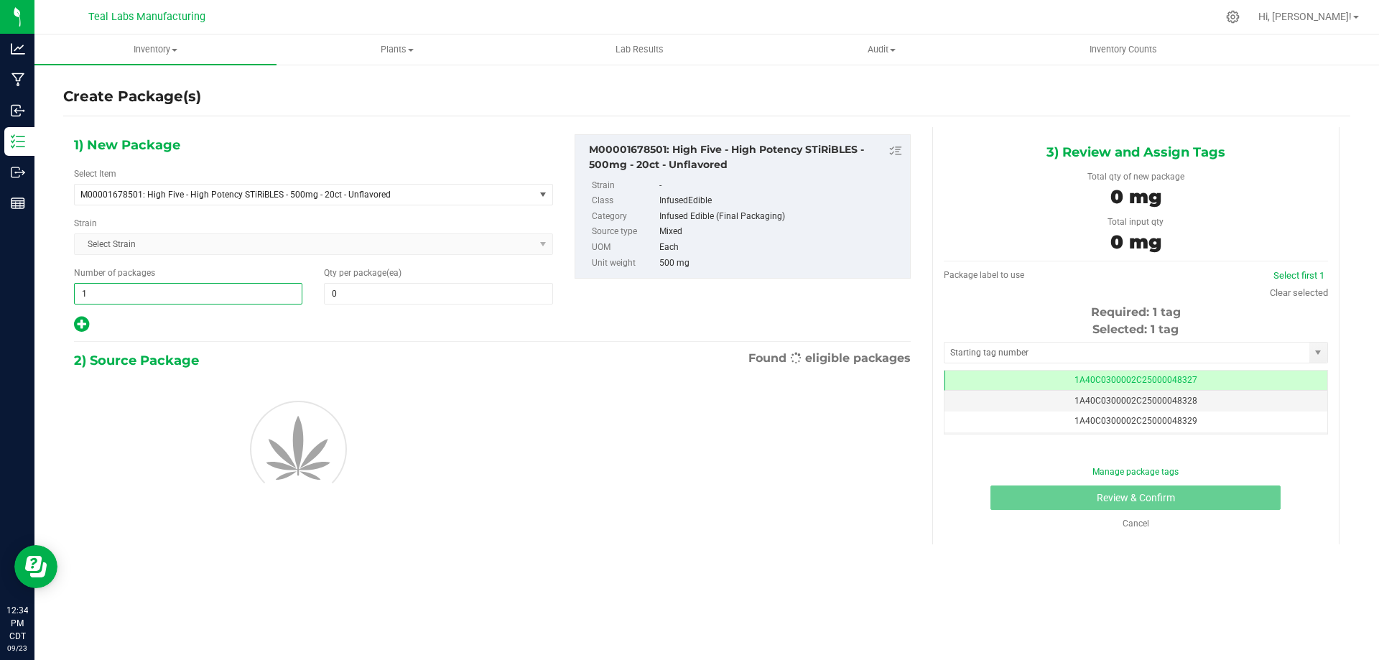
click at [173, 294] on span "1 1" at bounding box center [188, 294] width 228 height 22
click at [173, 294] on input "1" at bounding box center [188, 294] width 227 height 20
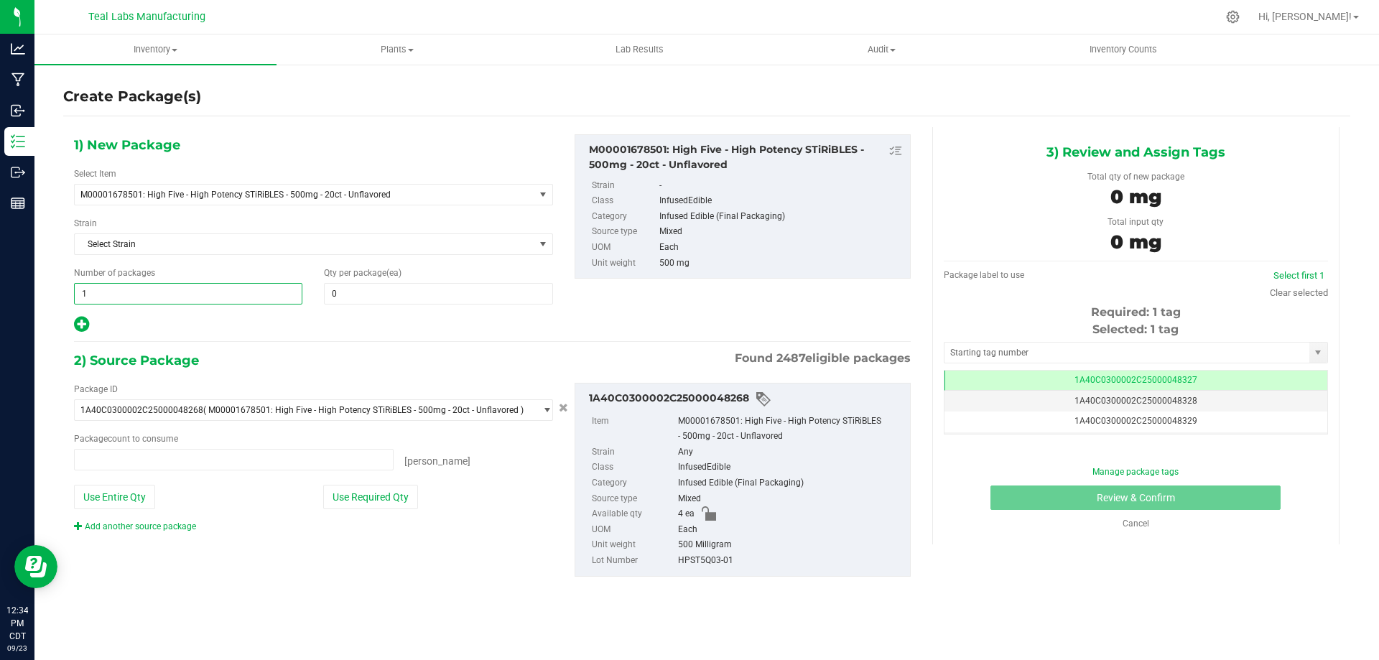
type input "0 ea"
type input "4"
type input "1"
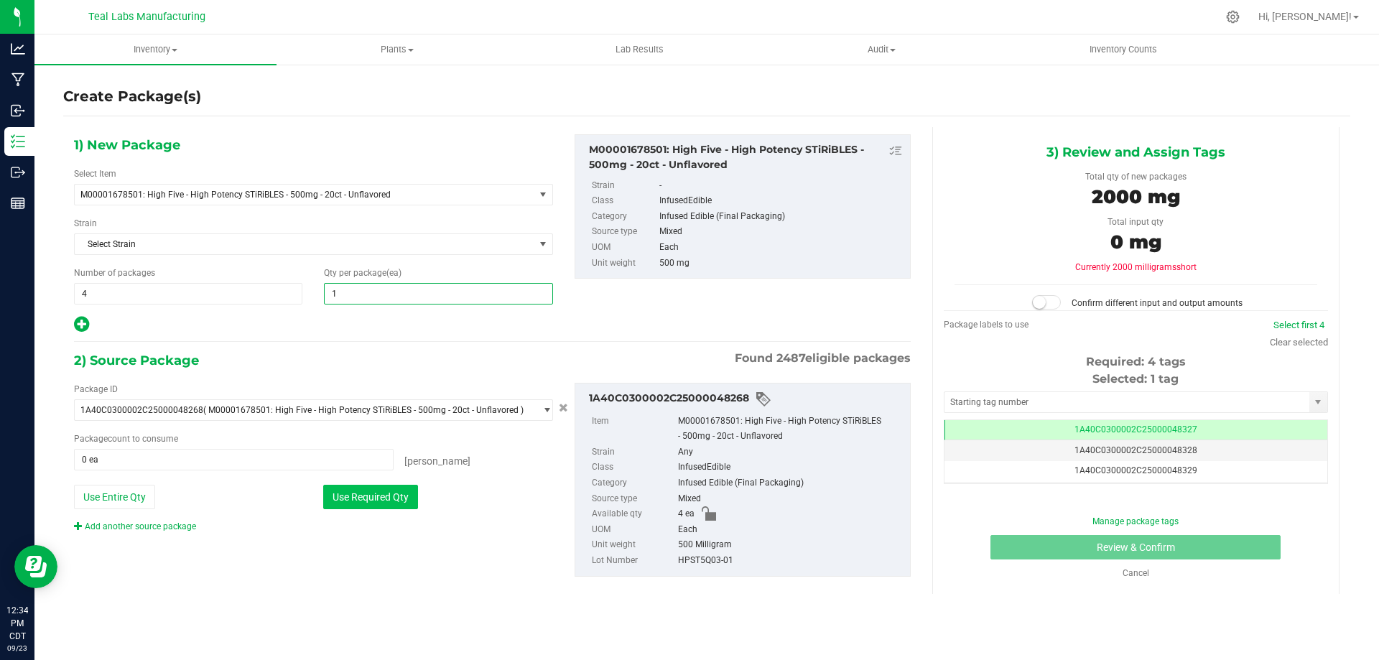
click at [361, 486] on button "Use Required Qty" at bounding box center [370, 497] width 95 height 24
type input "1"
type input "4 ea"
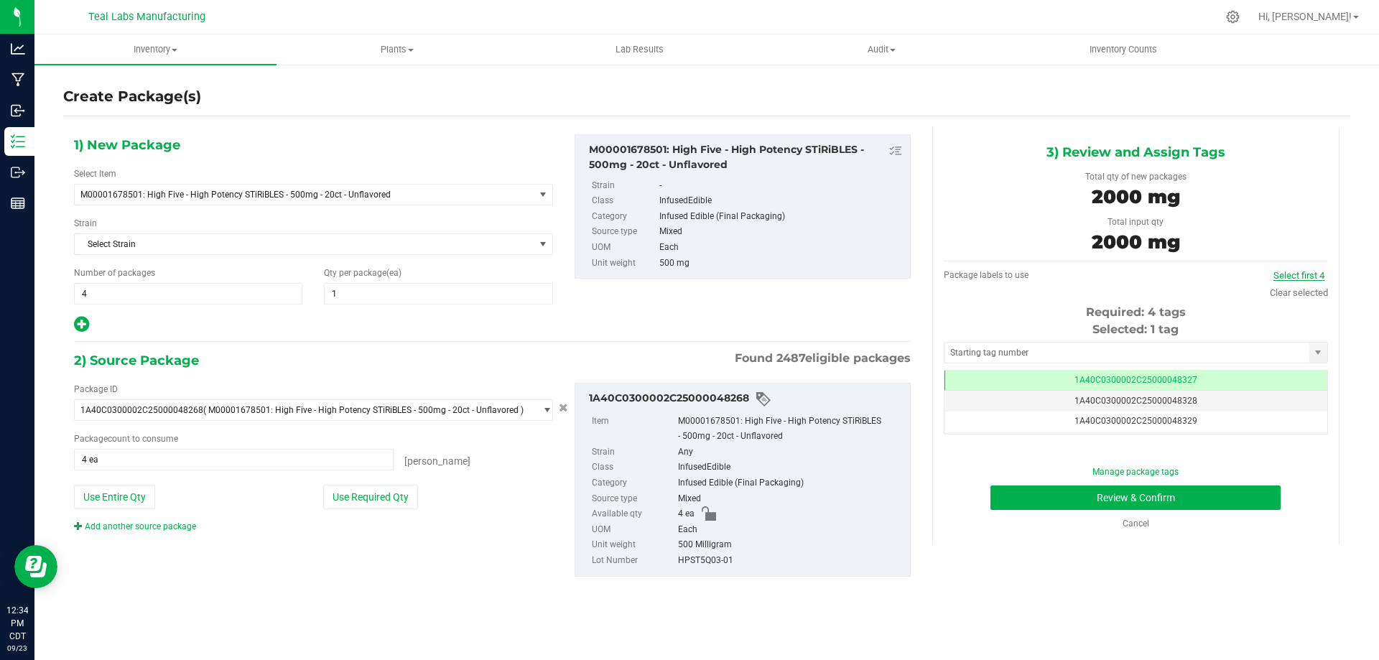
click at [1298, 273] on link "Select first 4" at bounding box center [1298, 275] width 51 height 11
click at [1205, 490] on button "Review & Confirm" at bounding box center [1135, 498] width 290 height 24
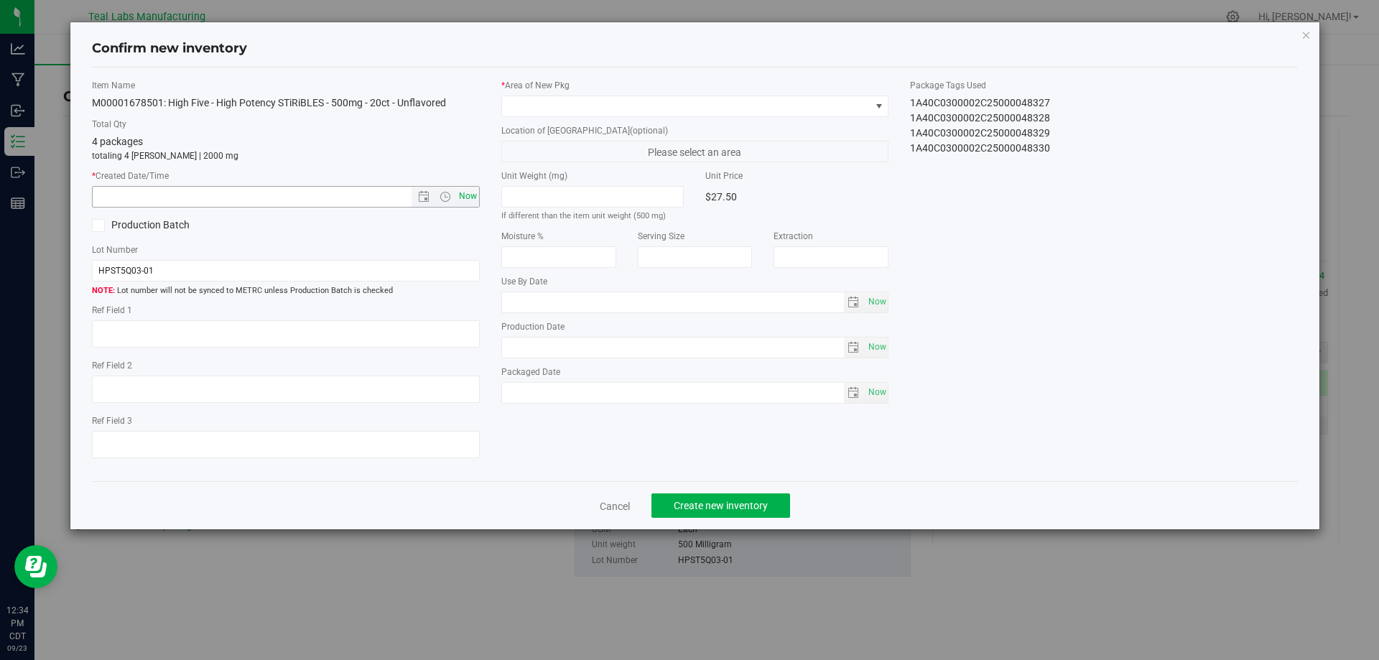
click at [468, 204] on span "Now" at bounding box center [467, 196] width 24 height 21
type input "[DATE] 12:34 PM"
click at [631, 118] on div "* Area of [GEOGRAPHIC_DATA] Location of [GEOGRAPHIC_DATA] (optional) Please sel…" at bounding box center [695, 245] width 409 height 332
click at [641, 111] on span at bounding box center [686, 106] width 368 height 20
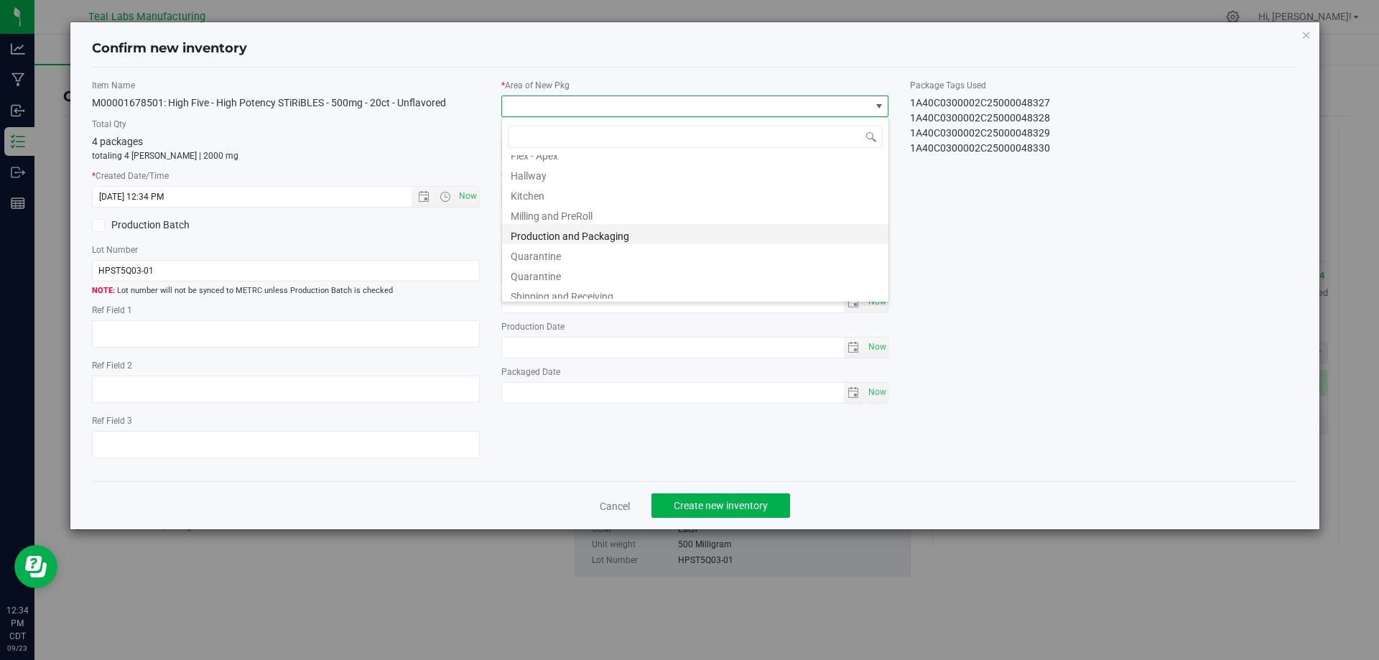
click at [605, 229] on li "Production and Packaging" at bounding box center [695, 234] width 386 height 20
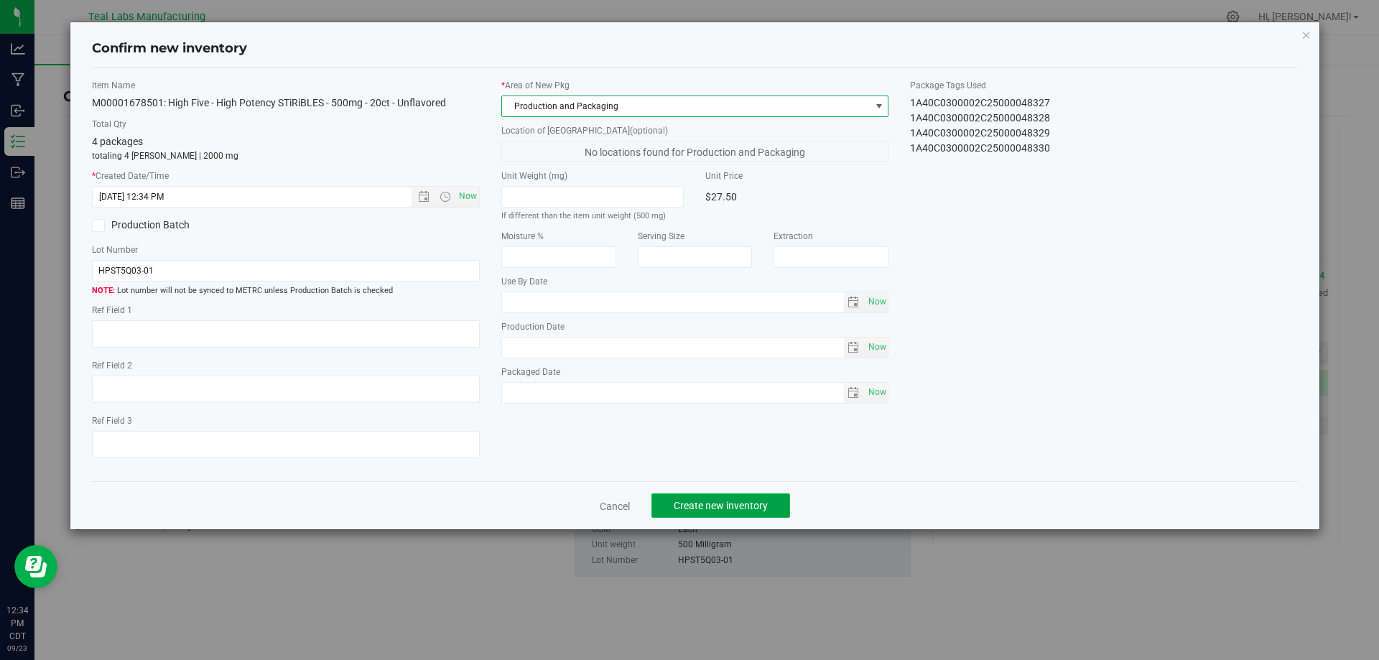
click at [701, 504] on span "Create new inventory" at bounding box center [721, 505] width 94 height 11
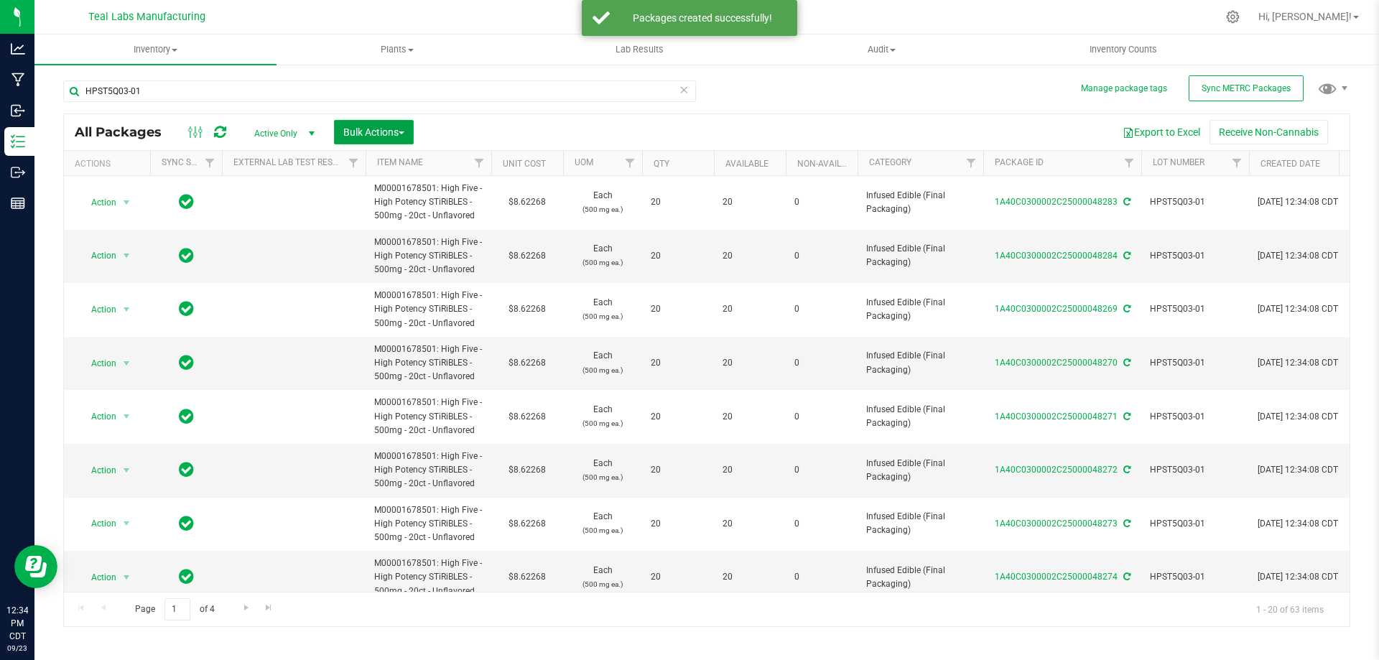
click at [358, 121] on button "Bulk Actions" at bounding box center [374, 132] width 80 height 24
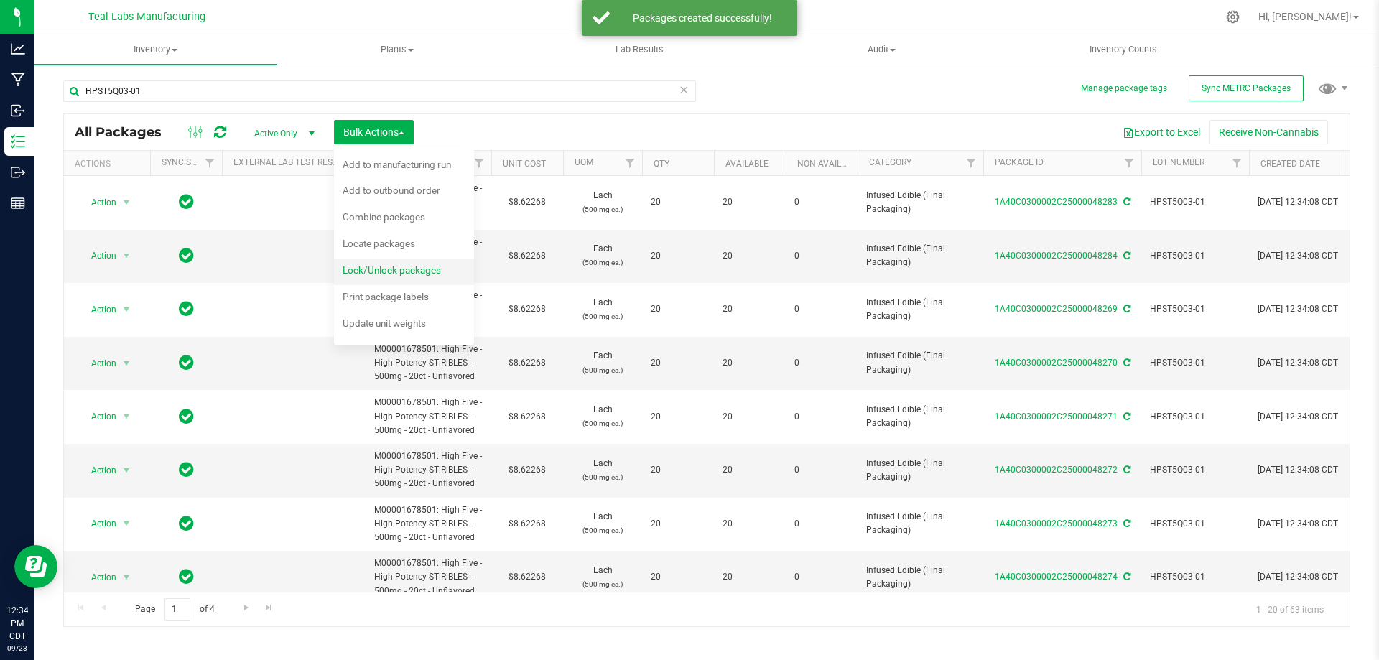
click at [387, 266] on span "Lock/Unlock packages" at bounding box center [392, 269] width 98 height 11
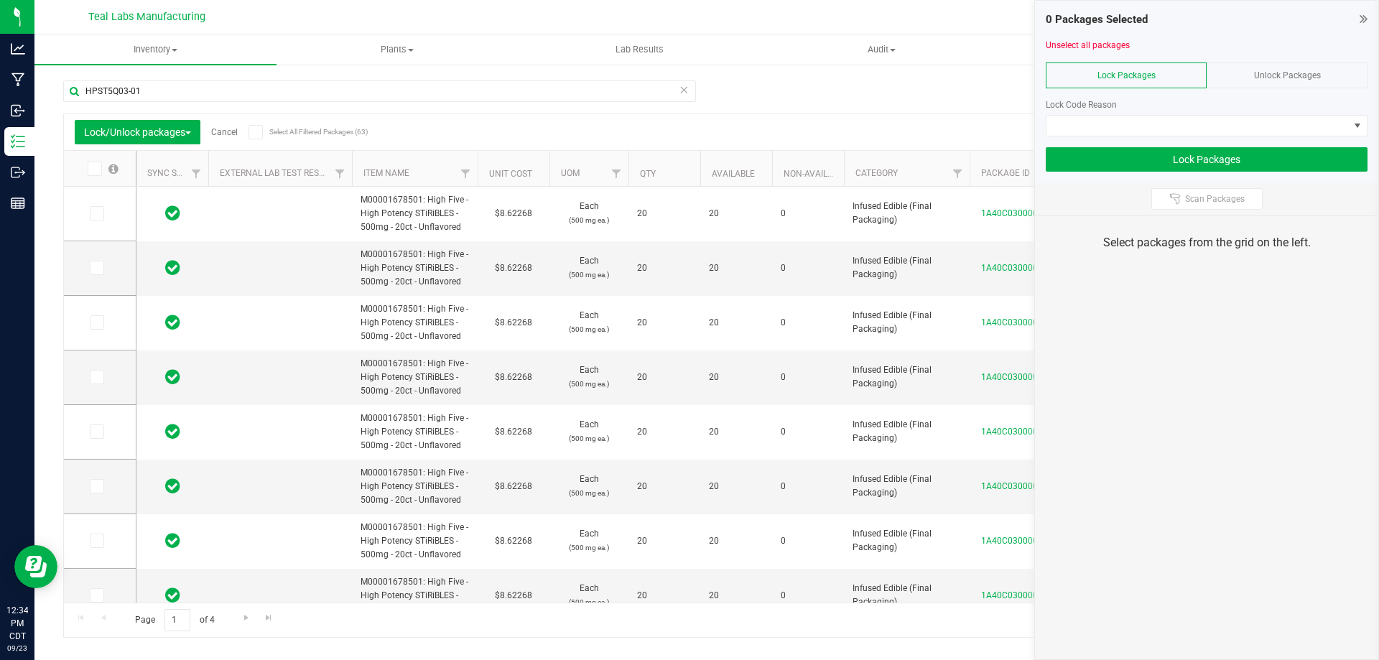
click at [256, 132] on icon at bounding box center [255, 132] width 9 height 0
click at [0, 0] on input "Select All Filtered Packages (63)" at bounding box center [0, 0] width 0 height 0
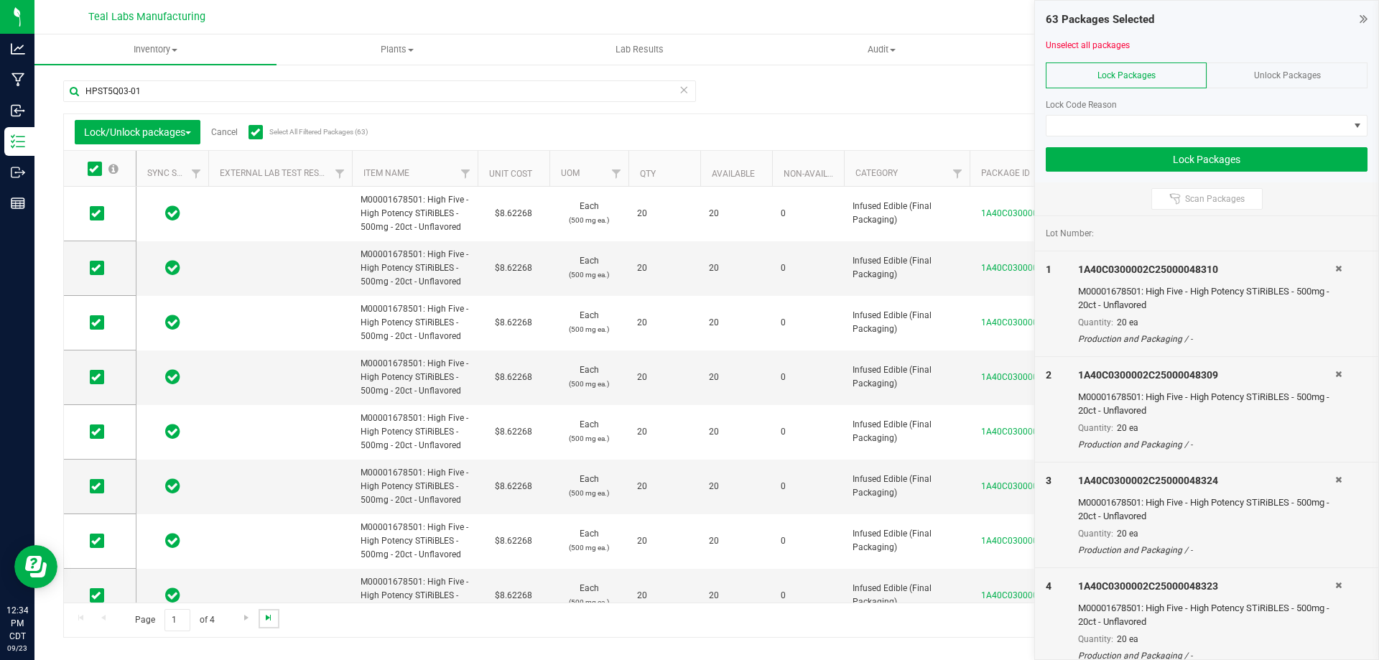
click at [273, 621] on span "Go to the last page" at bounding box center [268, 617] width 11 height 11
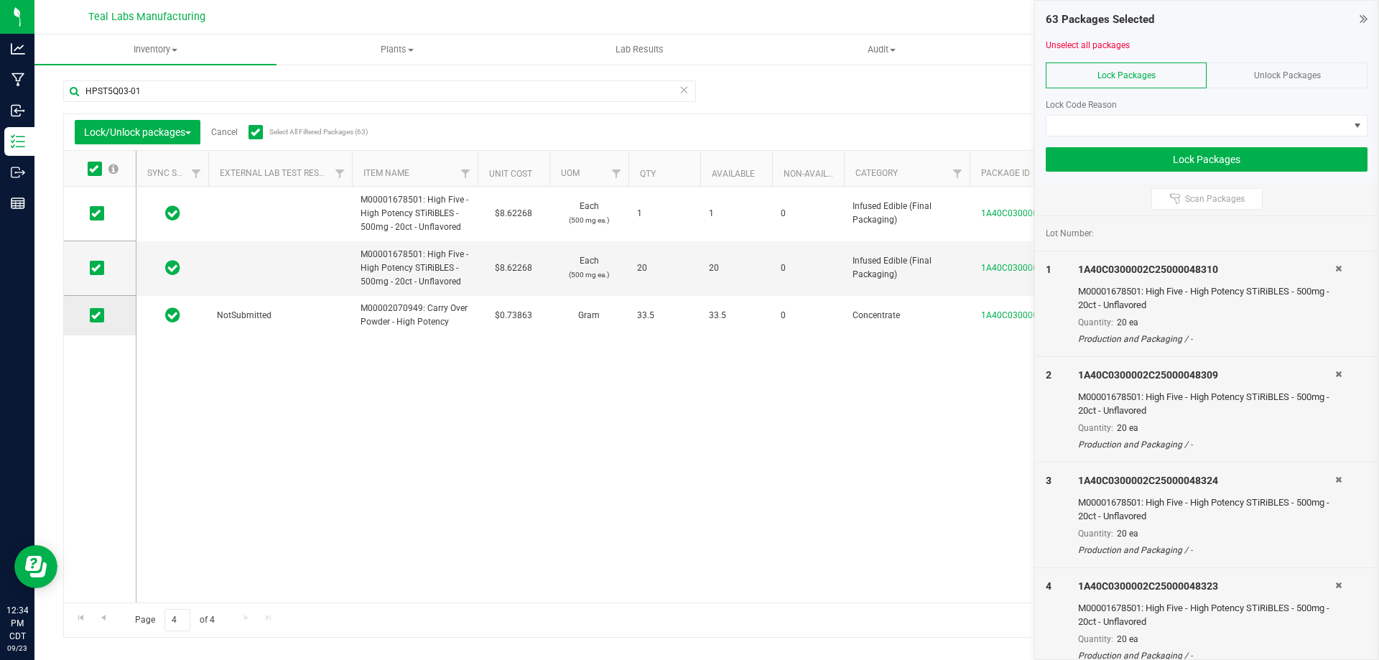
click at [115, 311] on td at bounding box center [100, 316] width 72 height 40
click at [96, 315] on icon at bounding box center [95, 315] width 9 height 0
click at [0, 0] on input "checkbox" at bounding box center [0, 0] width 0 height 0
click at [1154, 125] on span at bounding box center [1197, 126] width 302 height 20
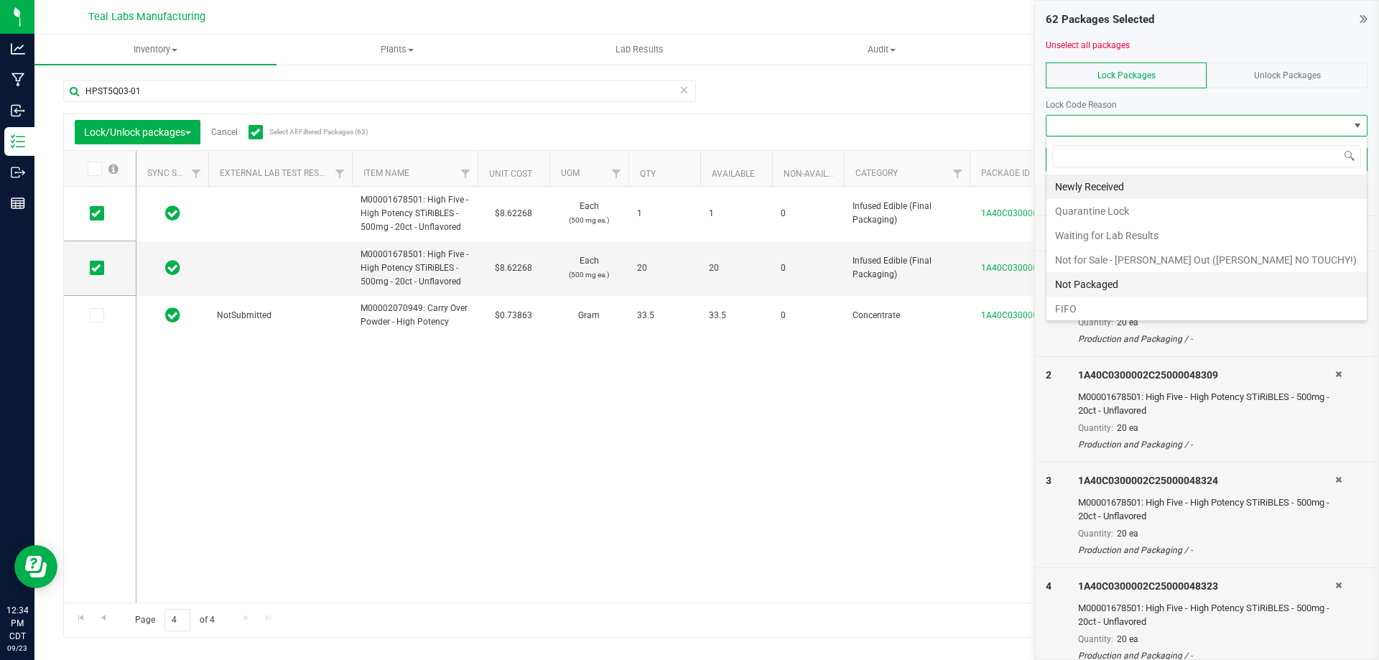
click at [1103, 278] on li "Not Packaged" at bounding box center [1206, 284] width 320 height 24
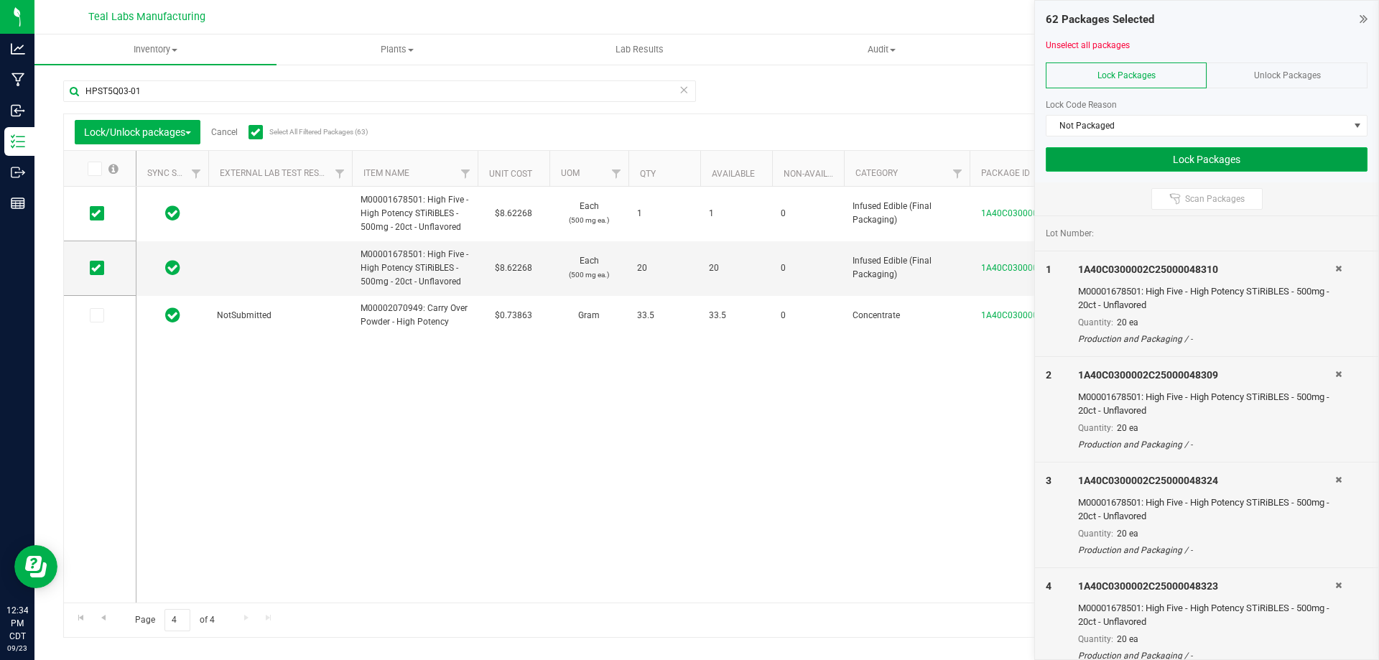
click at [1189, 166] on button "Lock Packages" at bounding box center [1207, 159] width 322 height 24
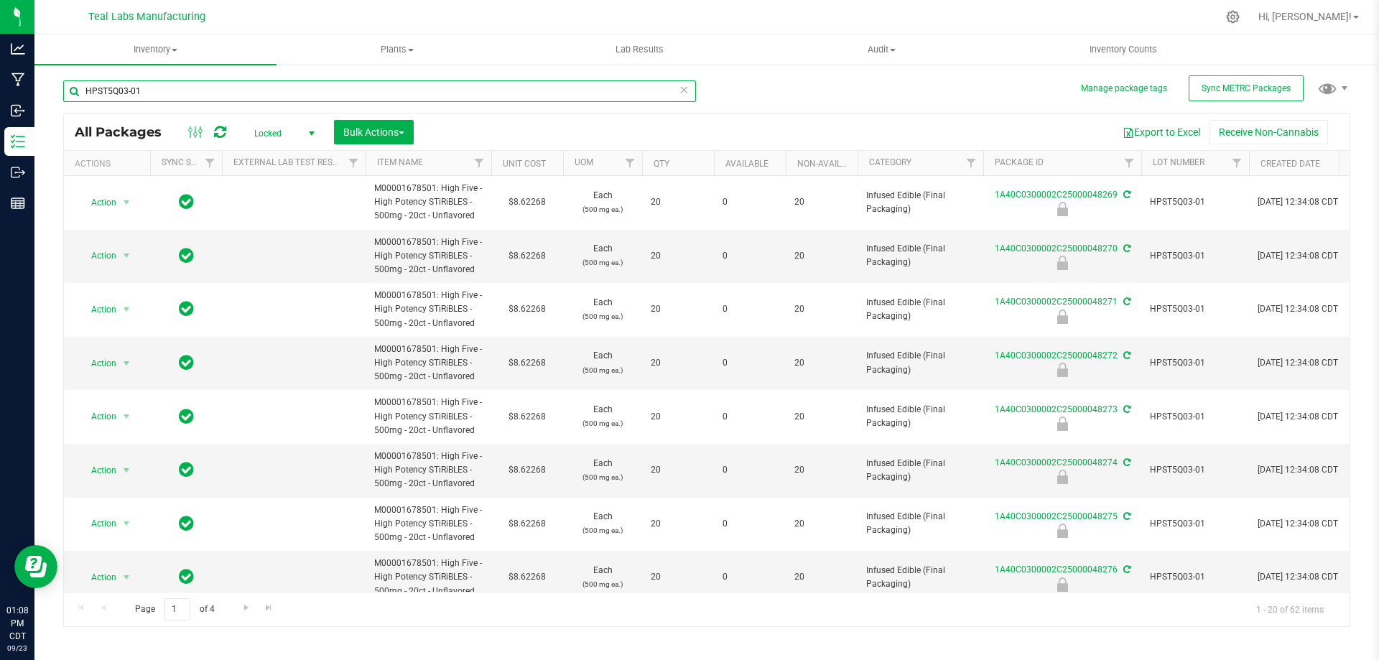
click at [170, 91] on input "HPST5Q03-01" at bounding box center [379, 91] width 633 height 22
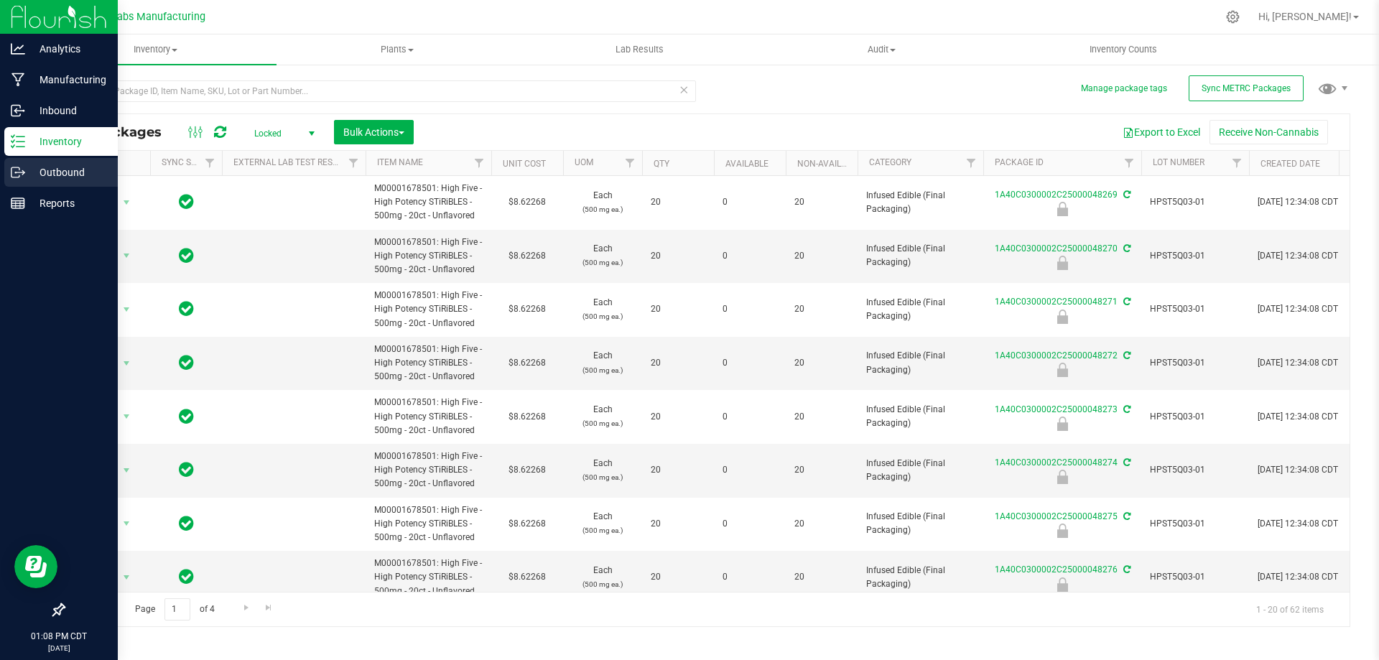
click at [19, 177] on icon at bounding box center [15, 172] width 8 height 10
click at [19, 176] on icon at bounding box center [18, 172] width 14 height 14
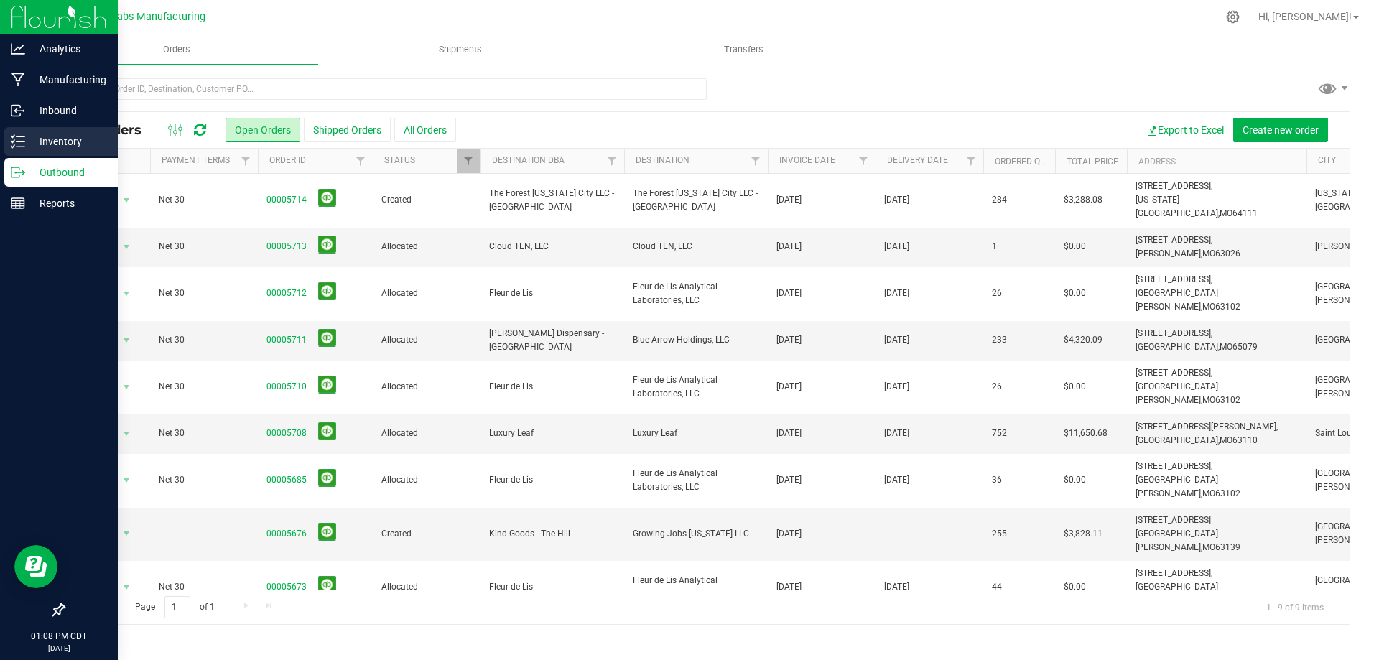
click at [39, 147] on p "Inventory" at bounding box center [68, 141] width 86 height 17
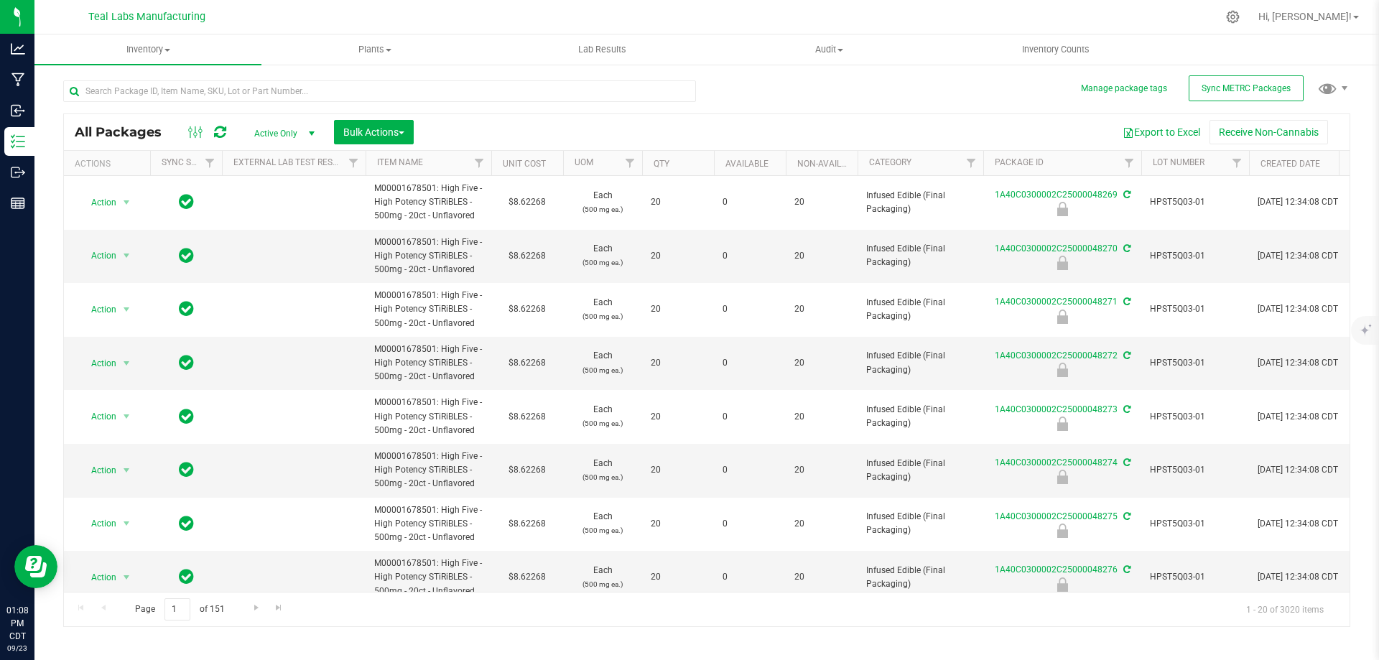
click at [689, 102] on div at bounding box center [379, 96] width 633 height 33
click at [897, 133] on div "Export to Excel Receive Non-Cannabis" at bounding box center [881, 132] width 914 height 24
click at [619, 131] on div "Export to Excel Receive Non-Cannabis" at bounding box center [881, 132] width 914 height 24
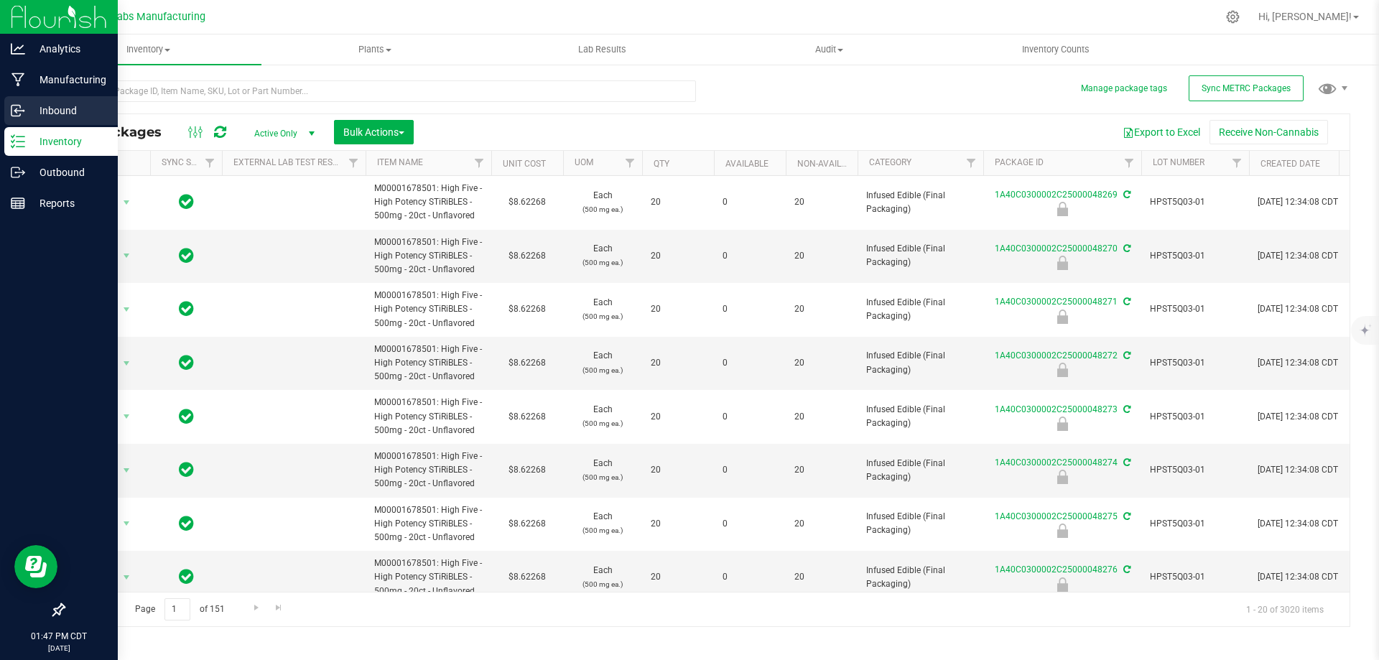
click at [14, 103] on div "Inbound" at bounding box center [60, 110] width 113 height 29
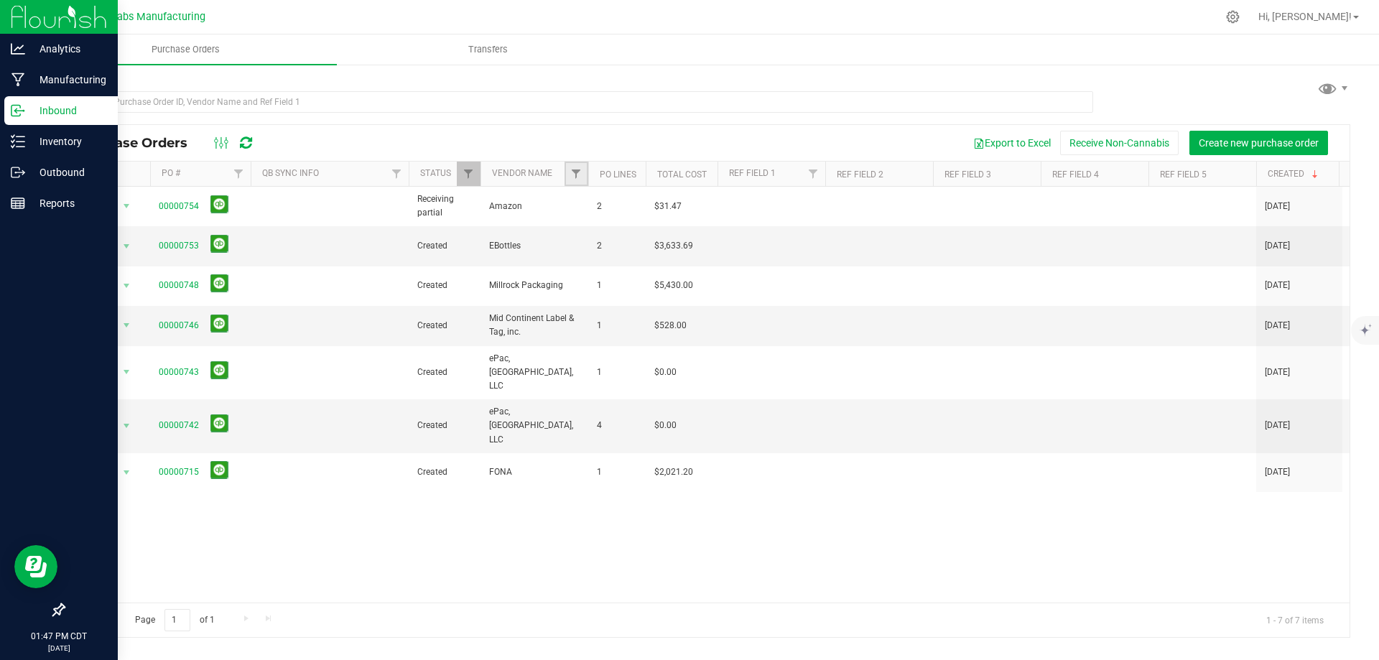
click at [583, 171] on link "Filter" at bounding box center [577, 174] width 24 height 24
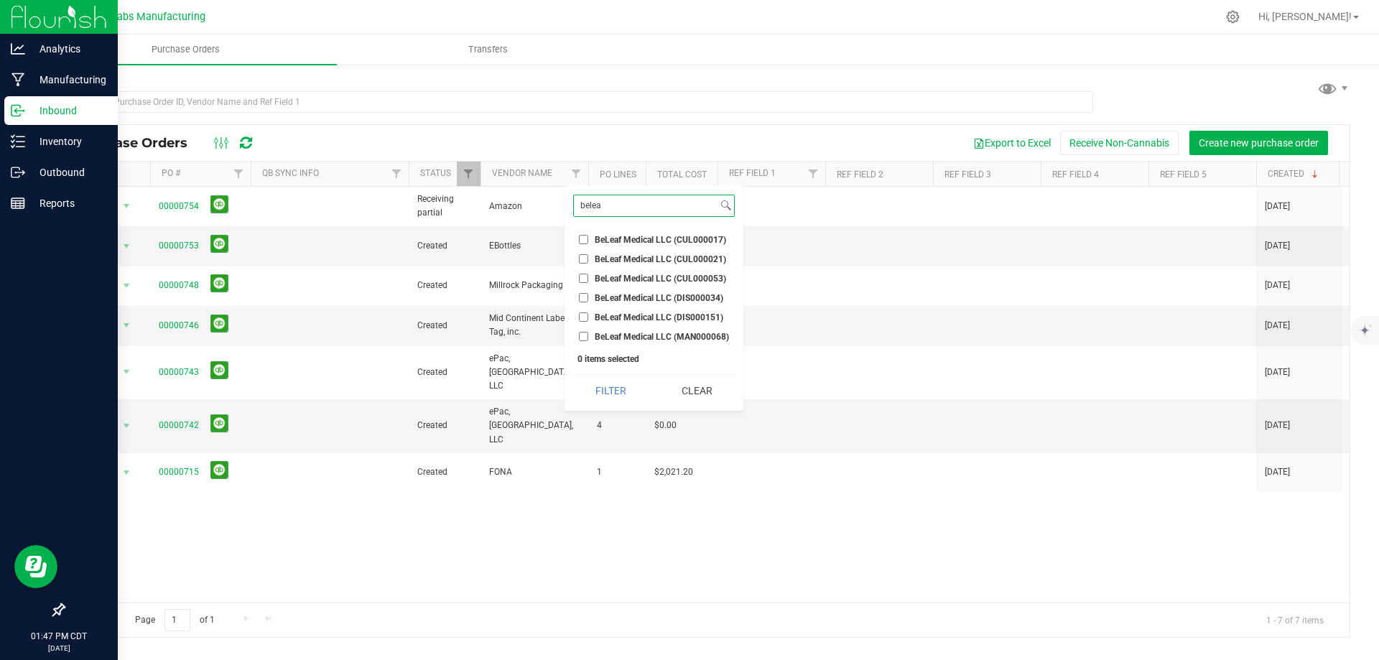
type input "belea"
click at [636, 241] on span "BeLeaf Medical LLC (CUL000017)" at bounding box center [660, 240] width 131 height 9
click at [588, 241] on input "BeLeaf Medical LLC (CUL000017)" at bounding box center [583, 239] width 9 height 9
checkbox input "true"
click at [640, 263] on span "BeLeaf Medical LLC (CUL000021)" at bounding box center [660, 259] width 131 height 9
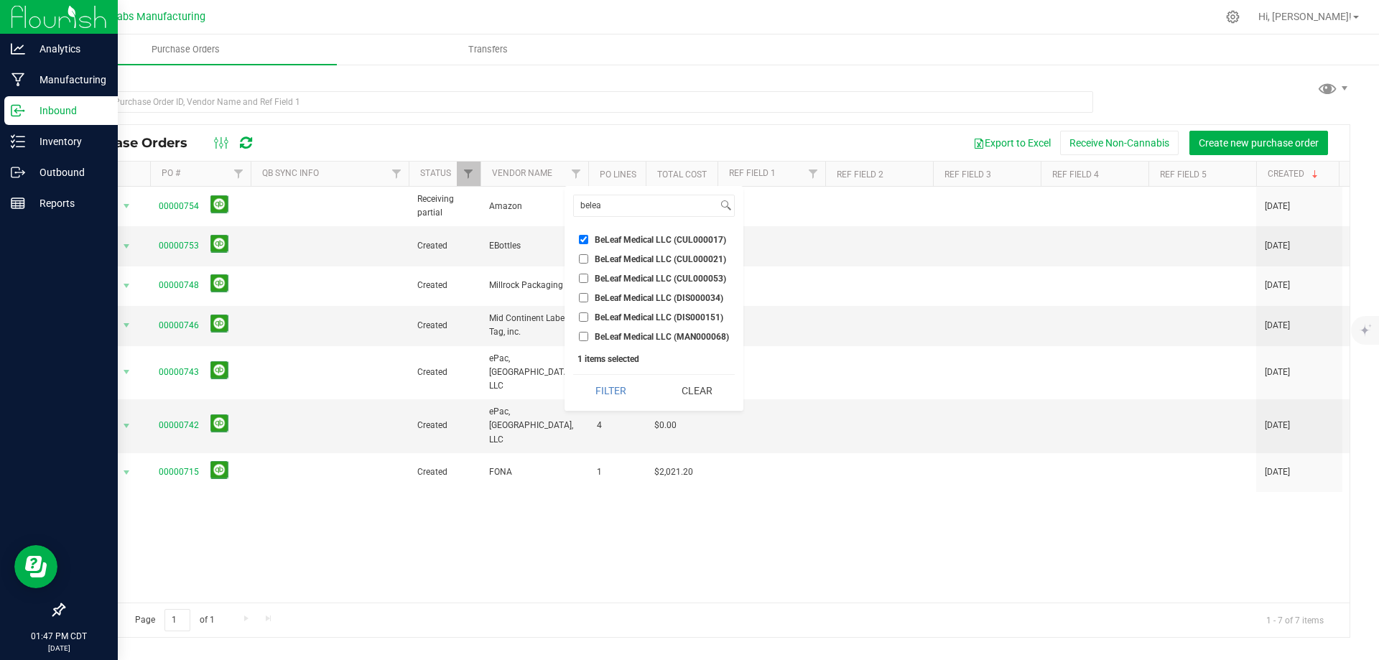
click at [588, 263] on input "BeLeaf Medical LLC (CUL000021)" at bounding box center [583, 258] width 9 height 9
checkbox input "true"
click at [647, 284] on li "BeLeaf Medical LLC (CUL000053)" at bounding box center [654, 278] width 162 height 15
click at [651, 277] on span "BeLeaf Medical LLC (CUL000053)" at bounding box center [660, 278] width 131 height 9
click at [588, 277] on input "BeLeaf Medical LLC (CUL000053)" at bounding box center [583, 278] width 9 height 9
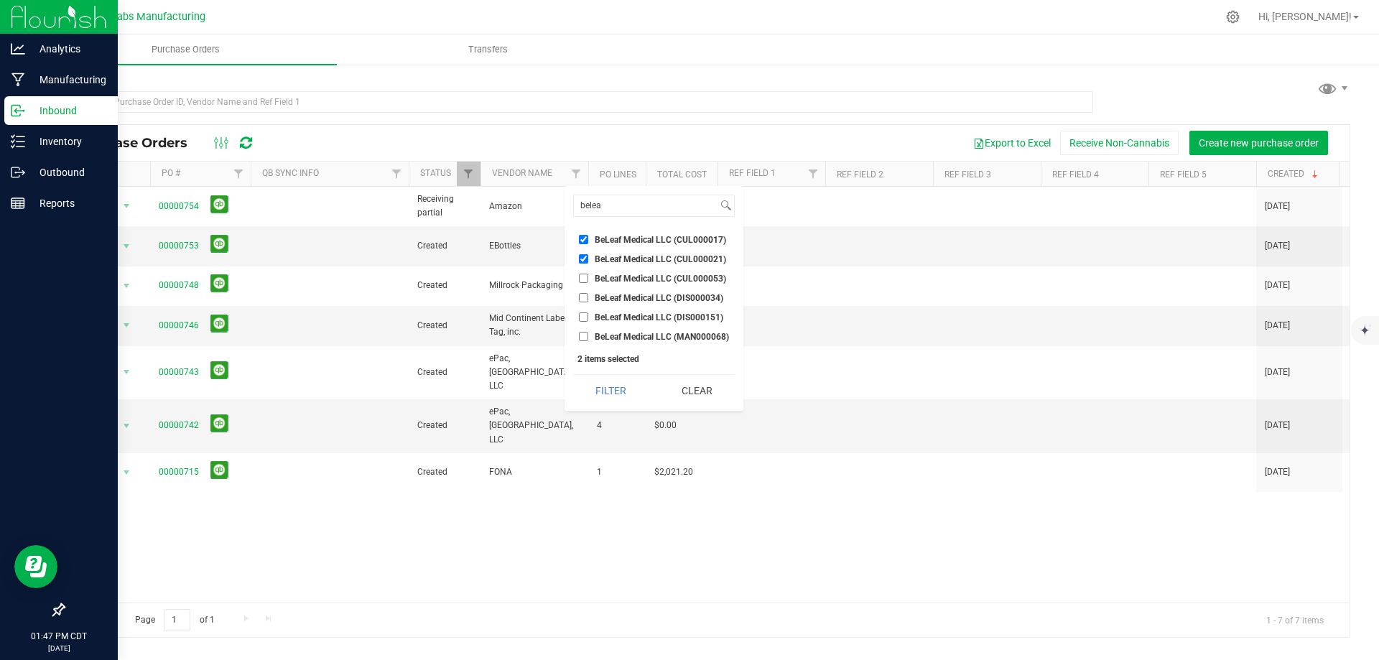
checkbox input "true"
click at [617, 391] on button "Filter" at bounding box center [610, 391] width 75 height 32
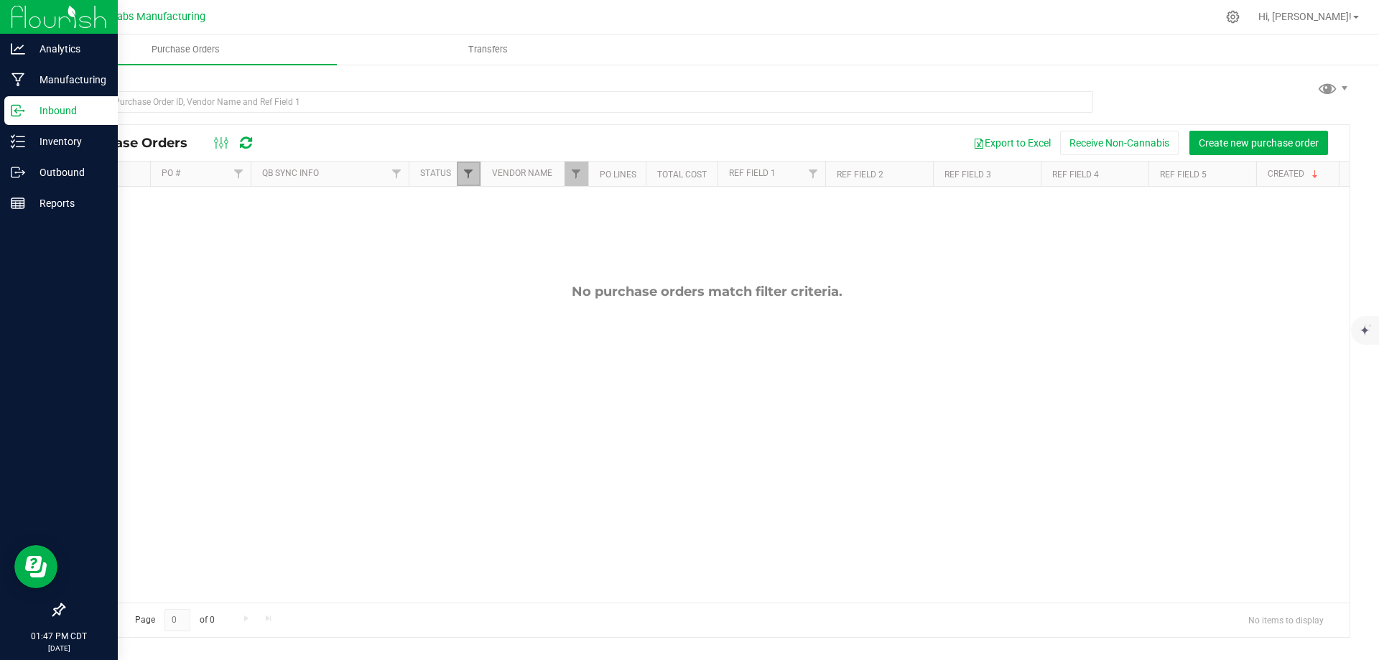
click at [469, 179] on span "Filter" at bounding box center [468, 173] width 11 height 11
click at [577, 392] on button "Clear" at bounding box center [578, 387] width 69 height 32
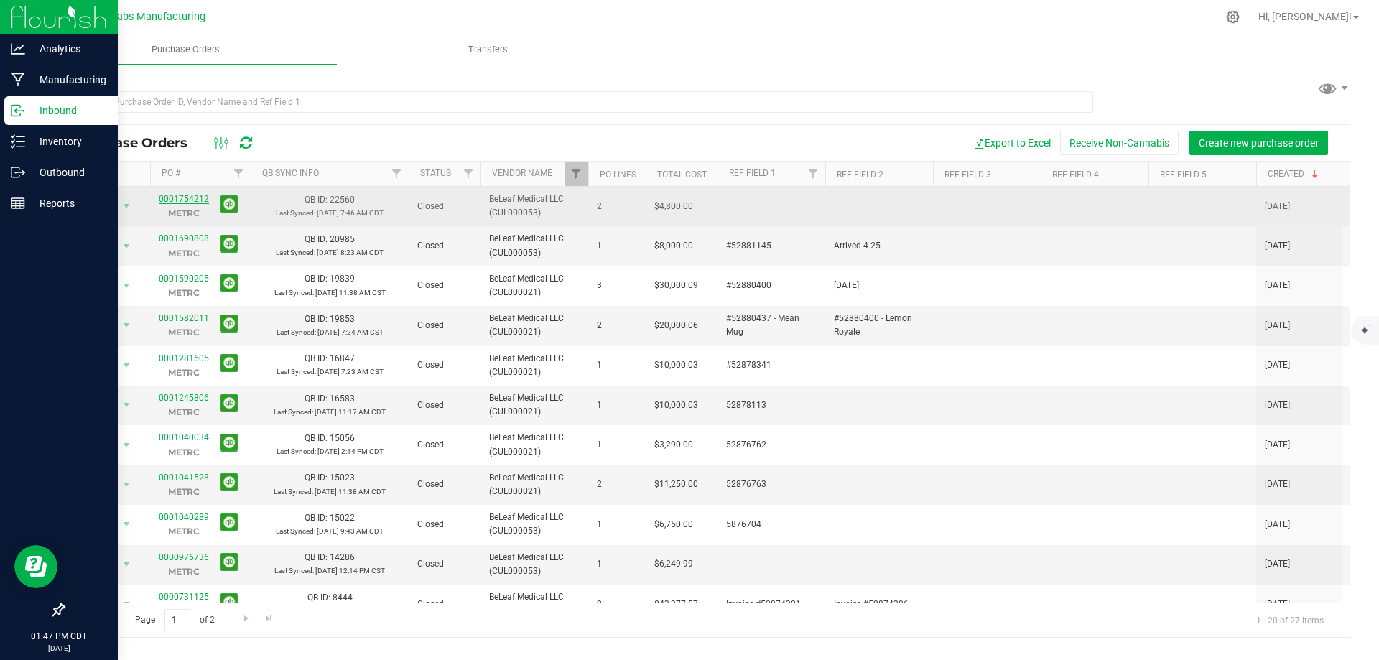
click at [189, 203] on link "0001754212" at bounding box center [184, 199] width 50 height 10
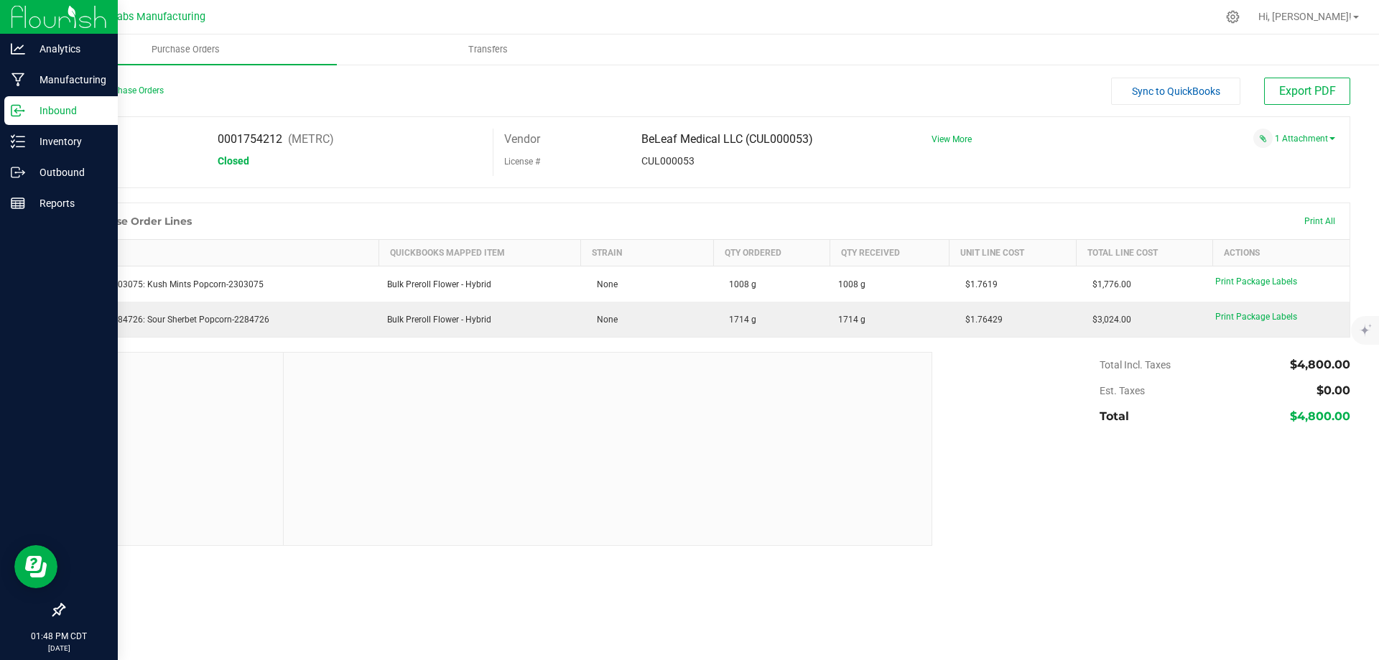
click at [753, 427] on div at bounding box center [608, 449] width 648 height 192
click at [37, 143] on p "Inventory" at bounding box center [68, 141] width 86 height 17
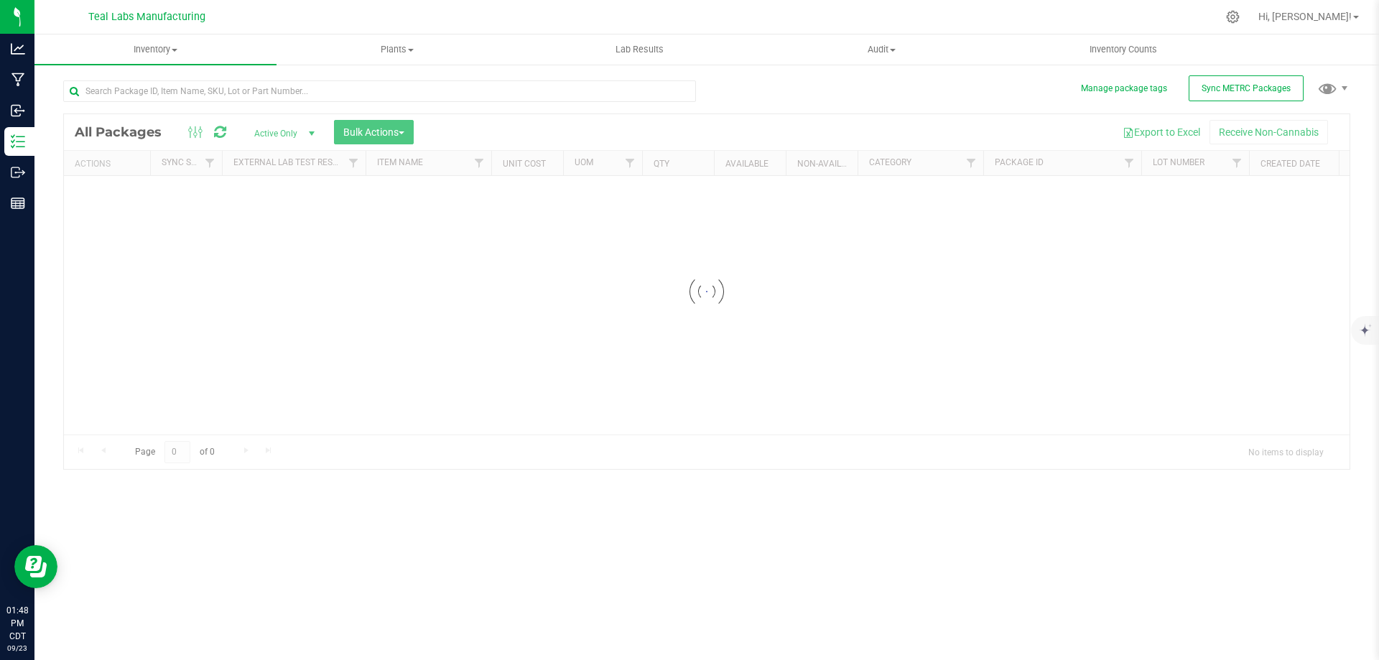
click at [610, 653] on div "Inventory All packages All inventory Waste log Create inventory Plants All plan…" at bounding box center [706, 347] width 1345 height 626
